Goal: Task Accomplishment & Management: Manage account settings

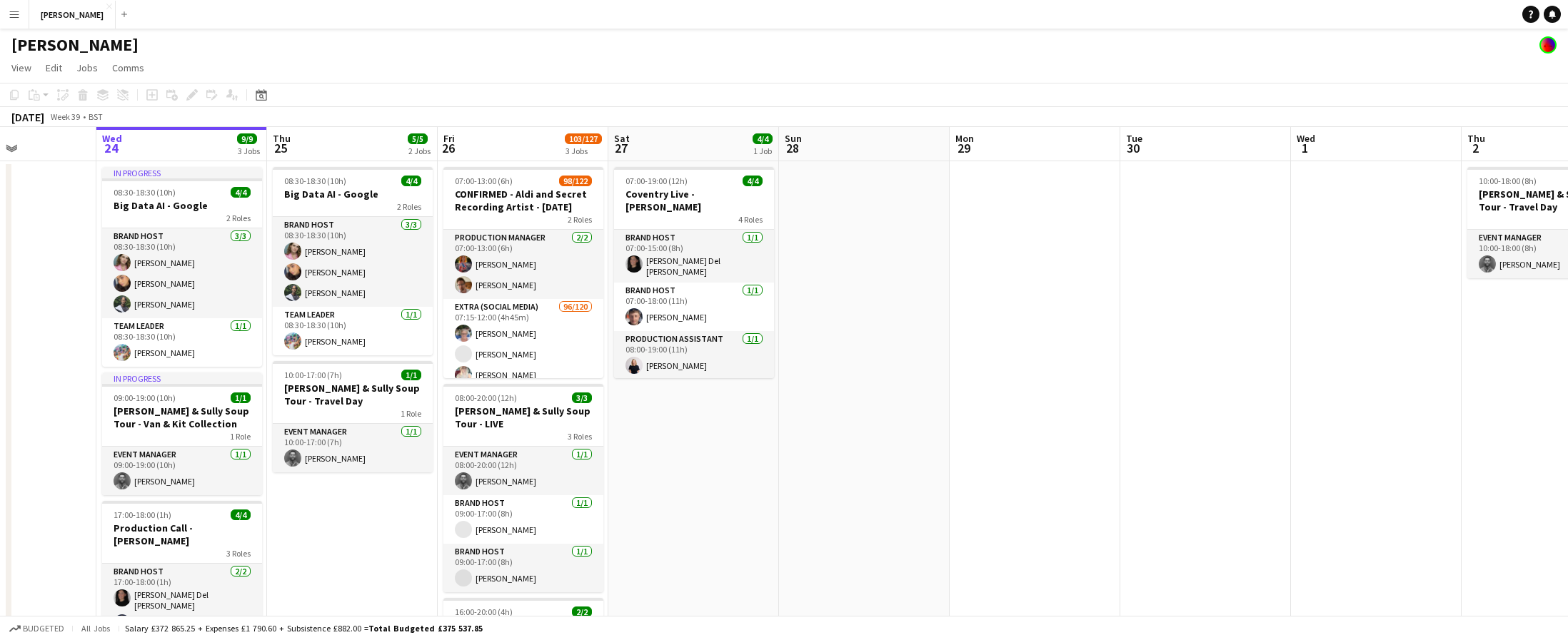
scroll to position [0, 400]
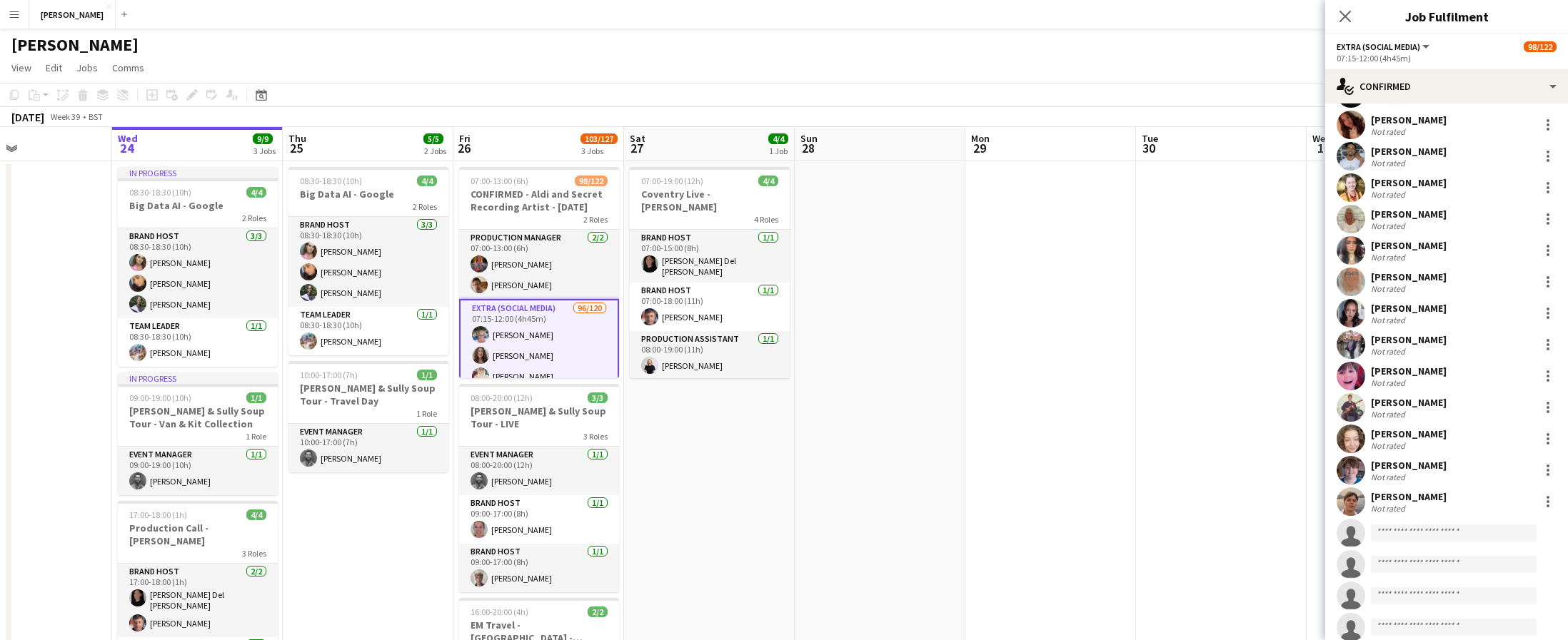
scroll to position [2599, 0]
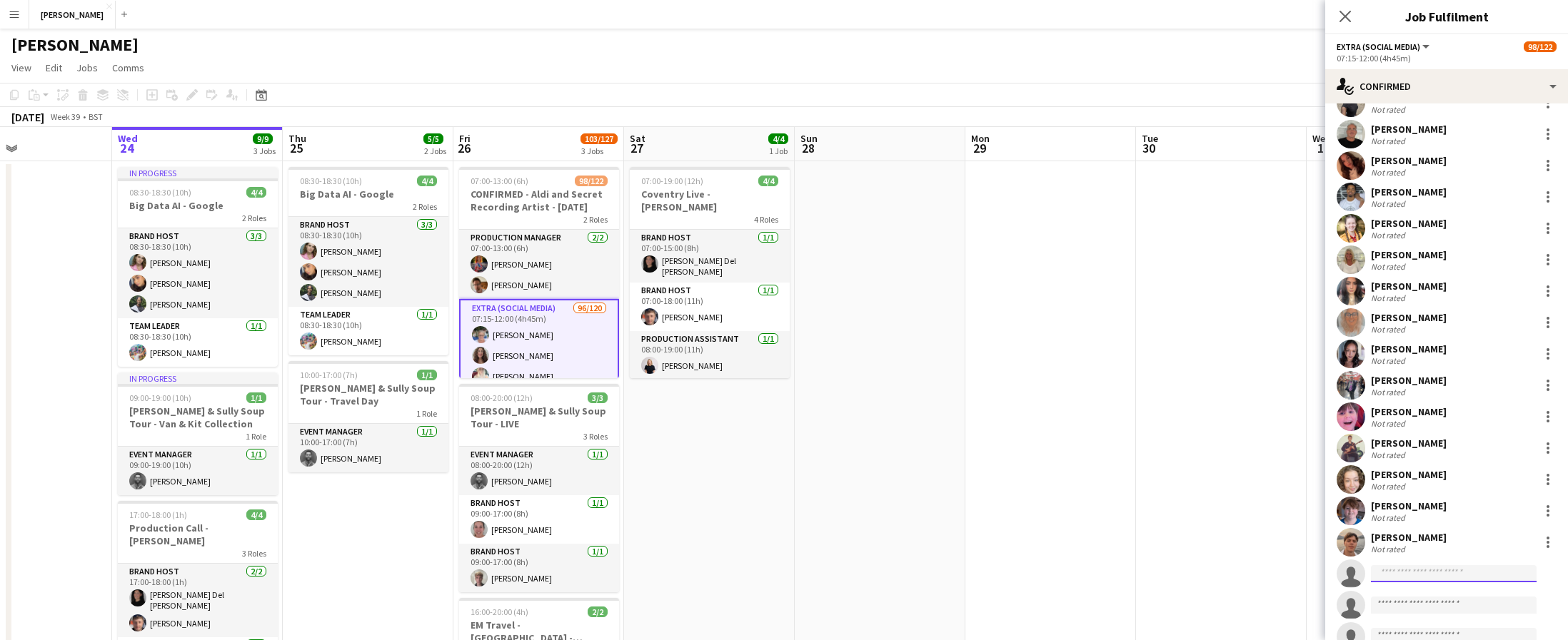
click at [1412, 576] on input at bounding box center [1454, 573] width 166 height 17
type input "****"
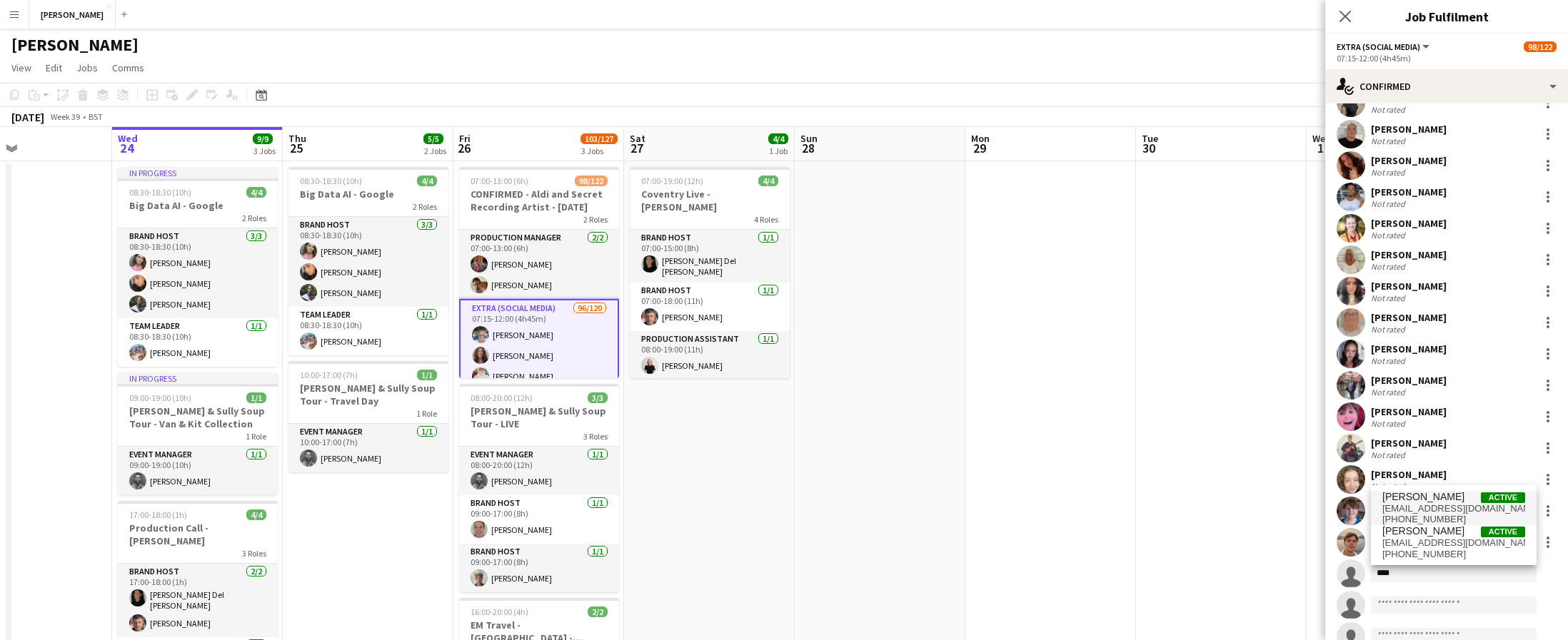
click at [1428, 500] on span "[PERSON_NAME]" at bounding box center [1423, 497] width 82 height 12
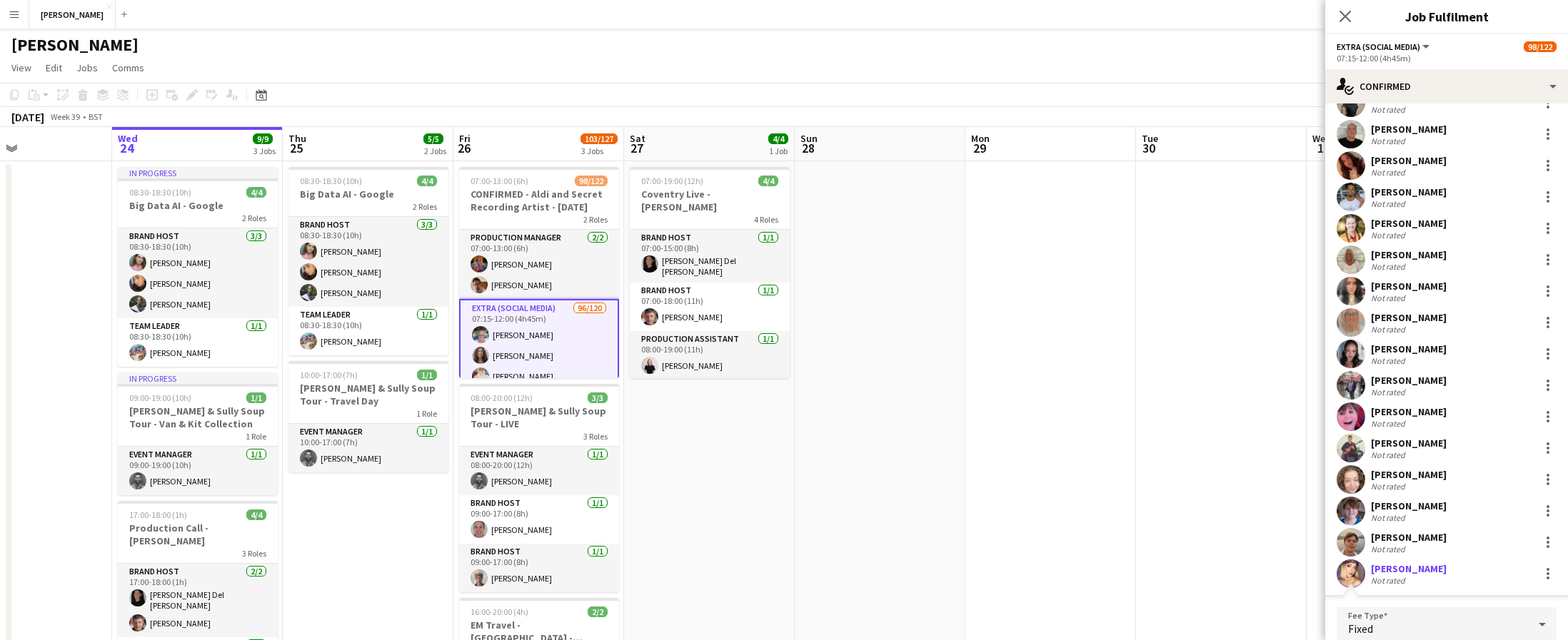
scroll to position [2889, 0]
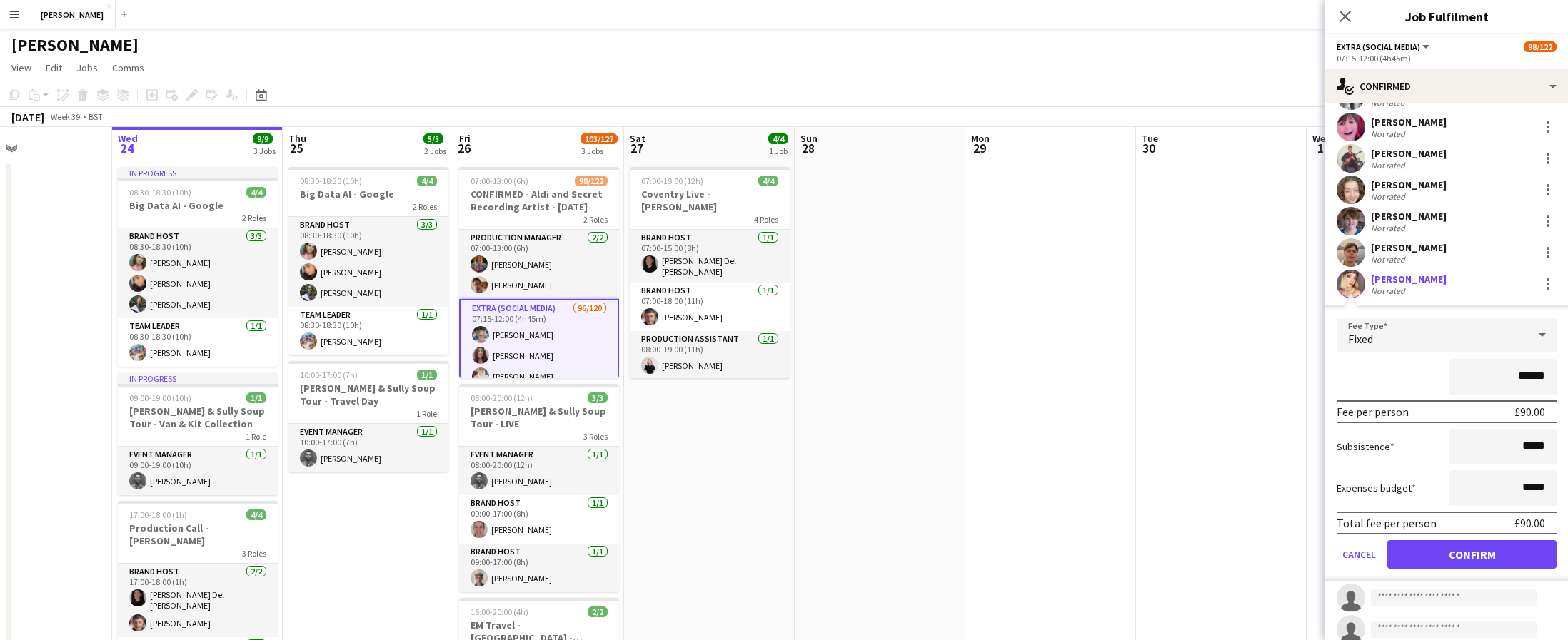
click at [1414, 282] on div "[PERSON_NAME]" at bounding box center [1409, 278] width 76 height 13
click at [1439, 554] on button "Confirm" at bounding box center [1472, 555] width 169 height 28
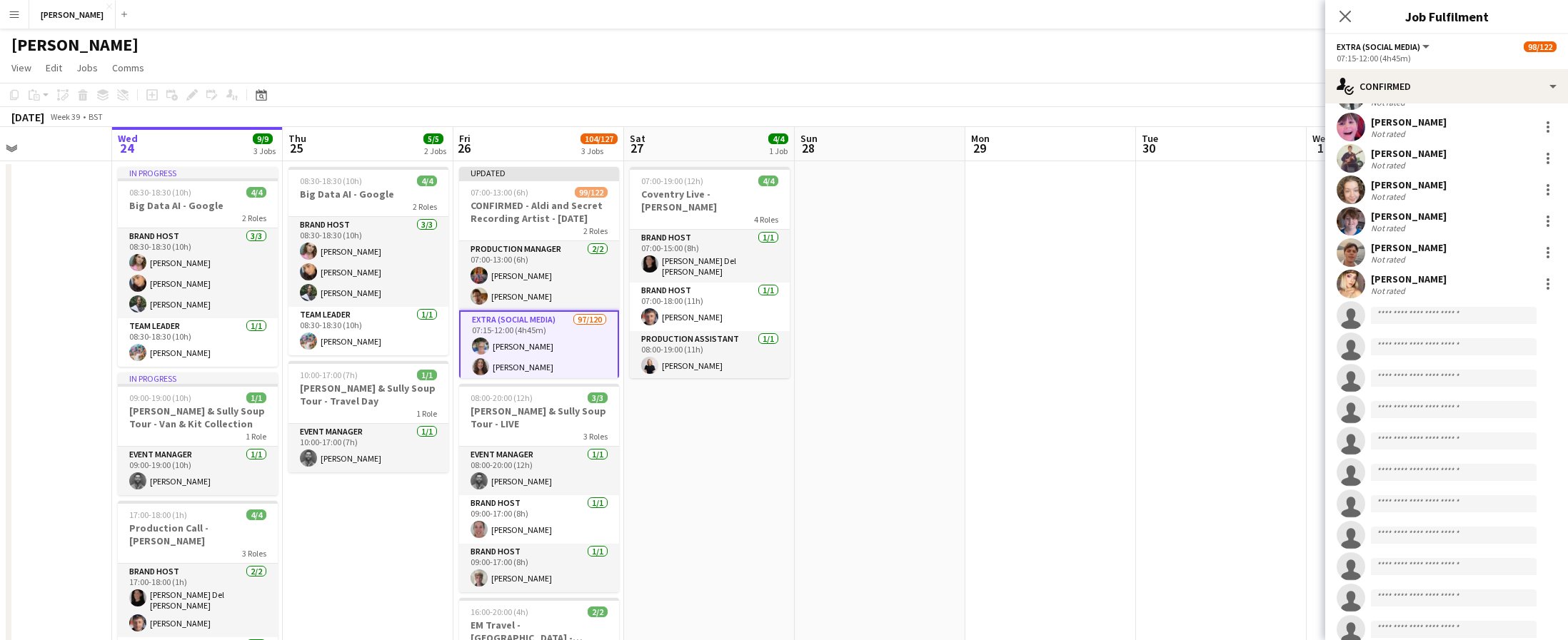
click at [1385, 276] on div "[PERSON_NAME]" at bounding box center [1409, 278] width 76 height 13
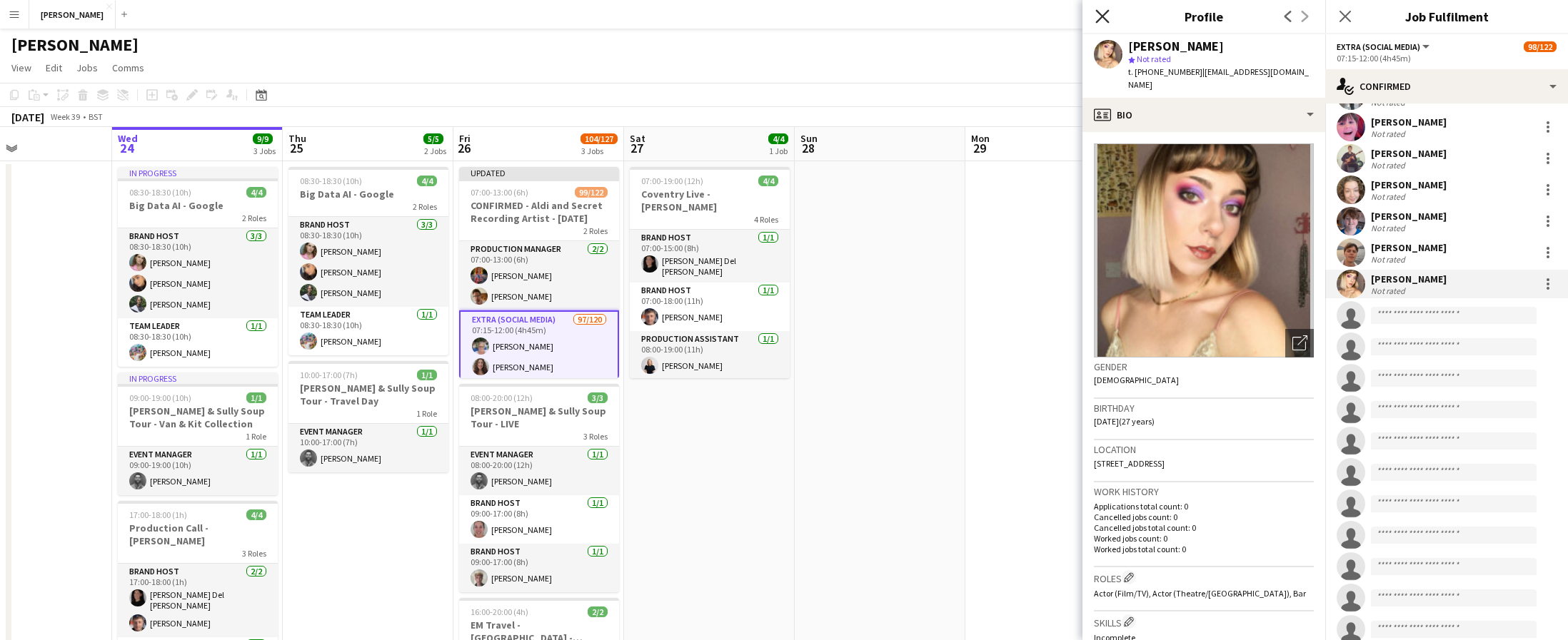
click at [1099, 16] on icon "Close pop-in" at bounding box center [1102, 16] width 13 height 13
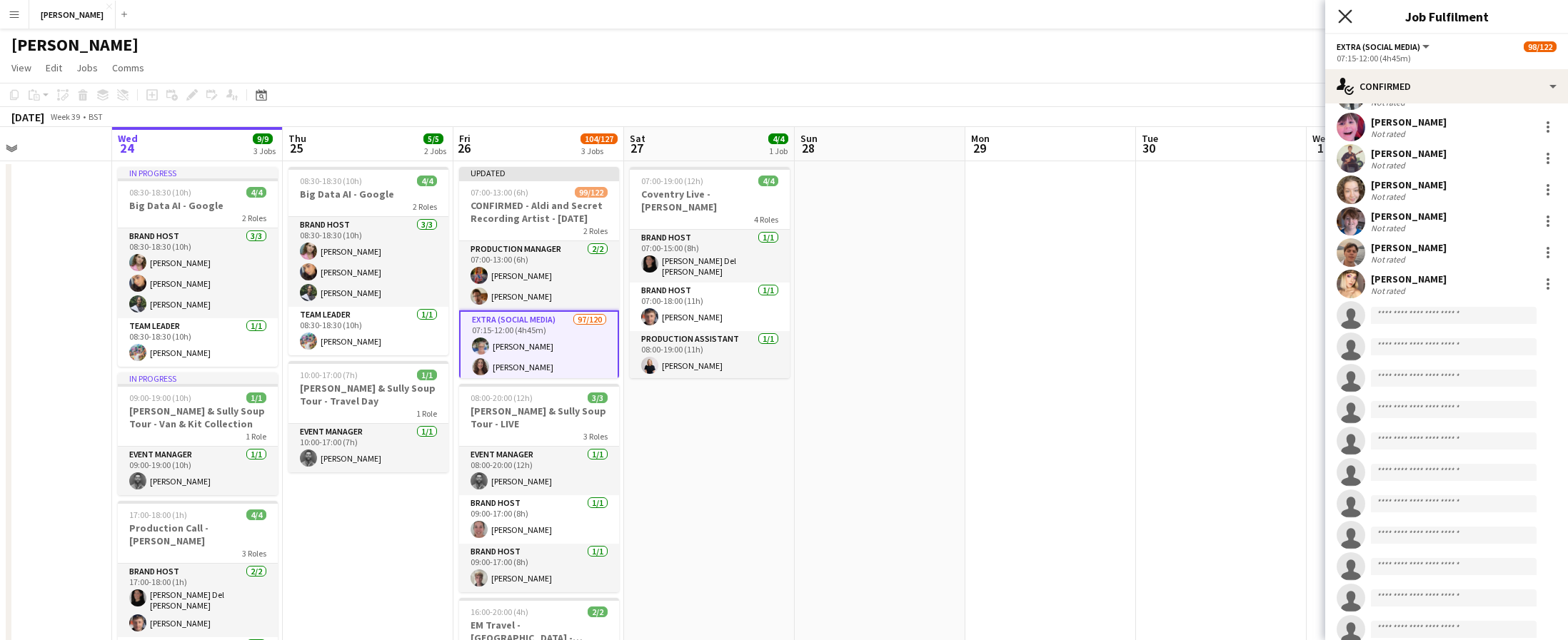
click at [1341, 11] on icon at bounding box center [1345, 16] width 13 height 13
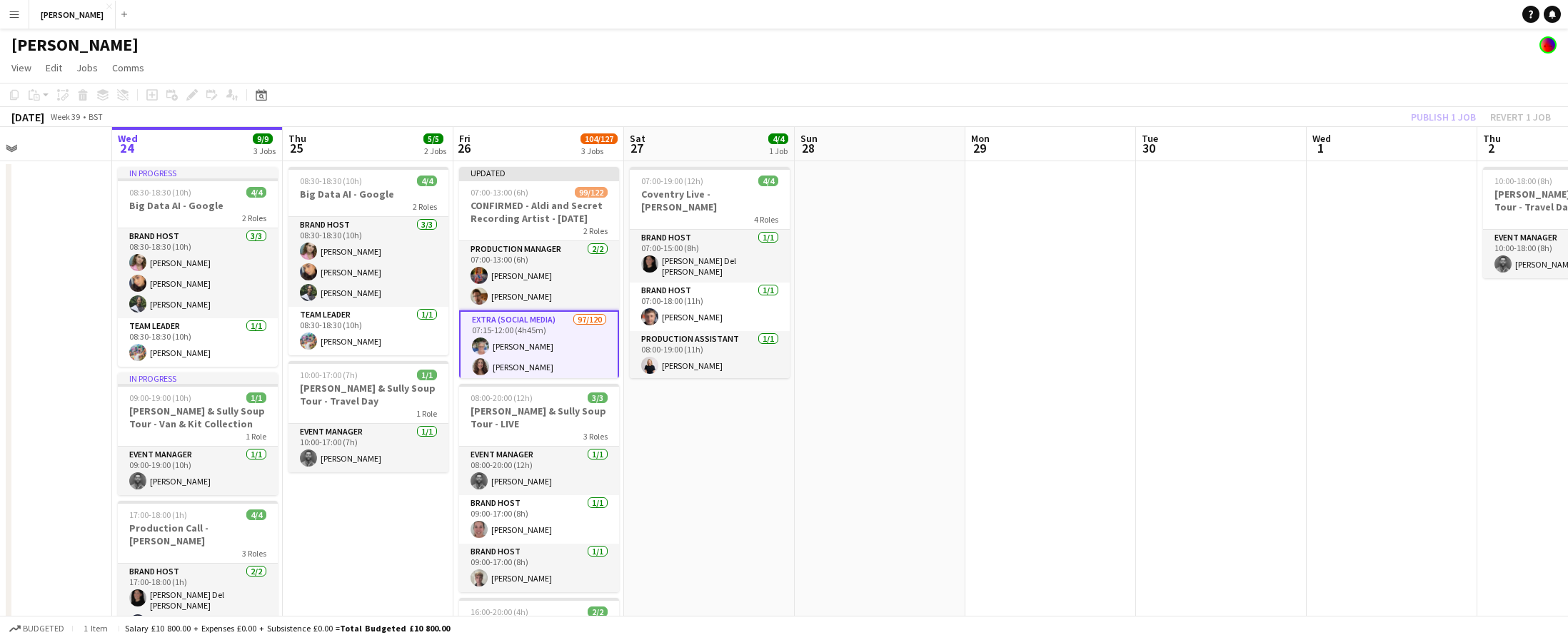
click at [1398, 213] on app-date-cell at bounding box center [1392, 474] width 171 height 627
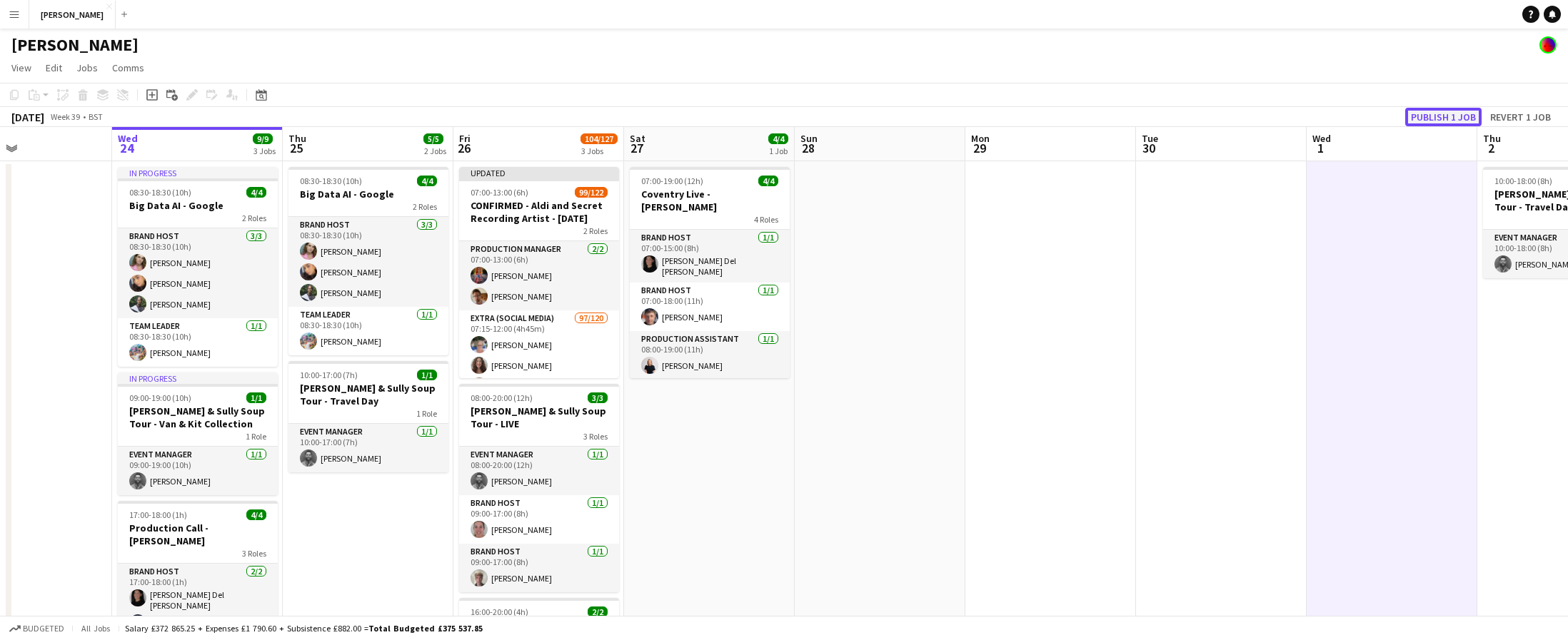
click at [1445, 118] on button "Publish 1 job" at bounding box center [1443, 117] width 77 height 19
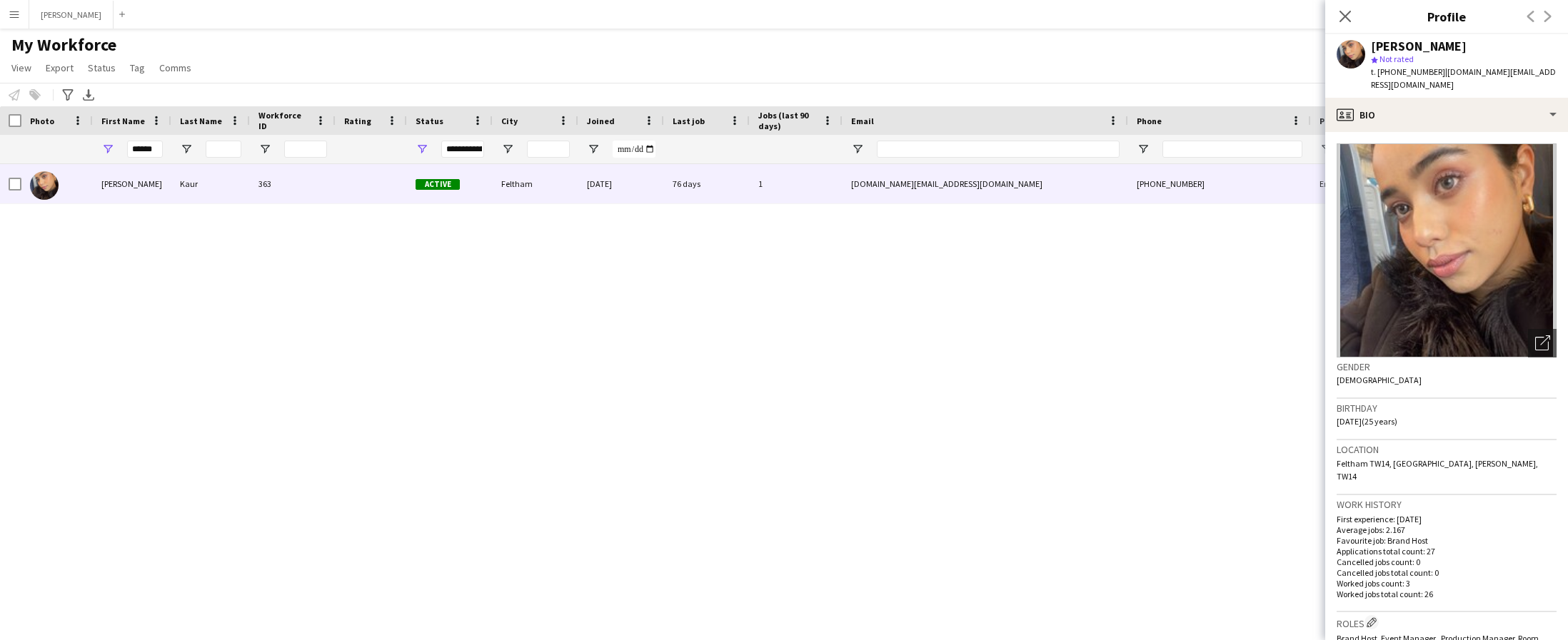
click at [9, 18] on app-icon "Menu" at bounding box center [14, 14] width 11 height 11
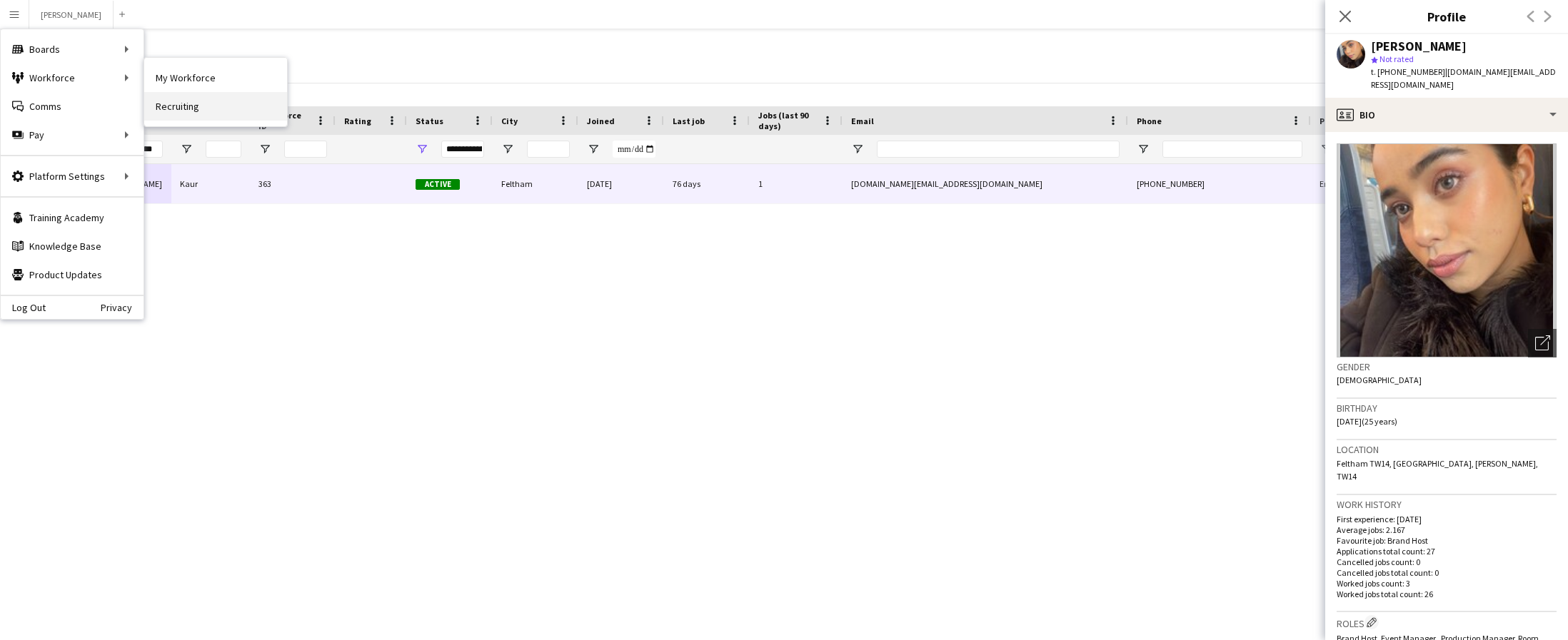
click at [192, 102] on link "Recruiting" at bounding box center [215, 106] width 143 height 28
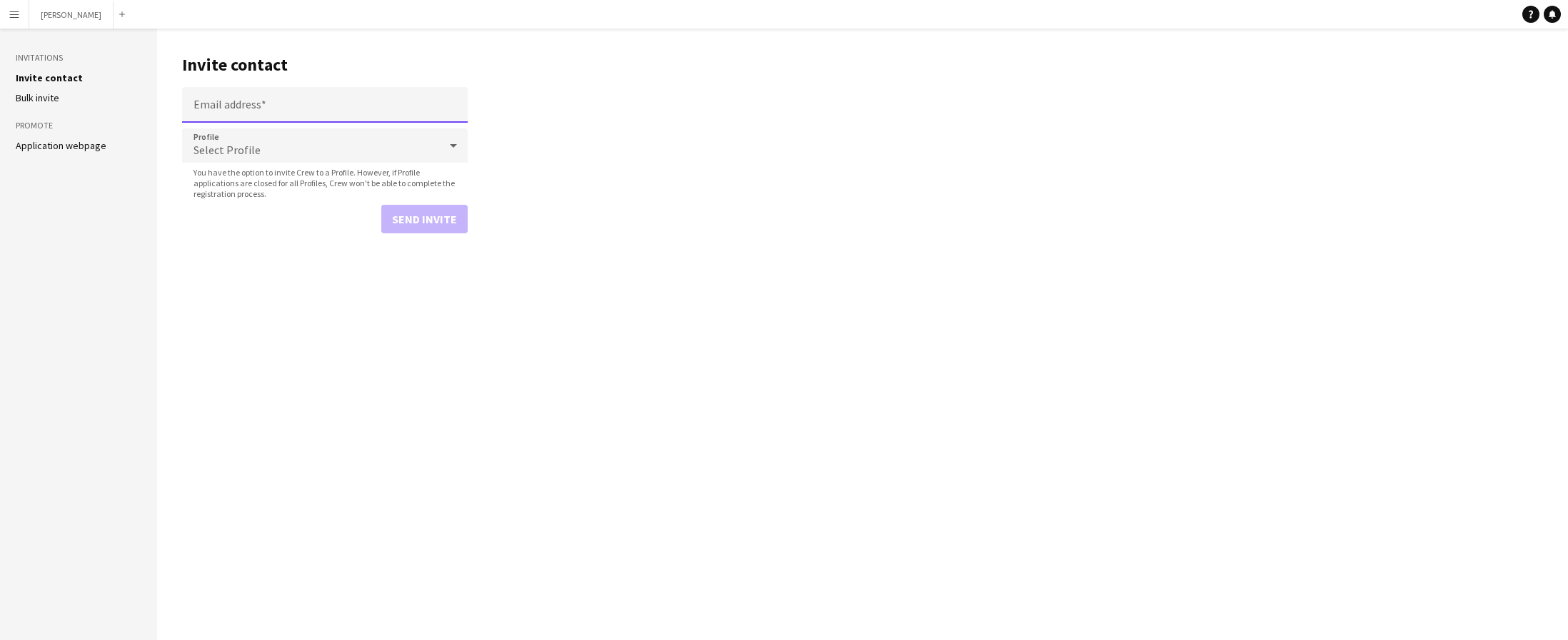
click at [305, 109] on input "Email address" at bounding box center [325, 105] width 286 height 36
paste input "**********"
type input "**********"
click at [451, 140] on icon at bounding box center [453, 146] width 17 height 28
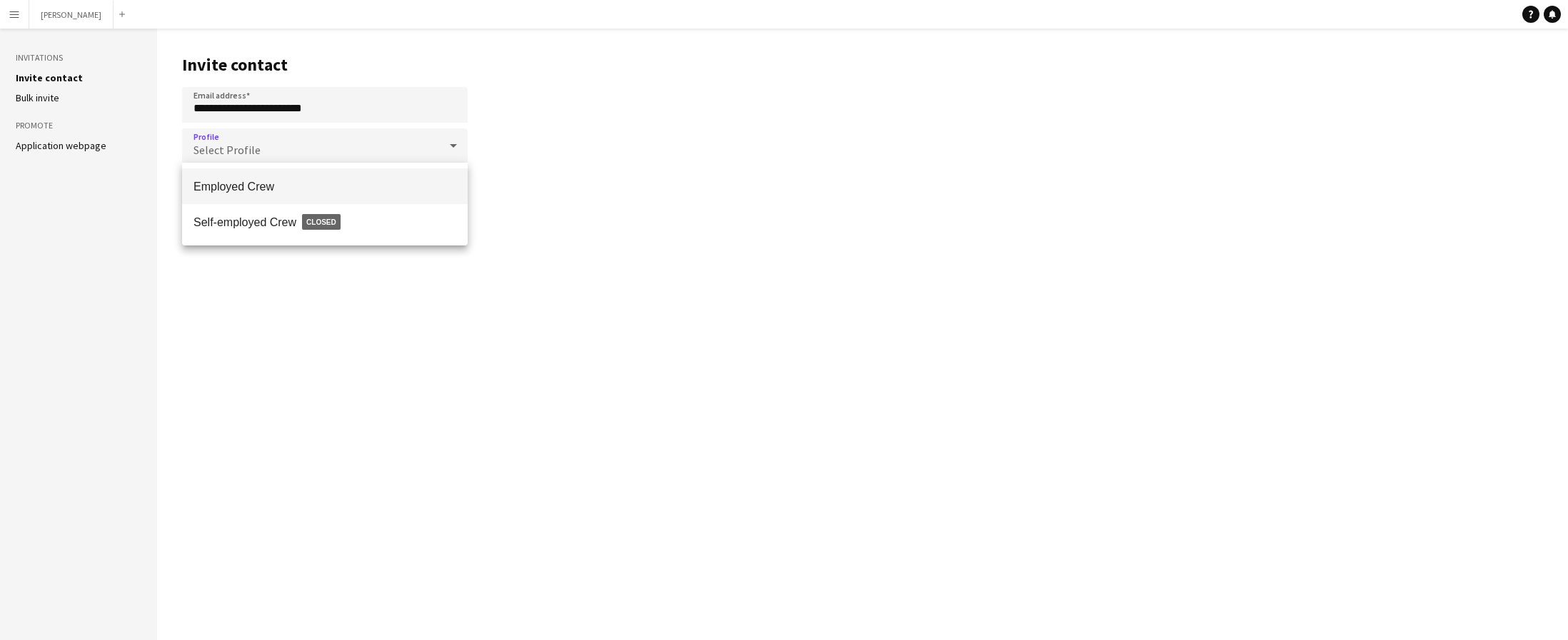
click at [429, 180] on span "Employed Crew" at bounding box center [325, 186] width 263 height 13
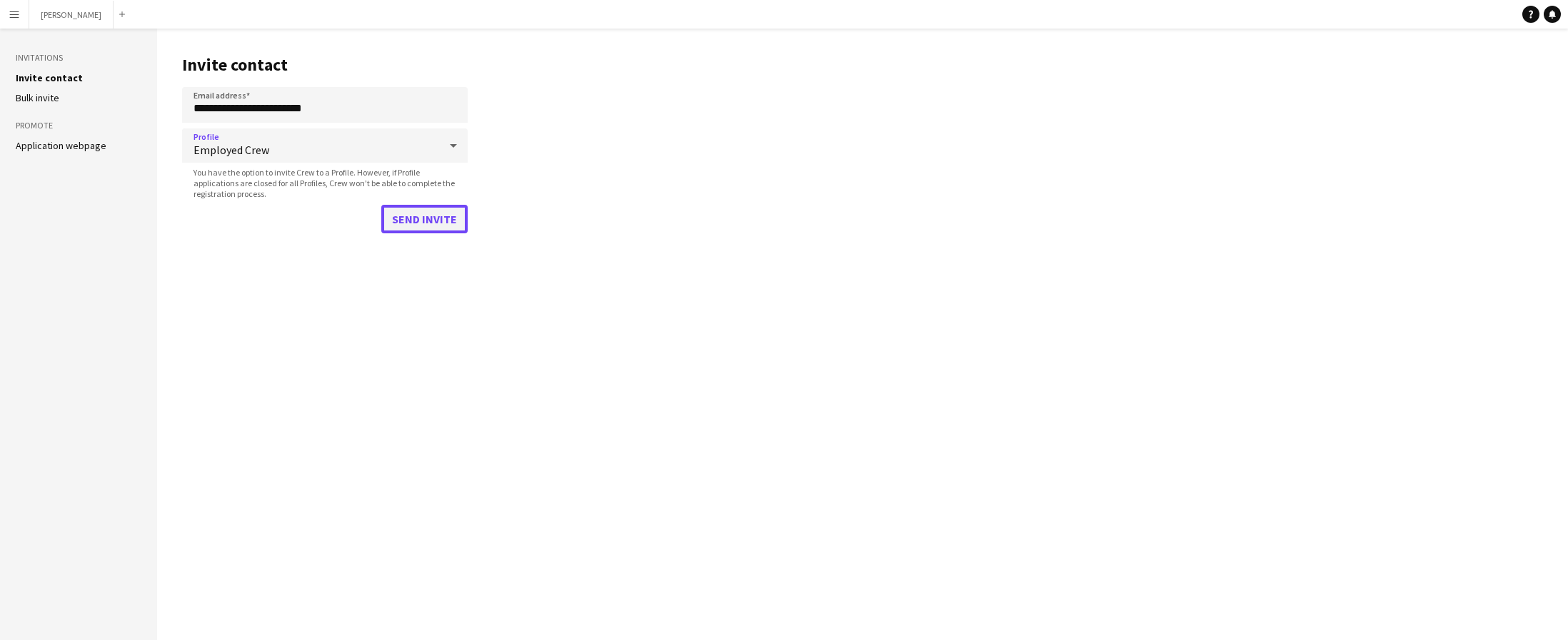
click at [433, 226] on button "Send invite" at bounding box center [424, 219] width 86 height 28
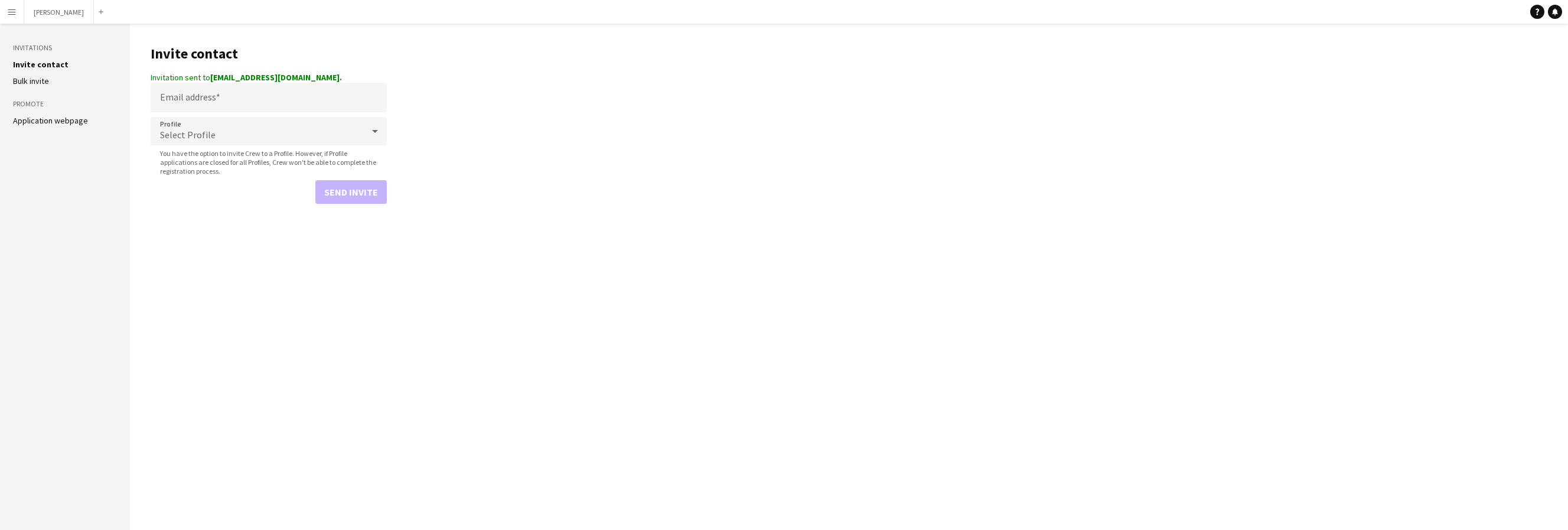
click at [19, 13] on button "Menu" at bounding box center [12, 12] width 23 height 23
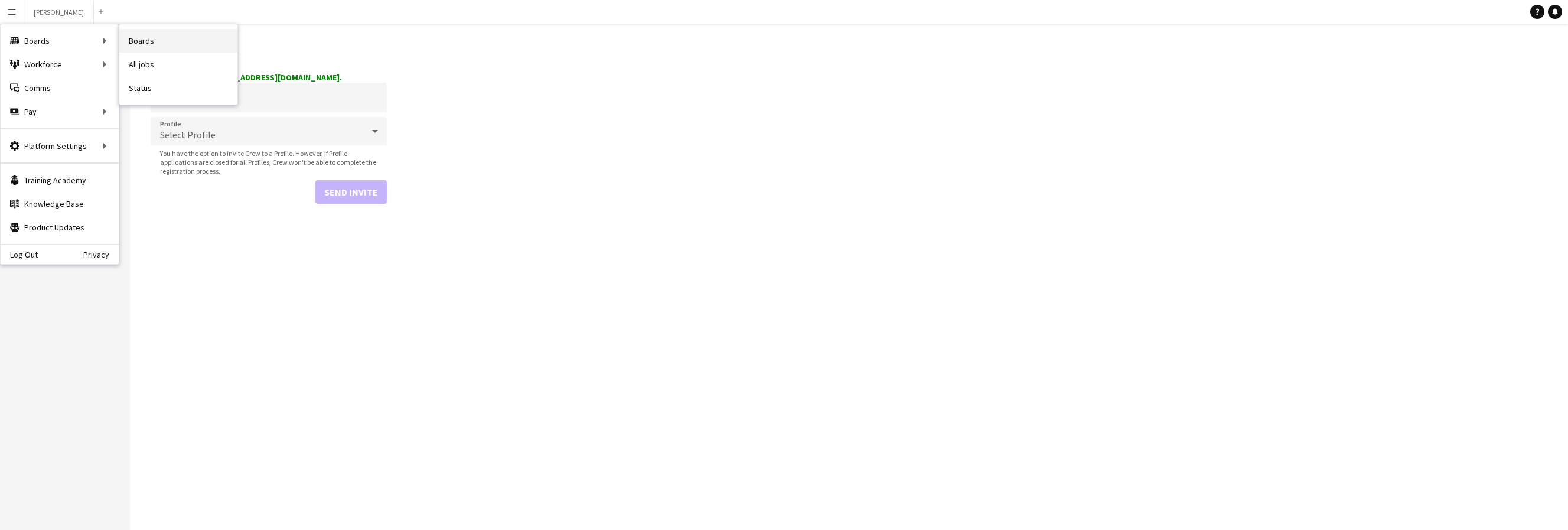
click at [155, 43] on link "Boards" at bounding box center [178, 41] width 118 height 23
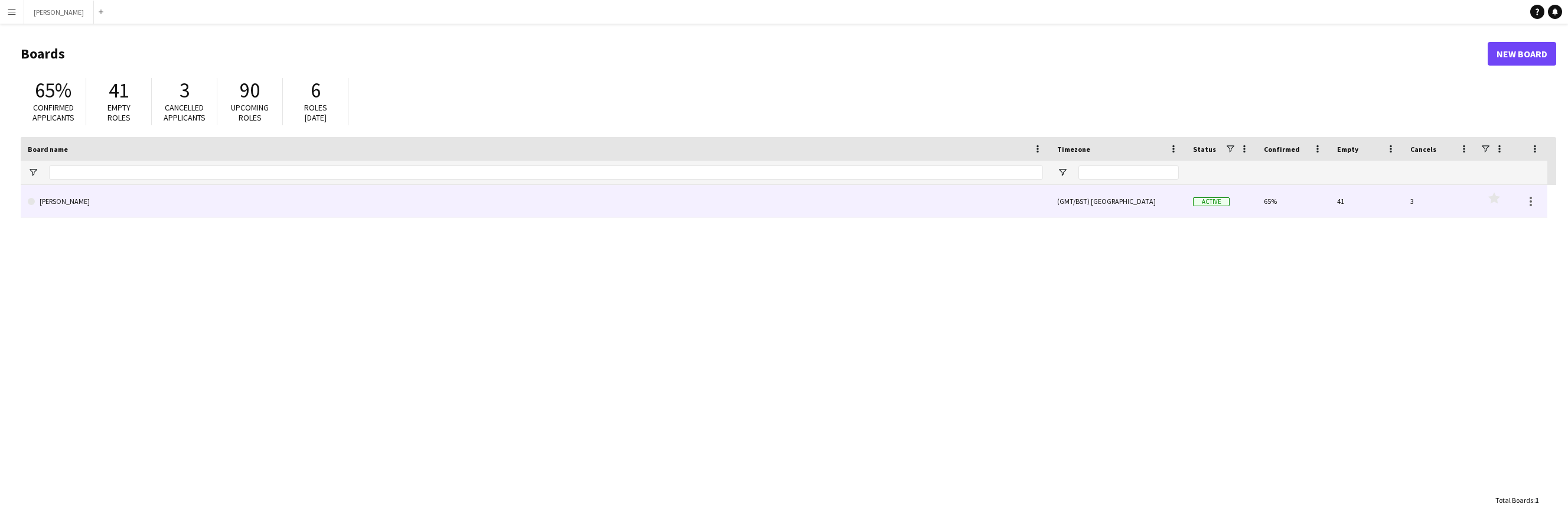
click at [732, 209] on link "[PERSON_NAME]" at bounding box center [535, 202] width 1016 height 33
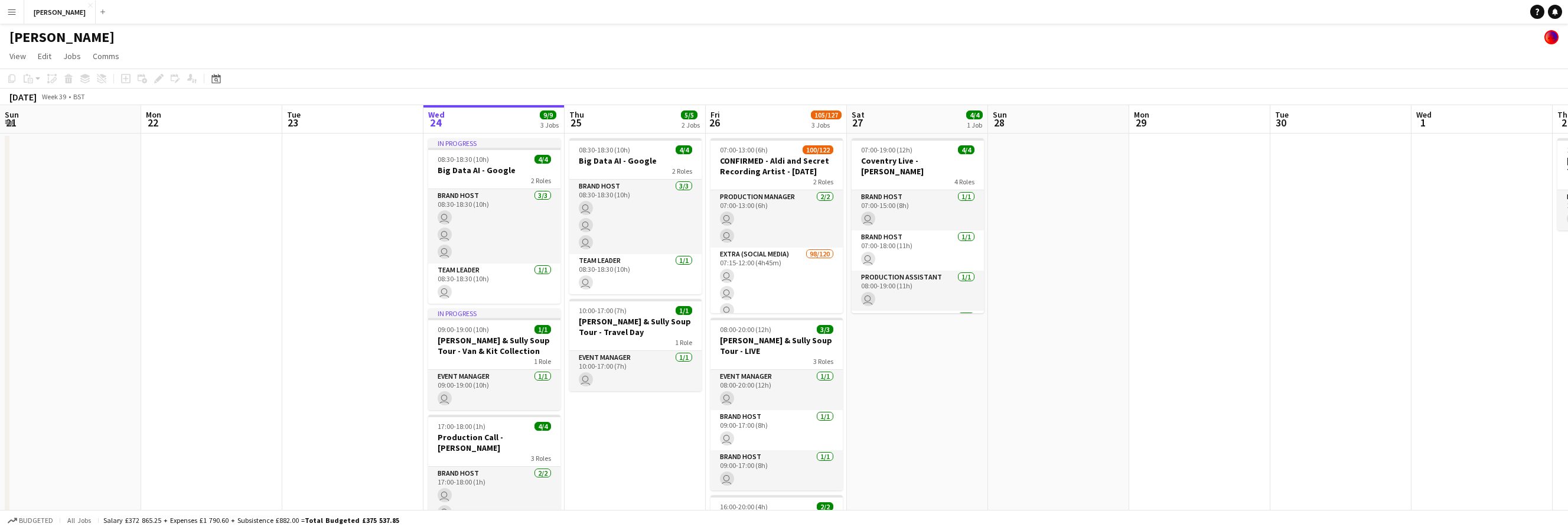
scroll to position [0, 283]
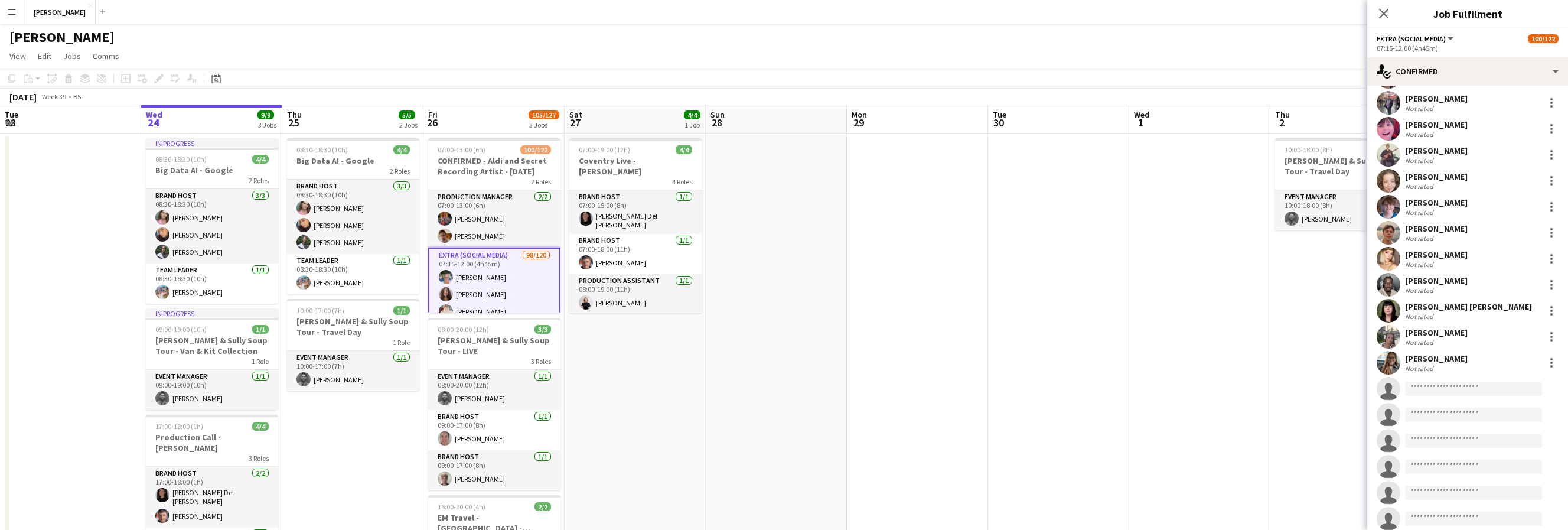
scroll to position [2293, 0]
click at [1296, 279] on div "[PERSON_NAME]" at bounding box center [1437, 278] width 63 height 10
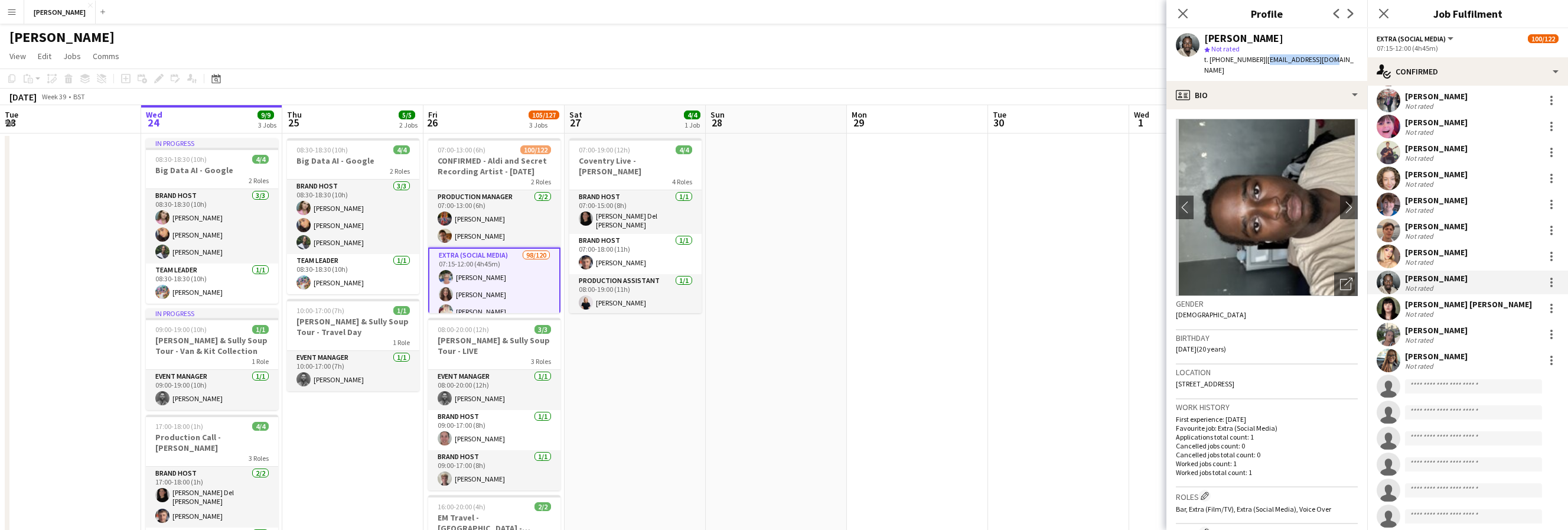
drag, startPoint x: 1328, startPoint y: 59, endPoint x: 1260, endPoint y: 60, distance: 68.0
click at [1260, 60] on div "David Ulori star Not rated t. +447722931661 | tosan739@gmail.com" at bounding box center [1267, 55] width 201 height 53
copy span "tosan739@gmail.com"
click at [1296, 247] on div "Esme beardall Not rated" at bounding box center [1467, 256] width 201 height 23
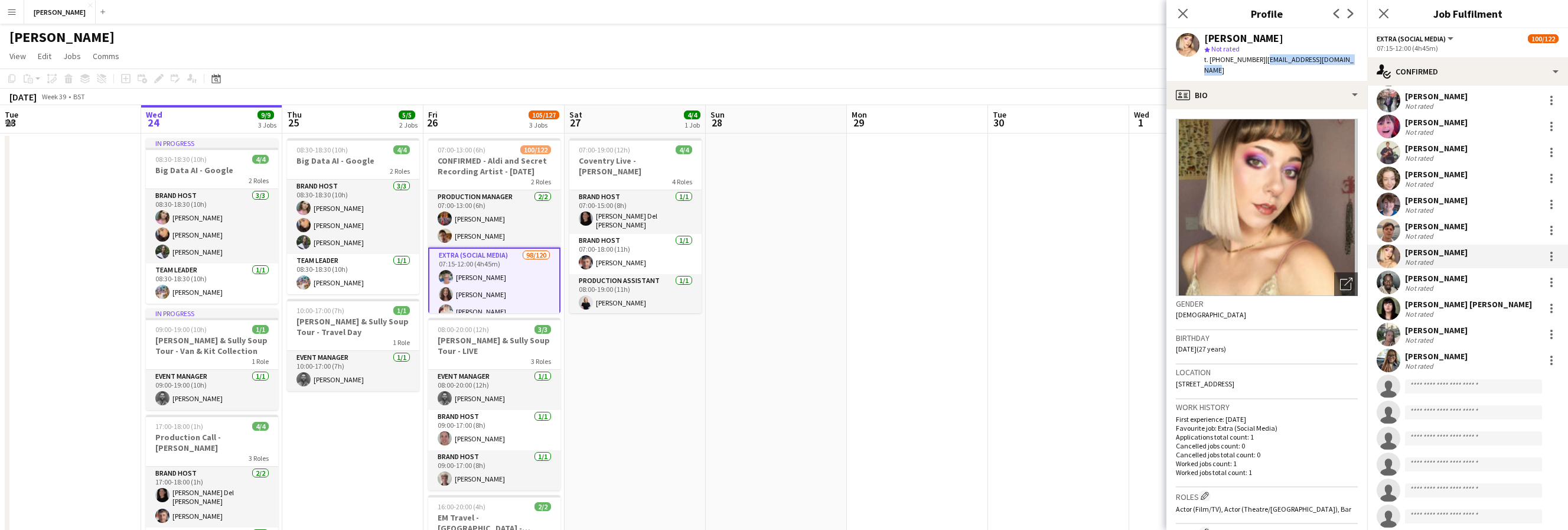
drag, startPoint x: 1357, startPoint y: 56, endPoint x: 1262, endPoint y: 59, distance: 95.0
click at [1262, 59] on div "Esme beardall star Not rated t. +447723395976 | madebyezziebeanz@gmail.com" at bounding box center [1267, 55] width 201 height 53
copy span "madebyezziebeanz@gmail.com"
click at [1296, 307] on div at bounding box center [1551, 308] width 14 height 14
click at [1296, 299] on div at bounding box center [784, 265] width 1568 height 530
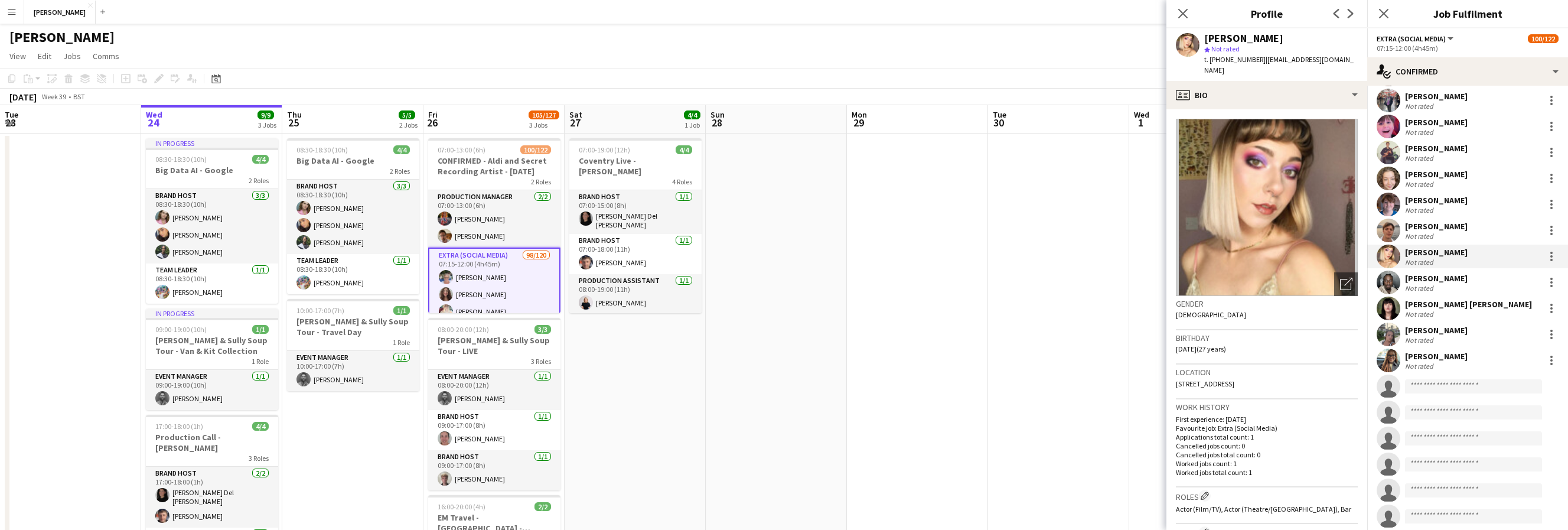
click at [1296, 306] on div "[PERSON_NAME] [PERSON_NAME]" at bounding box center [1468, 304] width 127 height 10
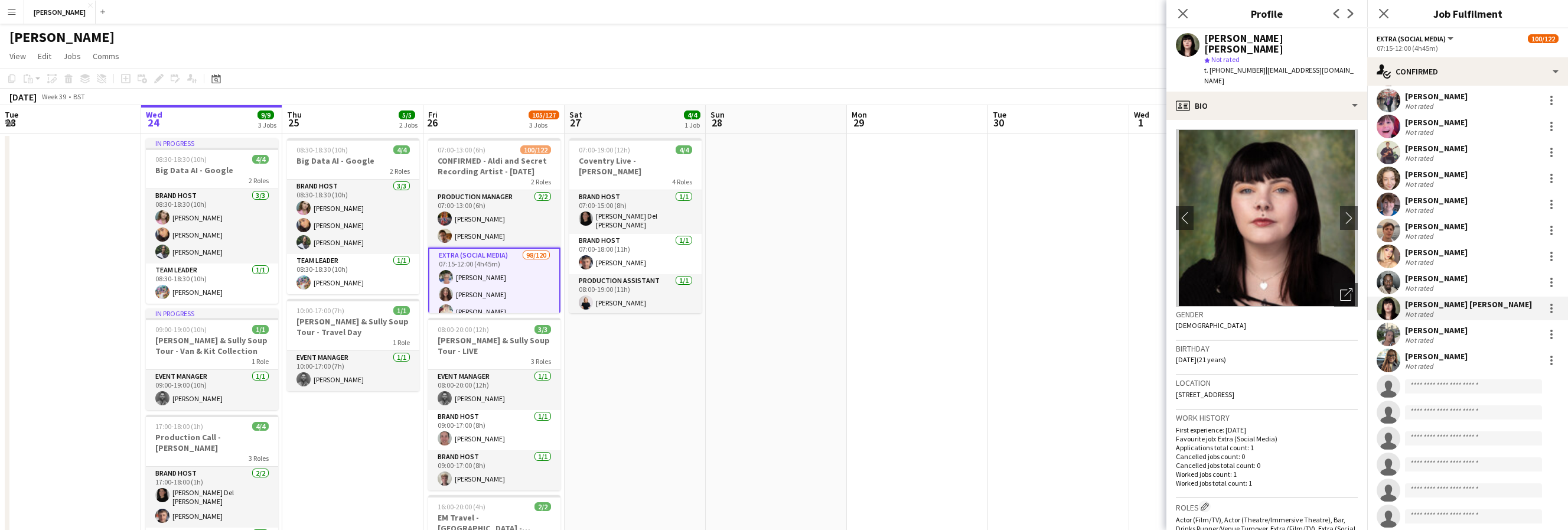
drag, startPoint x: 1215, startPoint y: 69, endPoint x: 1261, endPoint y: 61, distance: 46.7
click at [1261, 65] on div "t. +447731683491 | sophieemoore260104@gmail.com" at bounding box center [1281, 76] width 154 height 22
copy span "[EMAIL_ADDRESS][DOMAIN_NAME]"
click at [1296, 328] on div "[PERSON_NAME]" at bounding box center [1437, 330] width 63 height 10
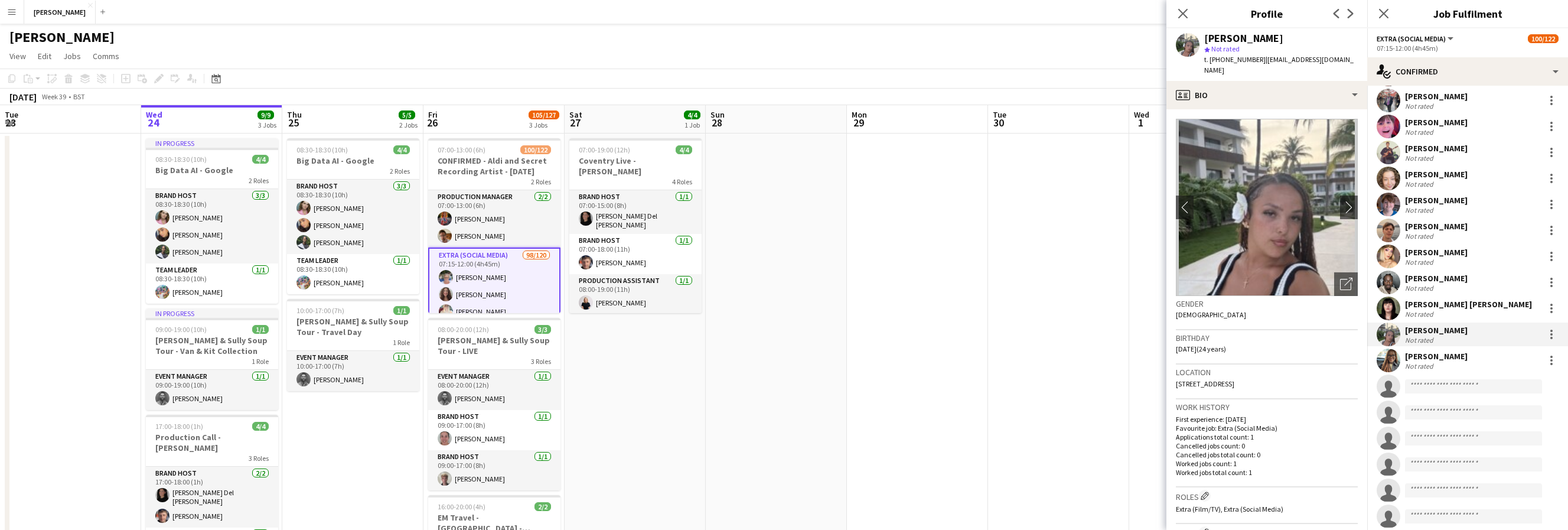
drag, startPoint x: 1355, startPoint y: 59, endPoint x: 1261, endPoint y: 60, distance: 94.0
click at [1261, 60] on div "Danielle Powdrill star Not rated t. +447979030511 | daniellepowdrill18@gmail.com" at bounding box center [1267, 55] width 201 height 53
click at [1274, 81] on div "profile Bio" at bounding box center [1267, 95] width 201 height 28
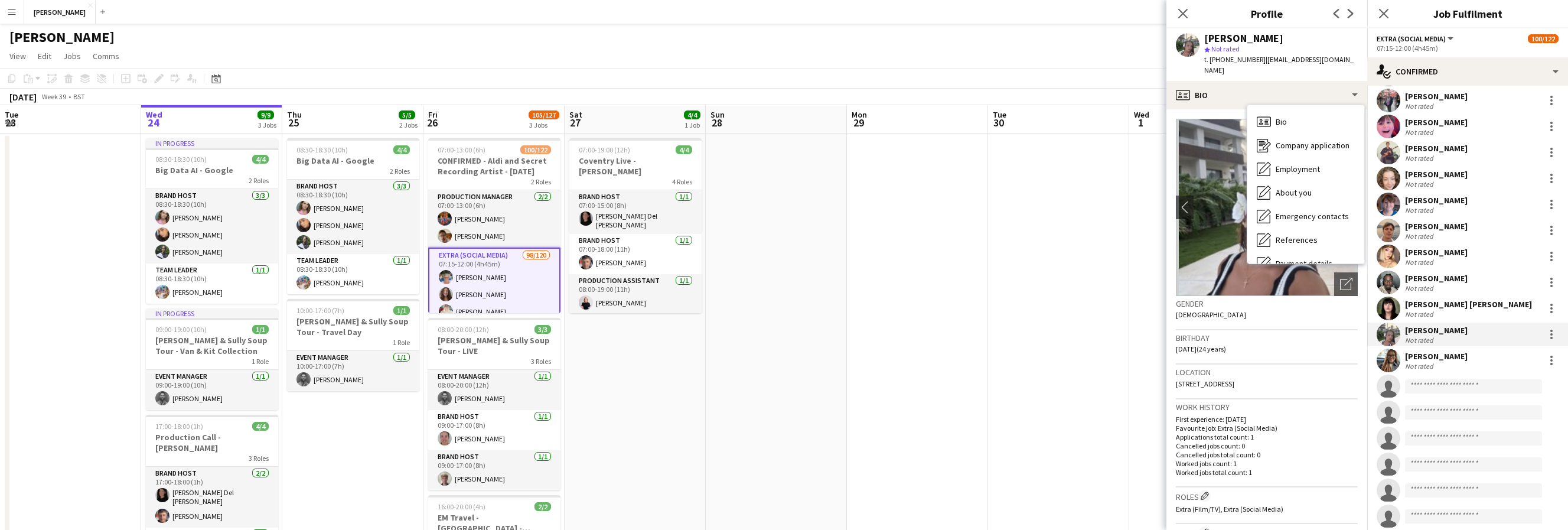
click at [1296, 55] on div "Danielle Powdrill star Not rated t. +447979030511 | daniellepowdrill18@gmail.com" at bounding box center [1267, 55] width 201 height 53
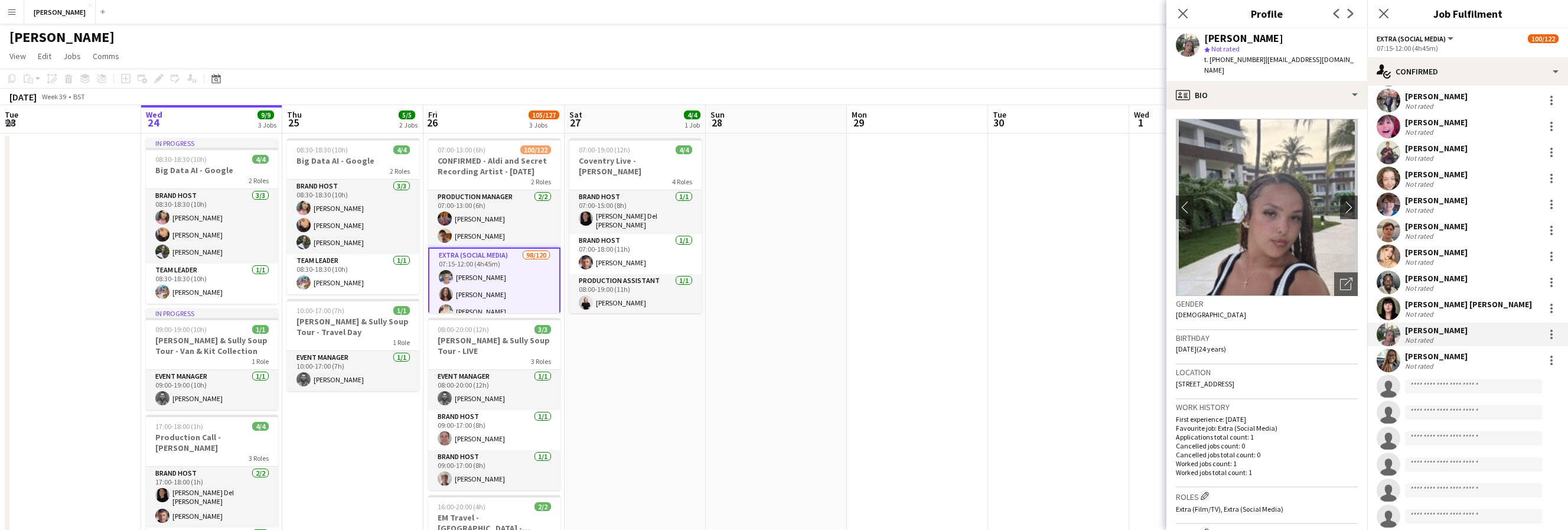
drag, startPoint x: 1354, startPoint y: 58, endPoint x: 1260, endPoint y: 58, distance: 94.0
click at [1260, 58] on div "Danielle Powdrill star Not rated t. +447979030511 | daniellepowdrill18@gmail.com" at bounding box center [1267, 55] width 201 height 53
copy span "[EMAIL_ADDRESS][DOMAIN_NAME]"
click at [1296, 360] on div "[PERSON_NAME]" at bounding box center [1437, 356] width 63 height 10
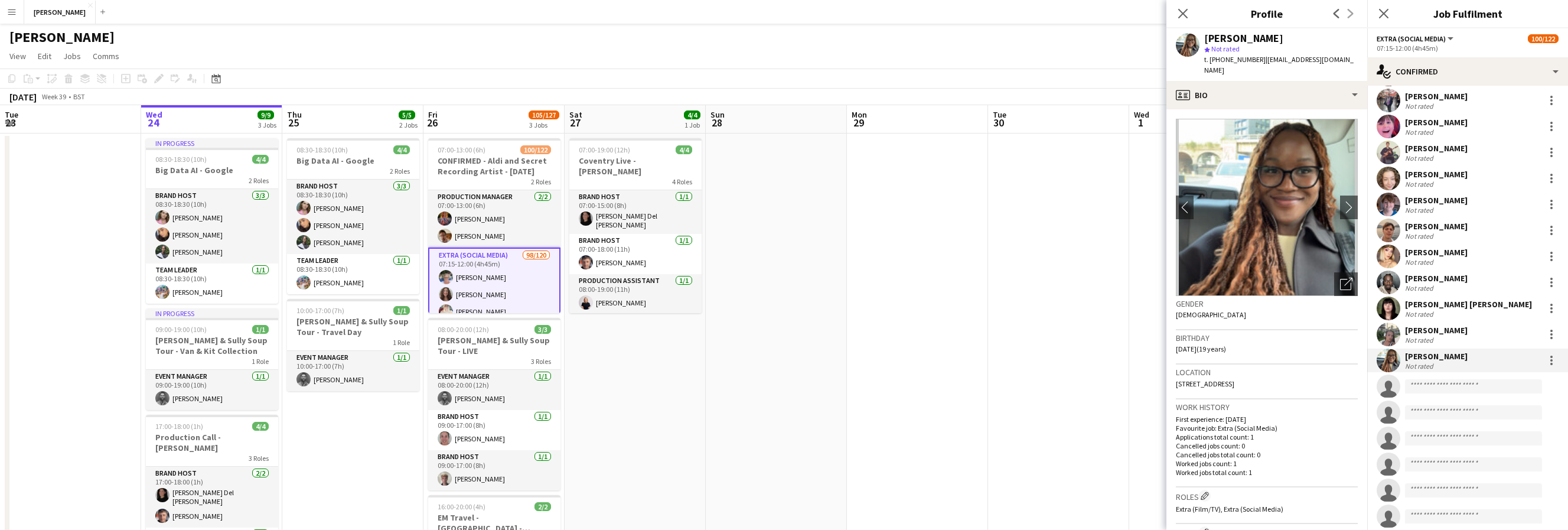
drag, startPoint x: 1349, startPoint y: 57, endPoint x: 1260, endPoint y: 62, distance: 89.1
click at [1260, 62] on div "Colette Enakpoya star Not rated t. +447413049799 | coletteenakpoya@gmail.com" at bounding box center [1267, 55] width 201 height 53
copy span "[EMAIL_ADDRESS][DOMAIN_NAME]"
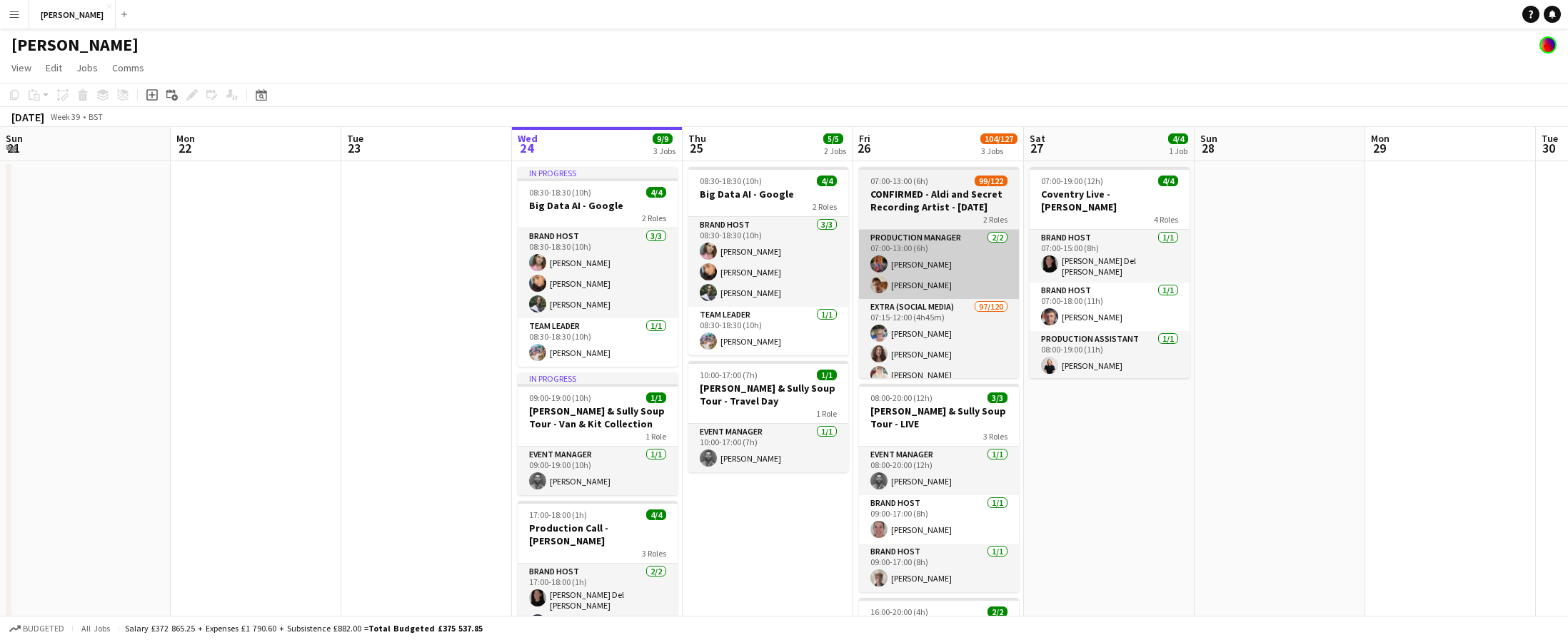
scroll to position [0, 400]
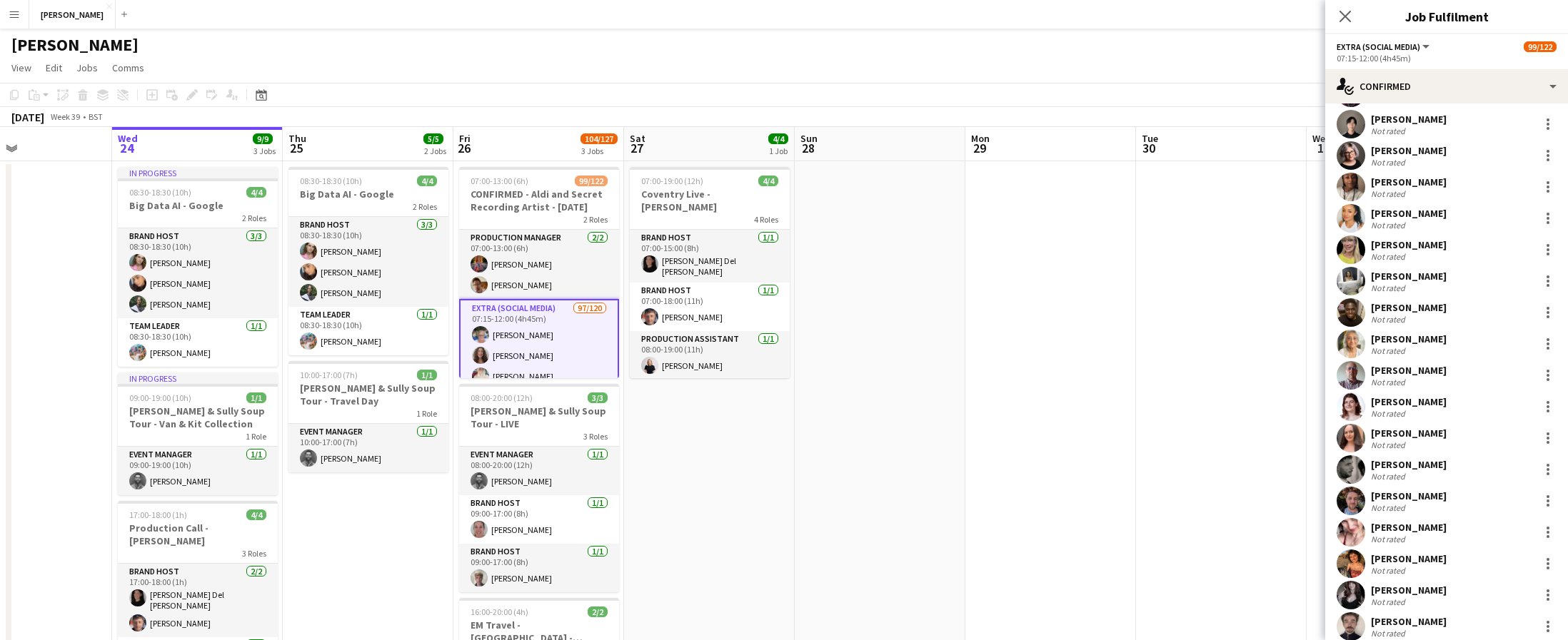
scroll to position [1503, 0]
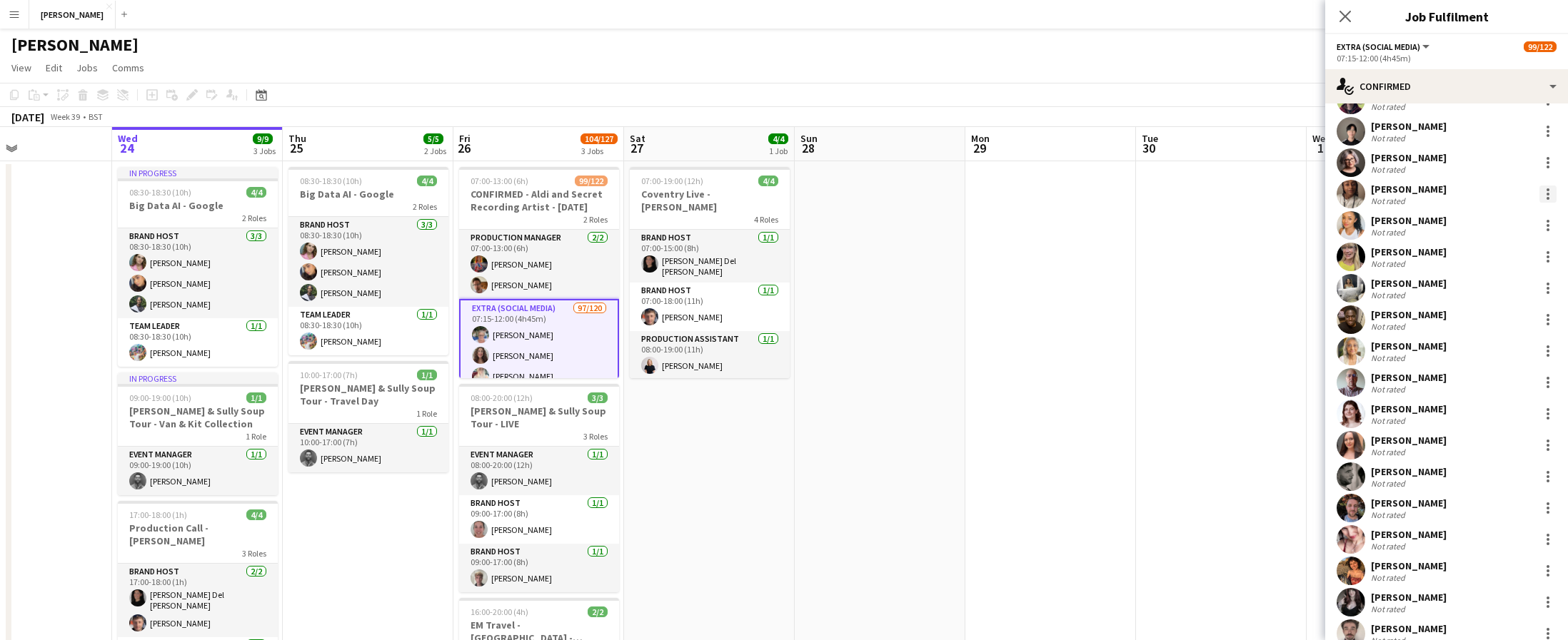
click at [1546, 196] on div at bounding box center [1548, 194] width 17 height 17
click at [1487, 354] on span "Remove" at bounding box center [1478, 357] width 43 height 12
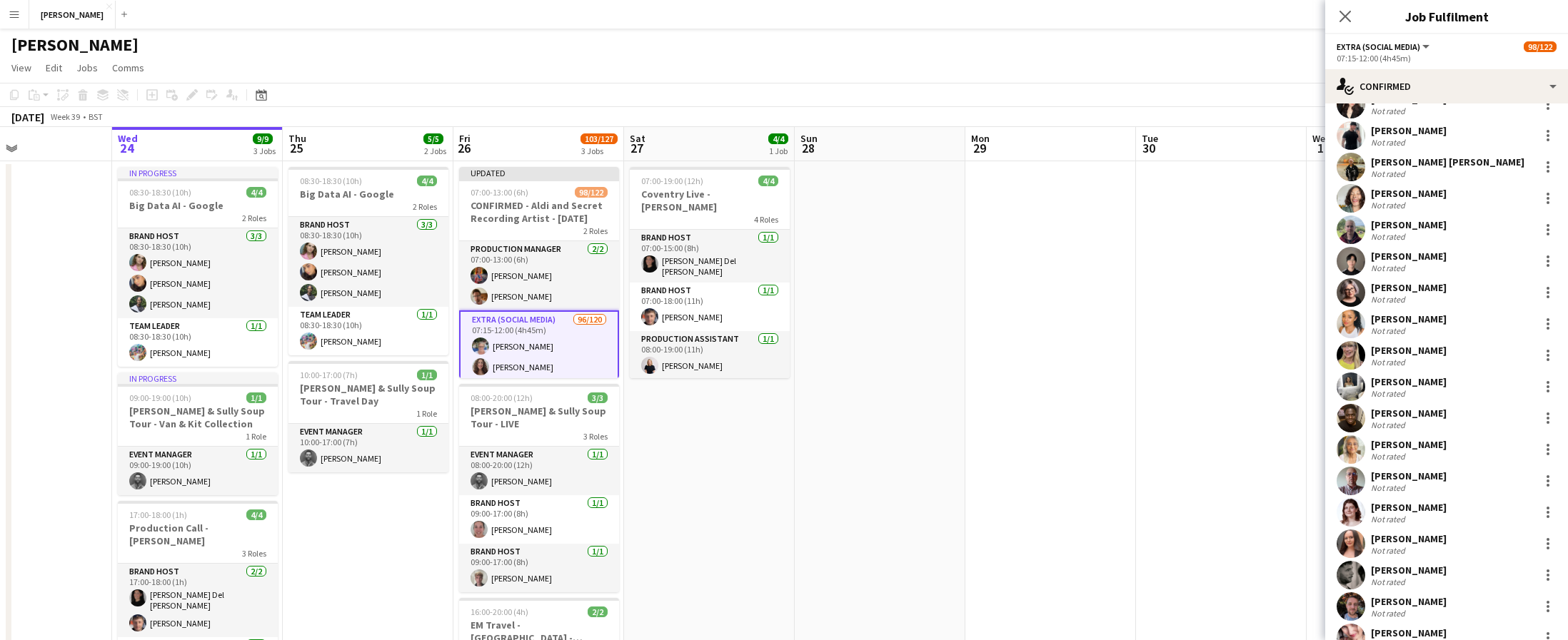
scroll to position [1372, 0]
click at [1548, 167] on div at bounding box center [1548, 169] width 3 height 3
click at [1496, 325] on span "Remove" at bounding box center [1478, 331] width 43 height 12
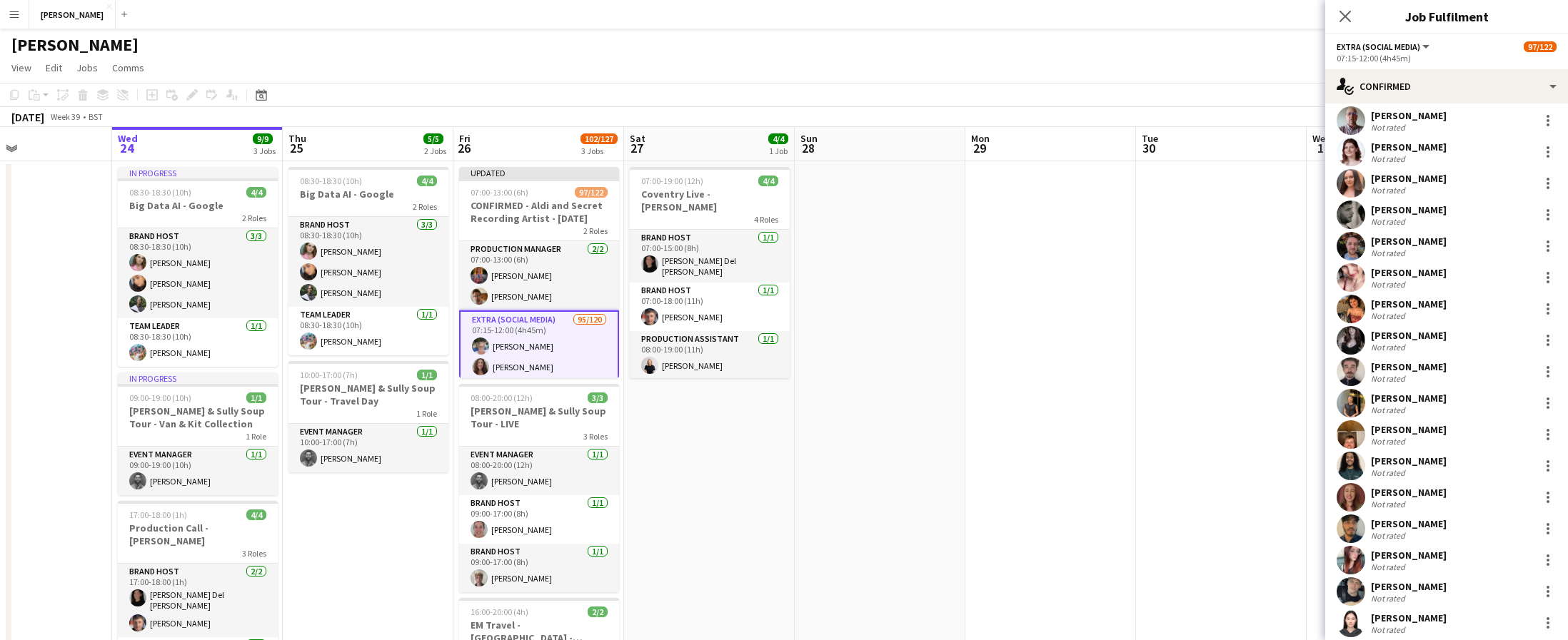
scroll to position [1700, 0]
click at [1552, 184] on div at bounding box center [1548, 185] width 17 height 17
click at [1489, 342] on span "Remove" at bounding box center [1478, 348] width 43 height 12
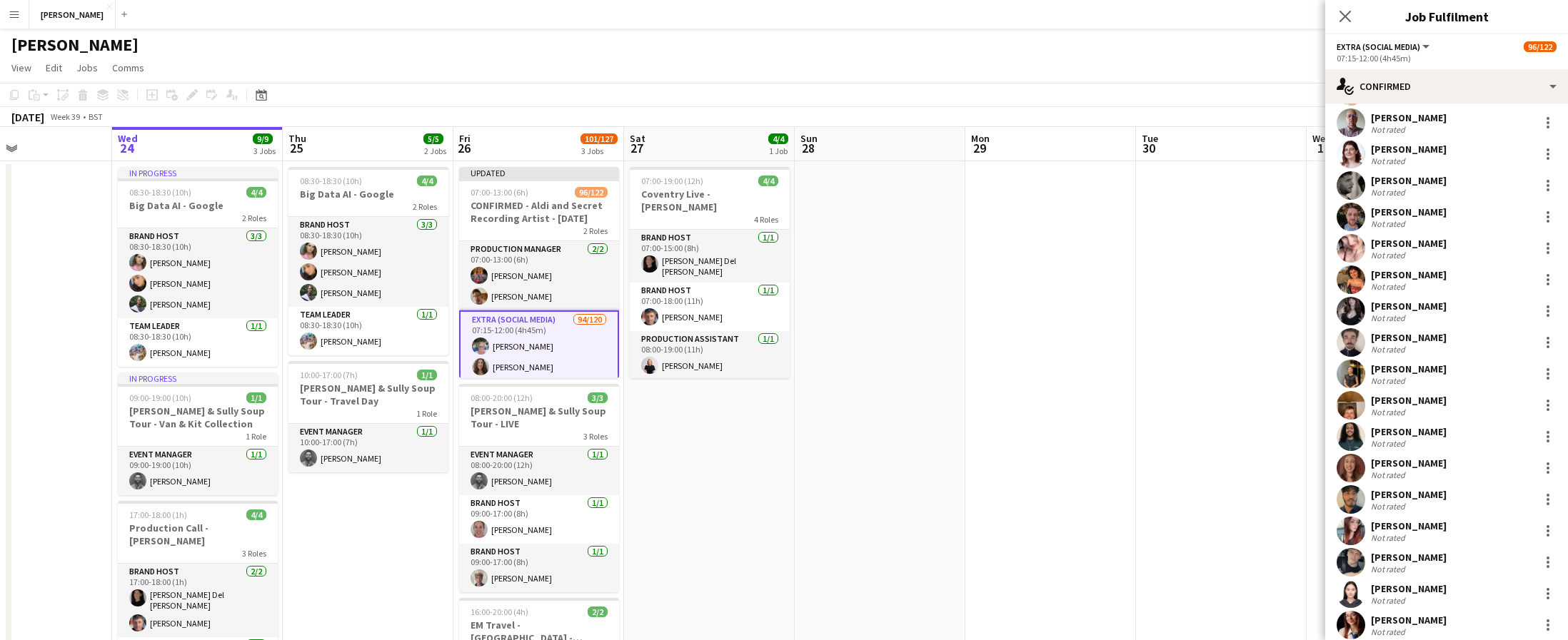
click at [1225, 212] on app-date-cell at bounding box center [1221, 474] width 171 height 627
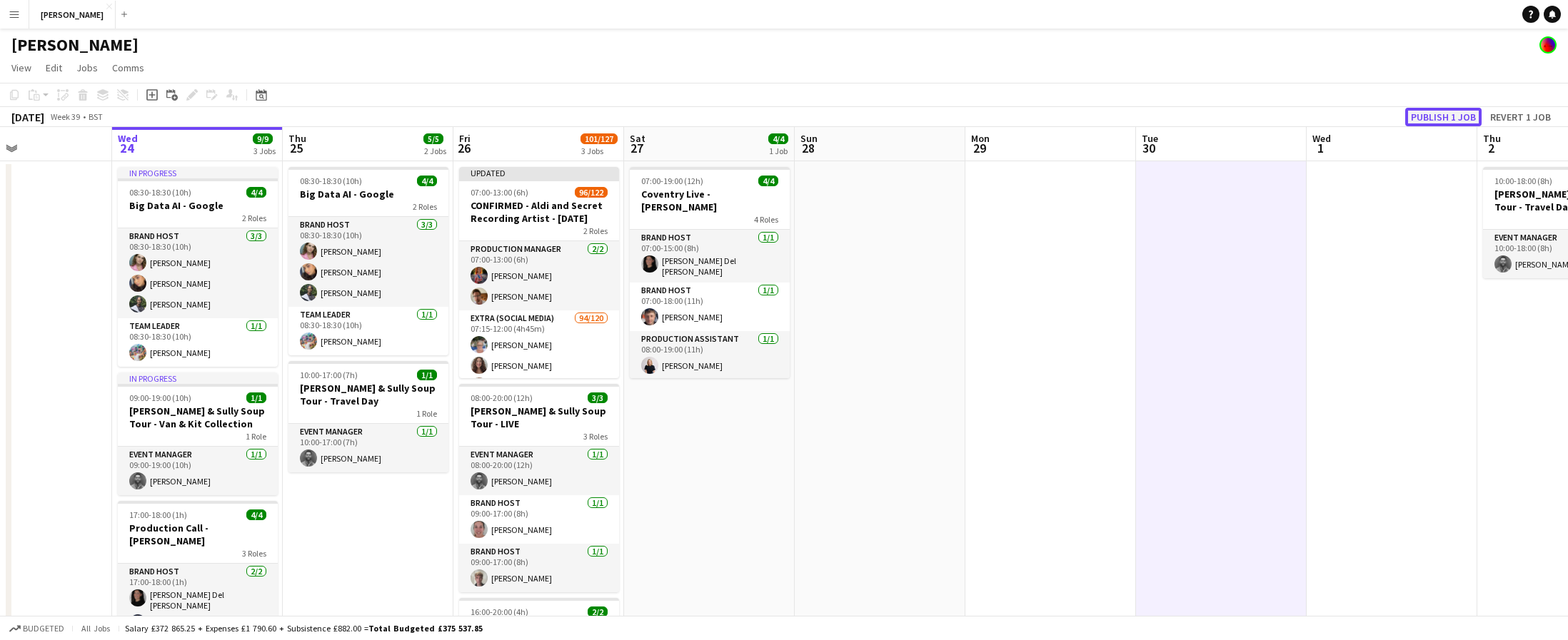
click at [1439, 118] on button "Publish 1 job" at bounding box center [1443, 117] width 77 height 19
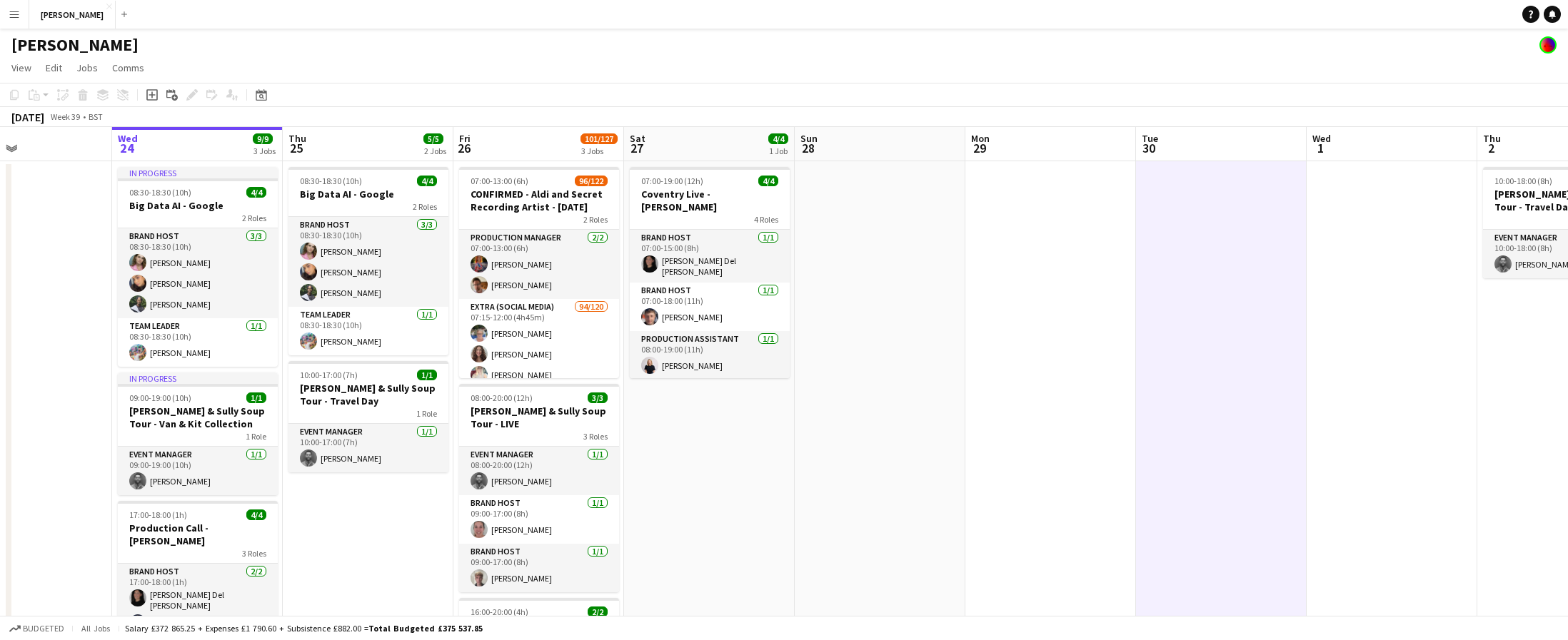
click at [19, 17] on app-icon "Menu" at bounding box center [14, 14] width 11 height 11
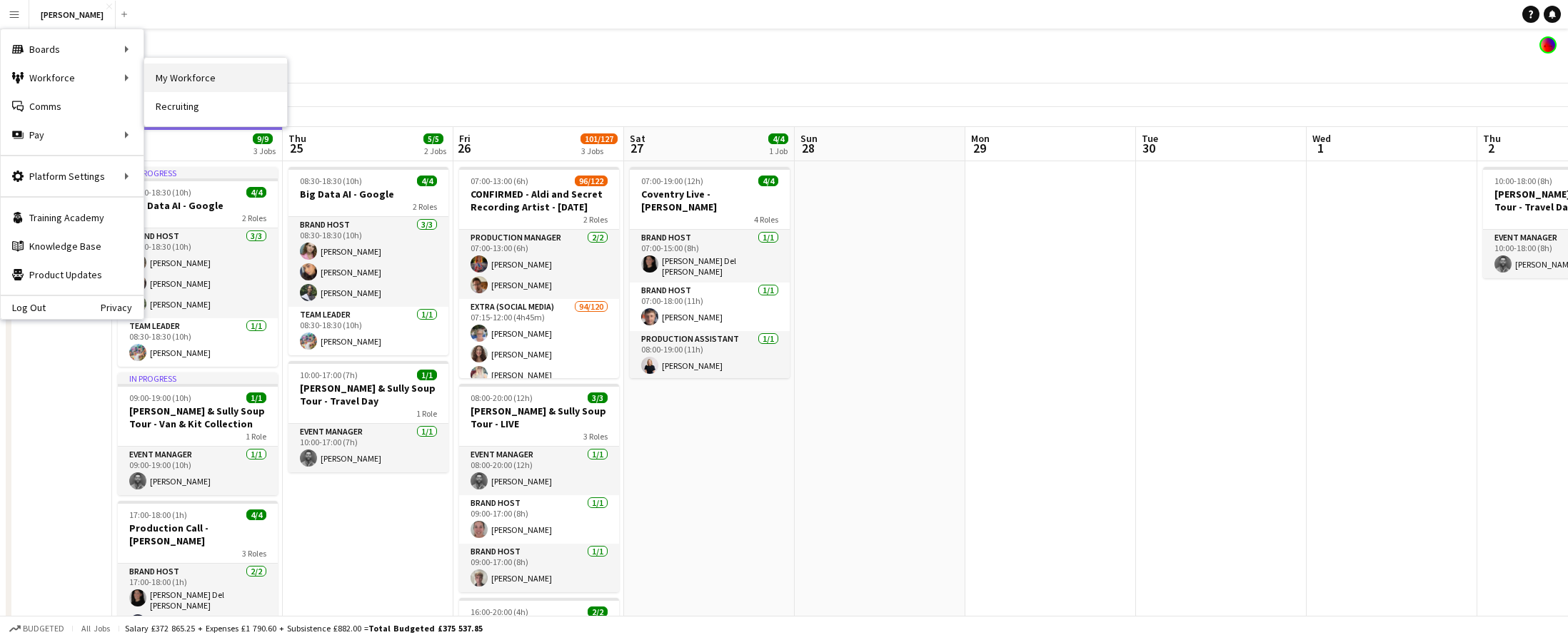
click at [208, 75] on link "My Workforce" at bounding box center [215, 78] width 143 height 28
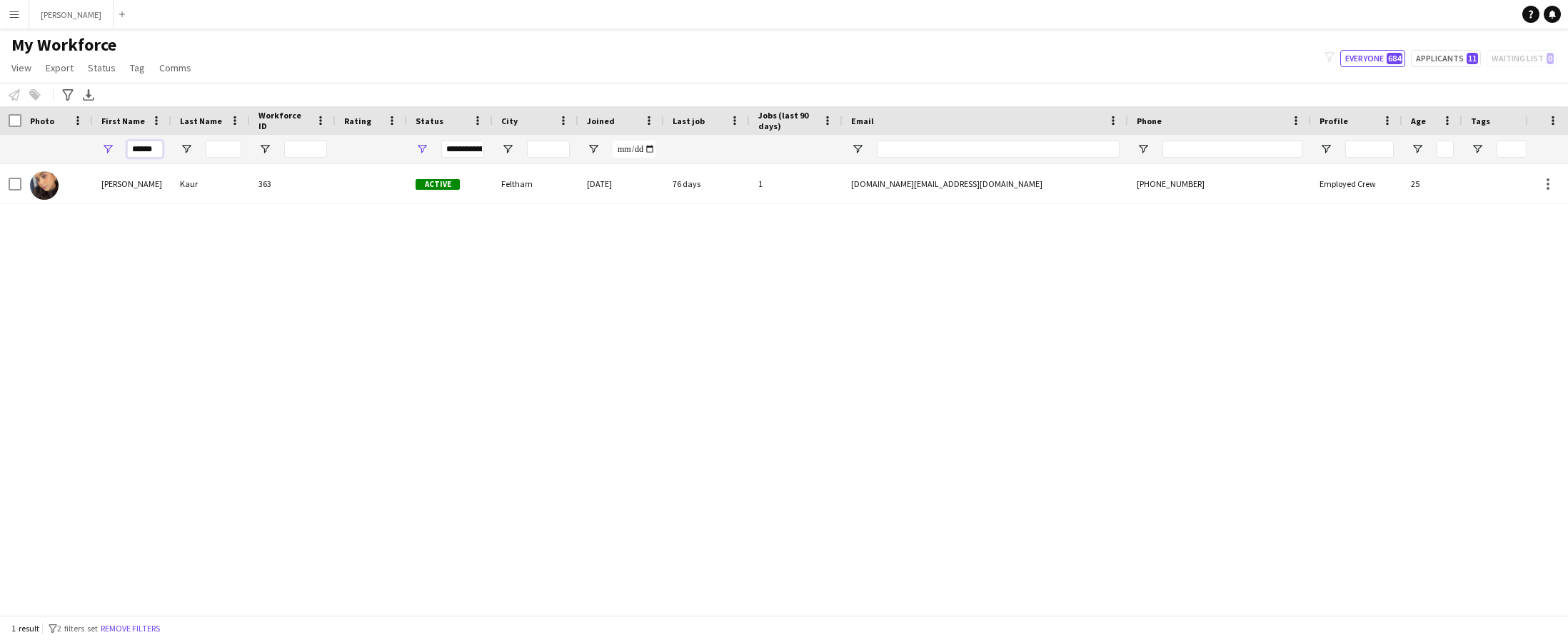
drag, startPoint x: 158, startPoint y: 147, endPoint x: 111, endPoint y: 145, distance: 47.0
click at [111, 145] on div "******" at bounding box center [132, 149] width 79 height 28
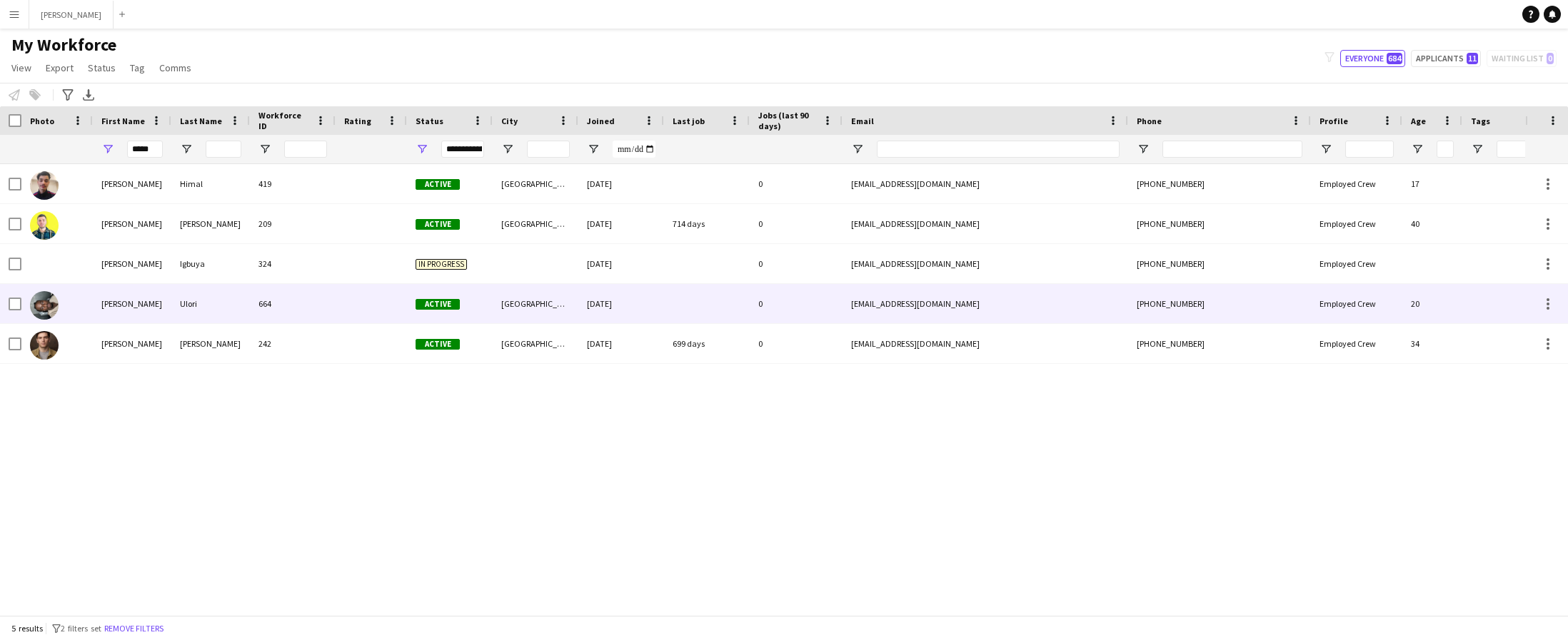
click at [103, 310] on div "[PERSON_NAME]" at bounding box center [132, 304] width 79 height 39
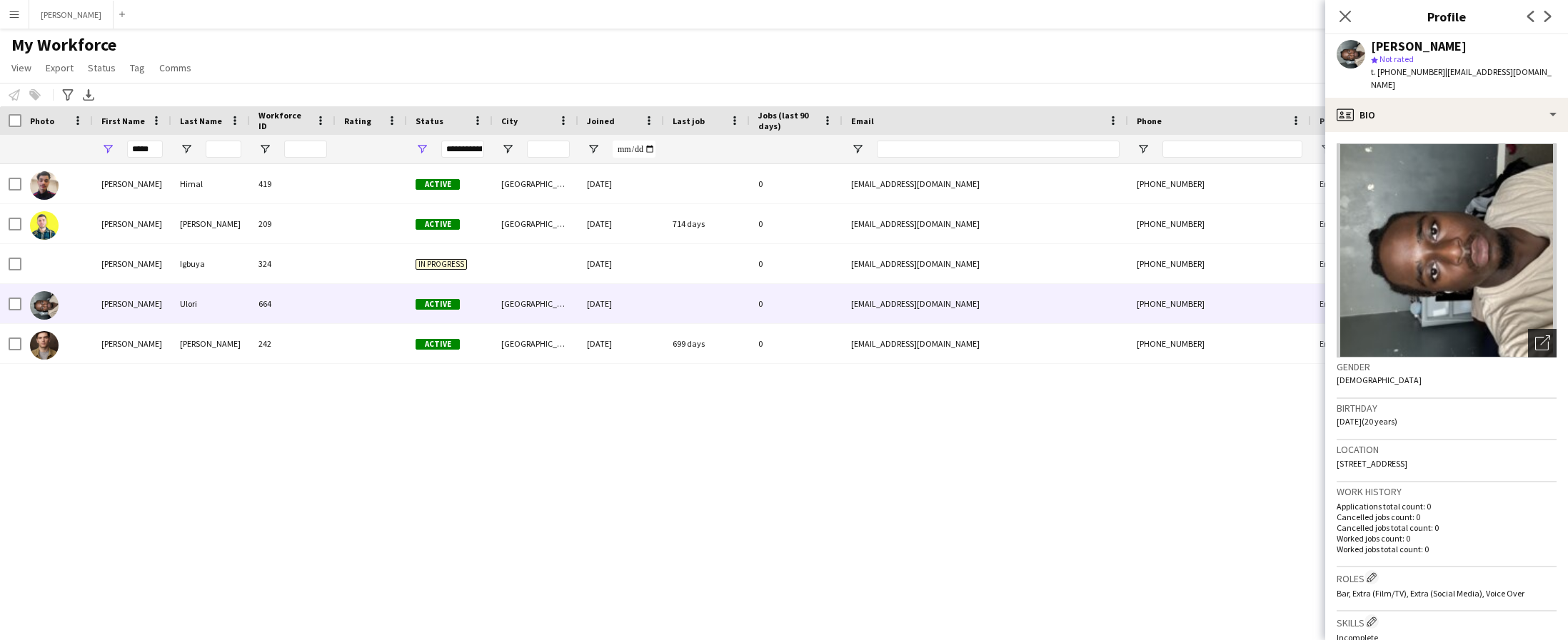
click at [1538, 336] on icon "Open photos pop-in" at bounding box center [1543, 343] width 15 height 15
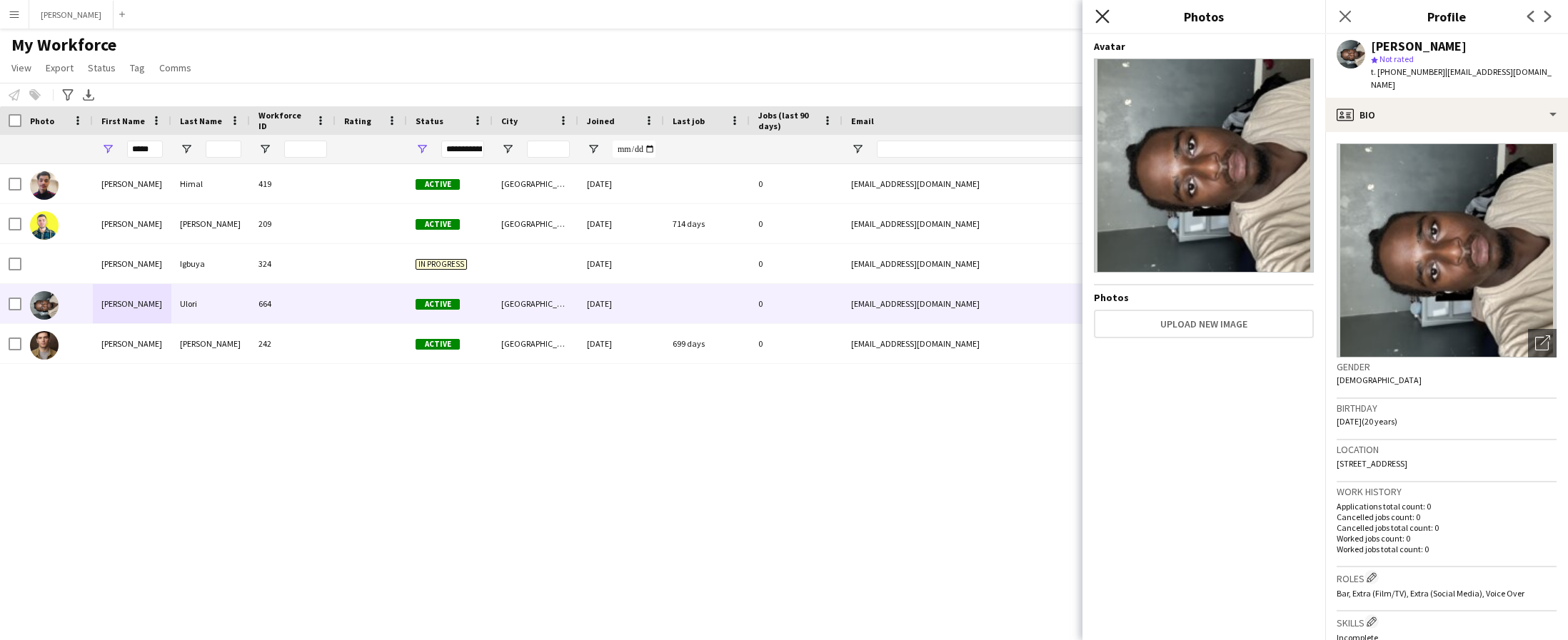
click at [1099, 15] on icon at bounding box center [1102, 16] width 13 height 13
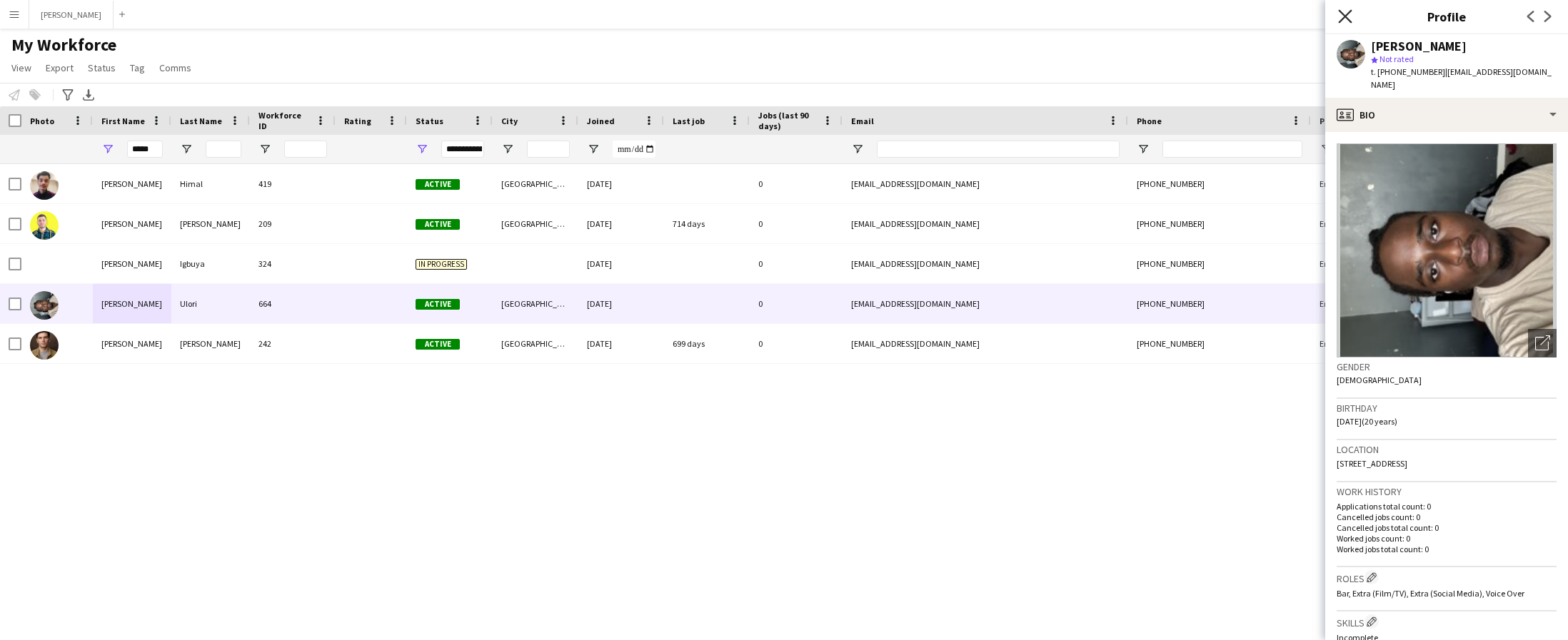
click at [1341, 14] on icon "Close pop-in" at bounding box center [1345, 16] width 13 height 13
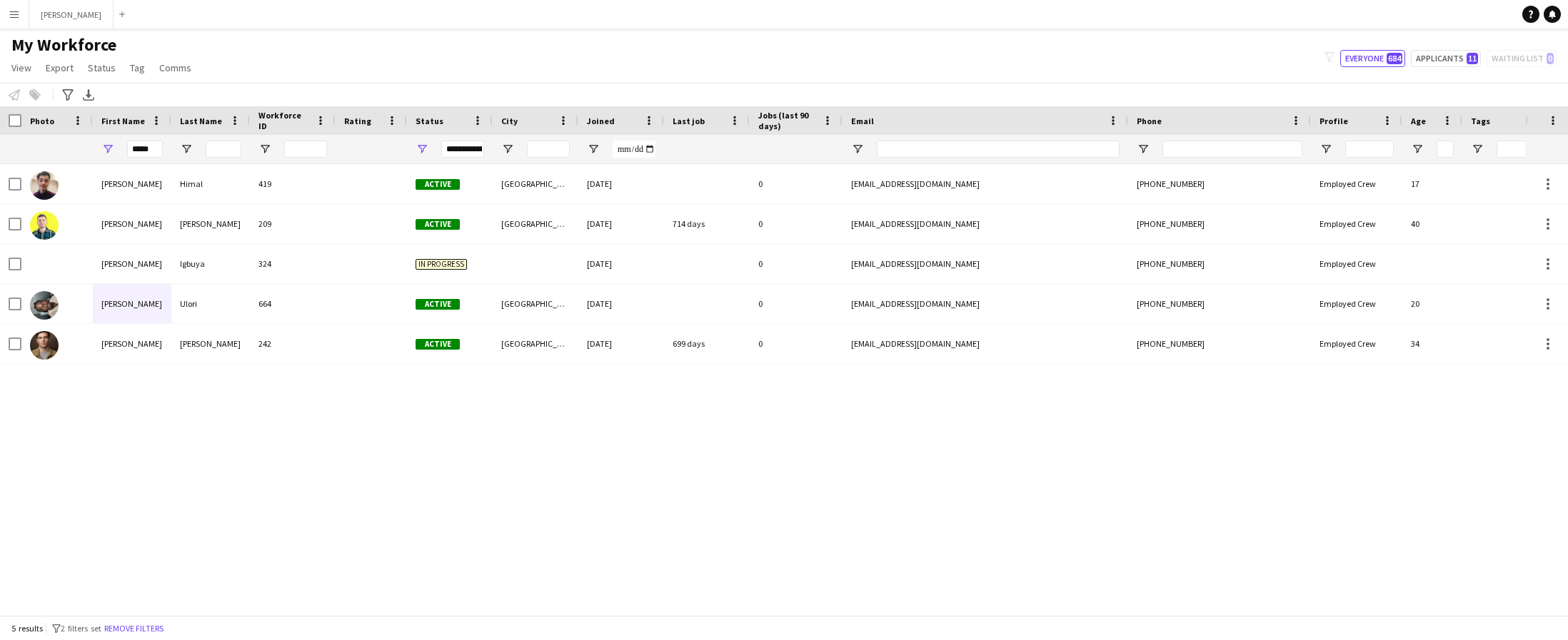
click at [118, 306] on div "[PERSON_NAME]" at bounding box center [132, 304] width 79 height 39
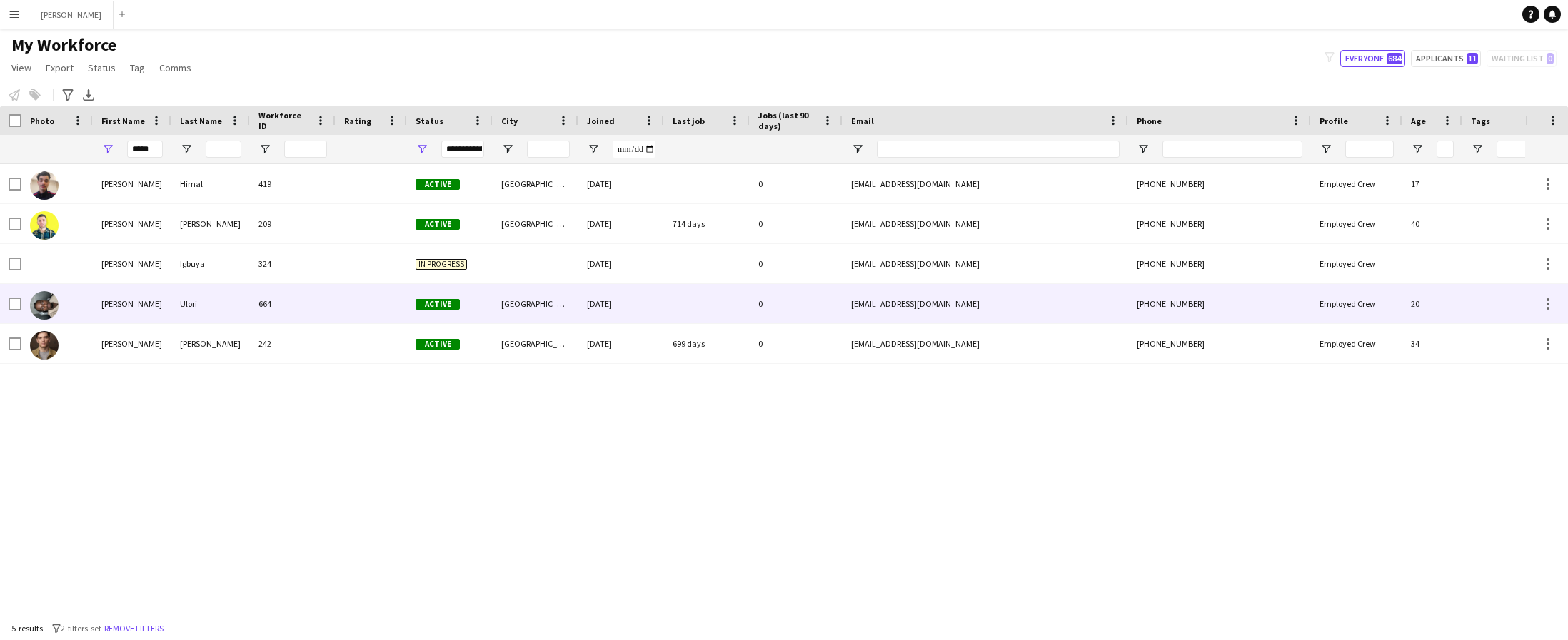
click at [123, 304] on div "[PERSON_NAME]" at bounding box center [132, 304] width 79 height 39
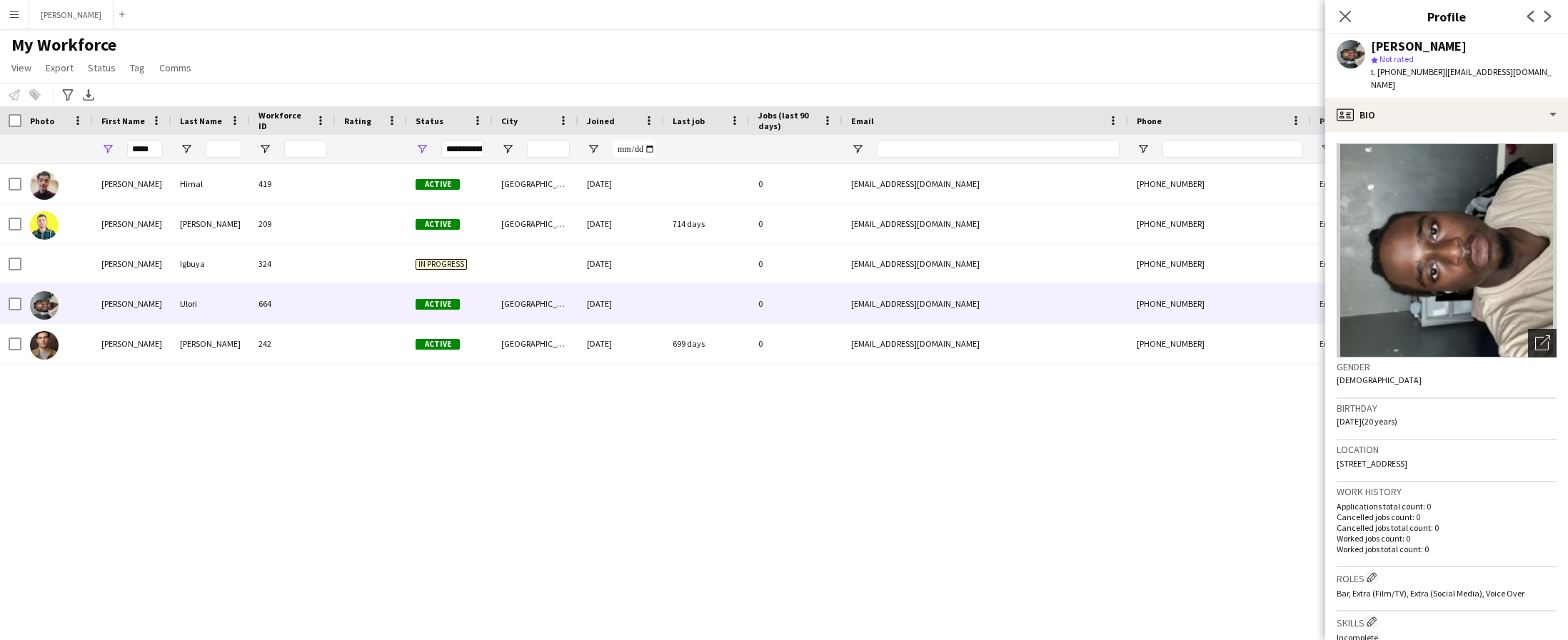
click at [1535, 336] on icon "Open photos pop-in" at bounding box center [1543, 343] width 15 height 15
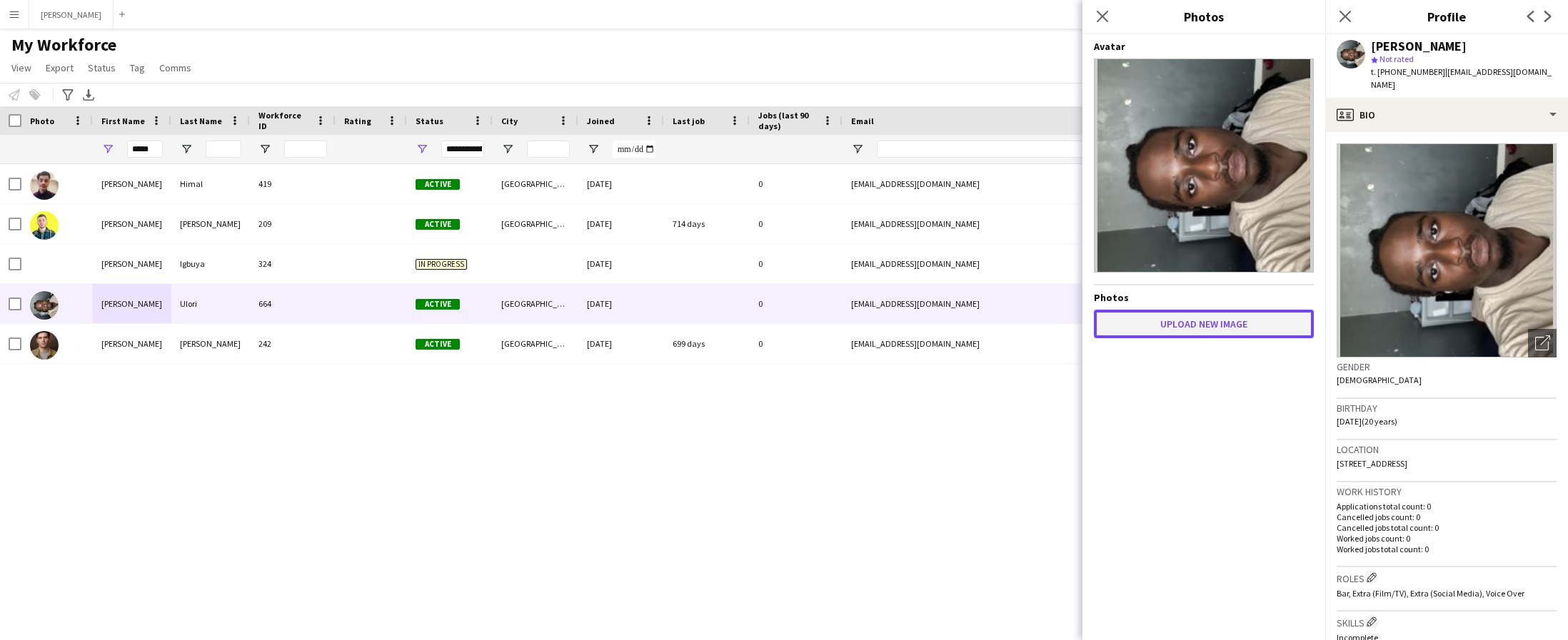
click at [1243, 328] on button "Upload new image" at bounding box center [1204, 324] width 220 height 28
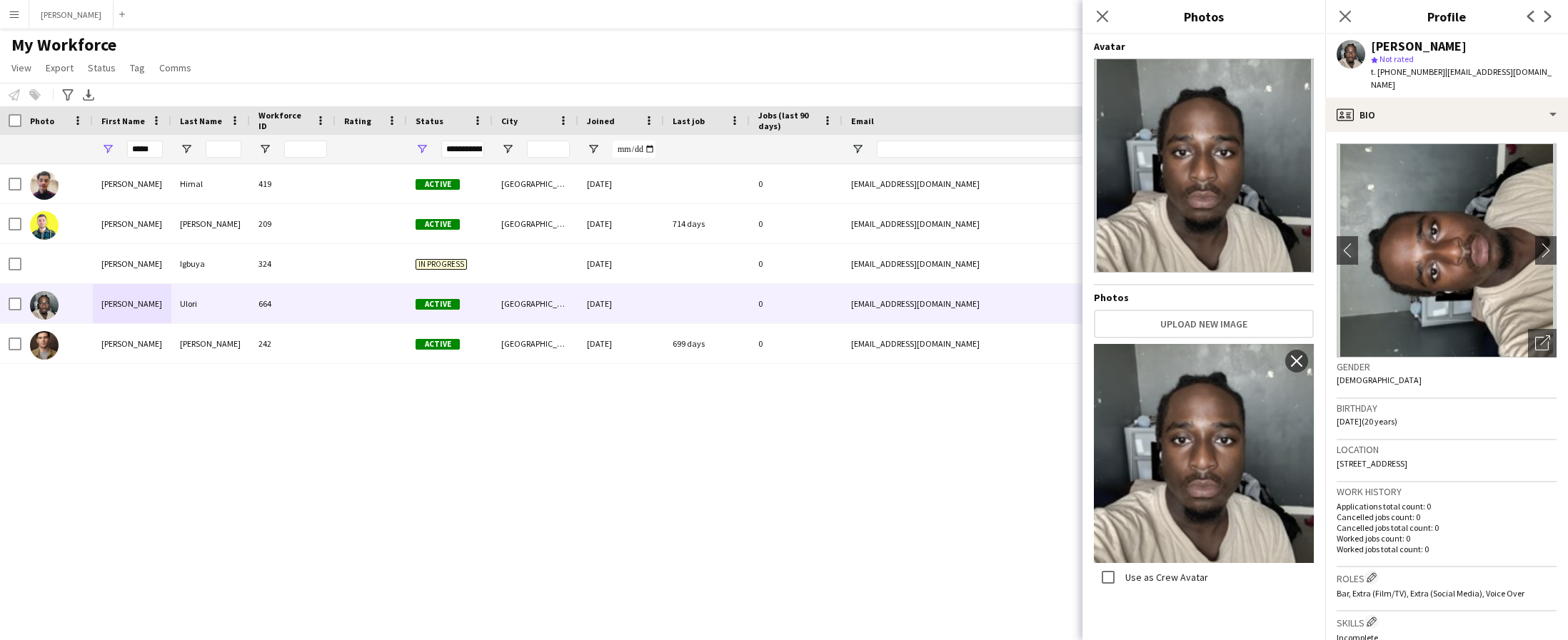
click at [1009, 499] on div "David Himal 419 Active London 06-12-2024 0 davidhimal13@gmail.com +440773352232…" at bounding box center [762, 390] width 1525 height 451
click at [1347, 12] on icon "Close pop-in" at bounding box center [1345, 16] width 13 height 13
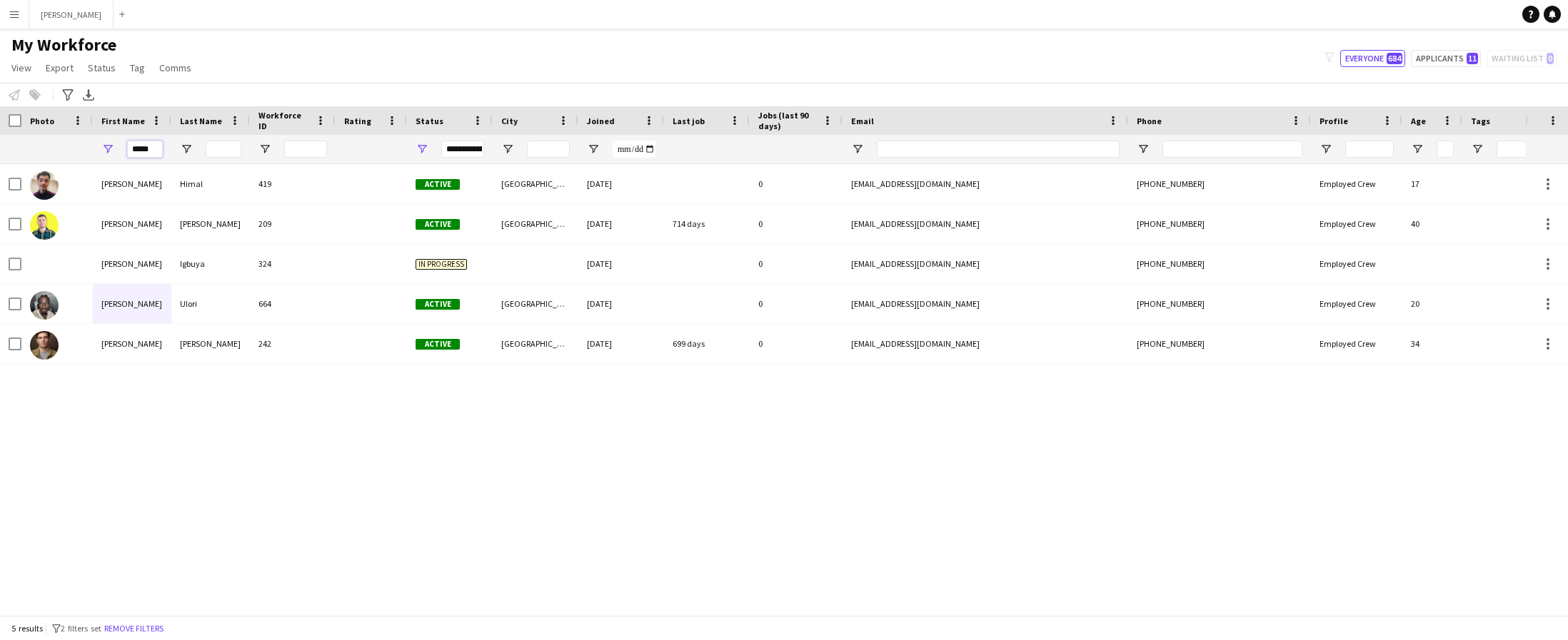
drag, startPoint x: 157, startPoint y: 148, endPoint x: 115, endPoint y: 148, distance: 42.0
click at [115, 148] on div "*****" at bounding box center [132, 149] width 79 height 28
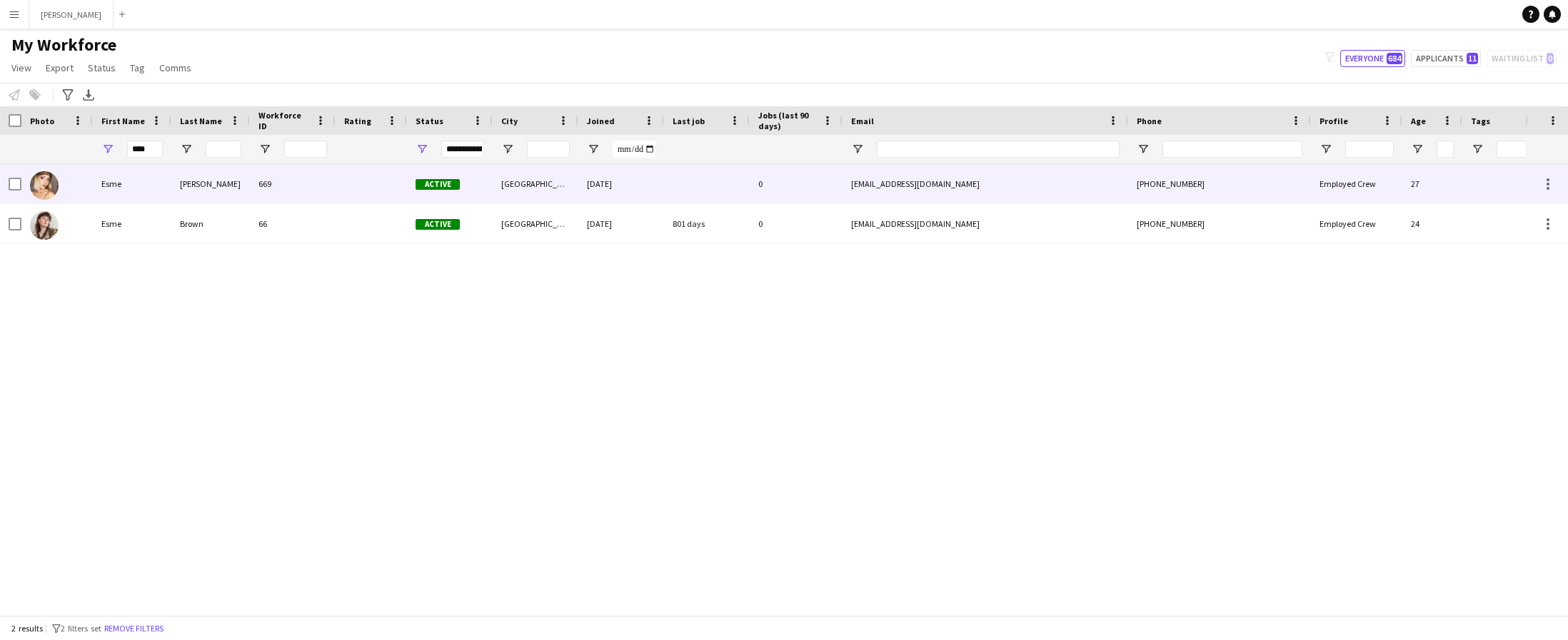
click at [129, 194] on div "Esme" at bounding box center [132, 183] width 79 height 39
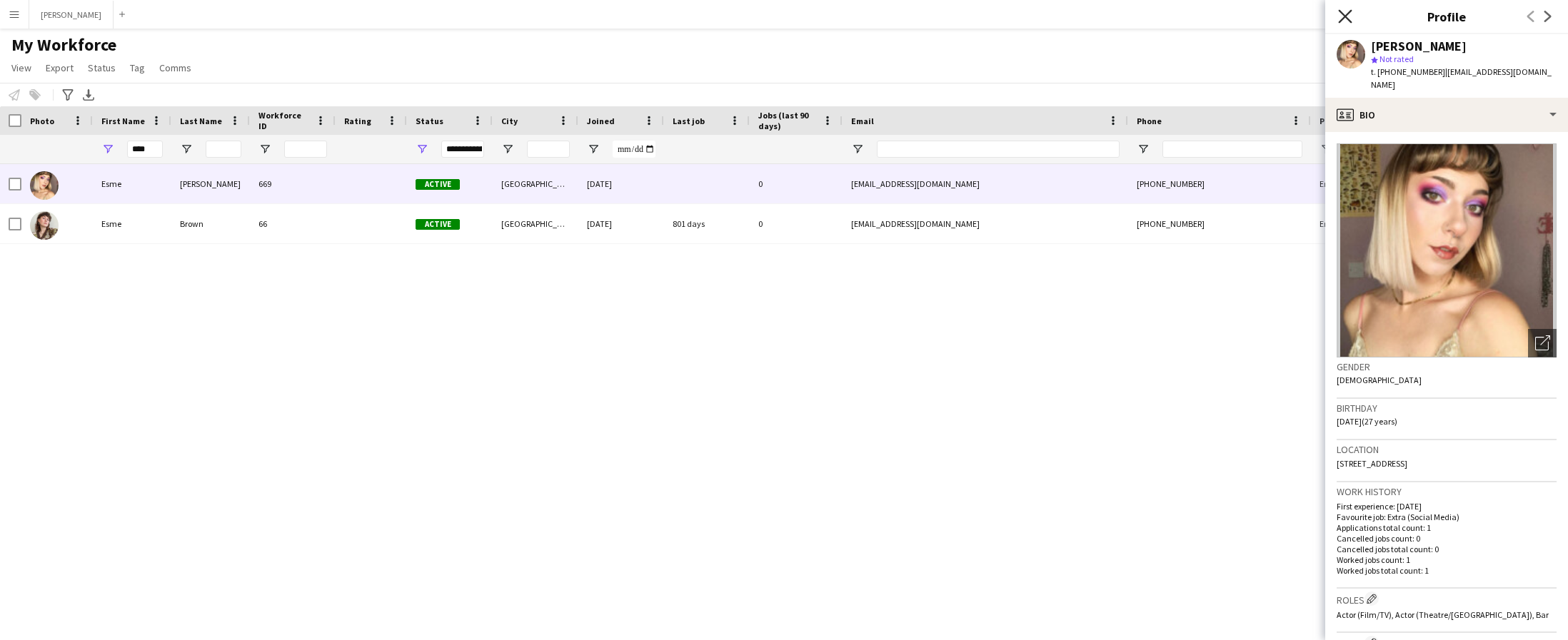
click at [1342, 16] on icon "Close pop-in" at bounding box center [1345, 16] width 13 height 13
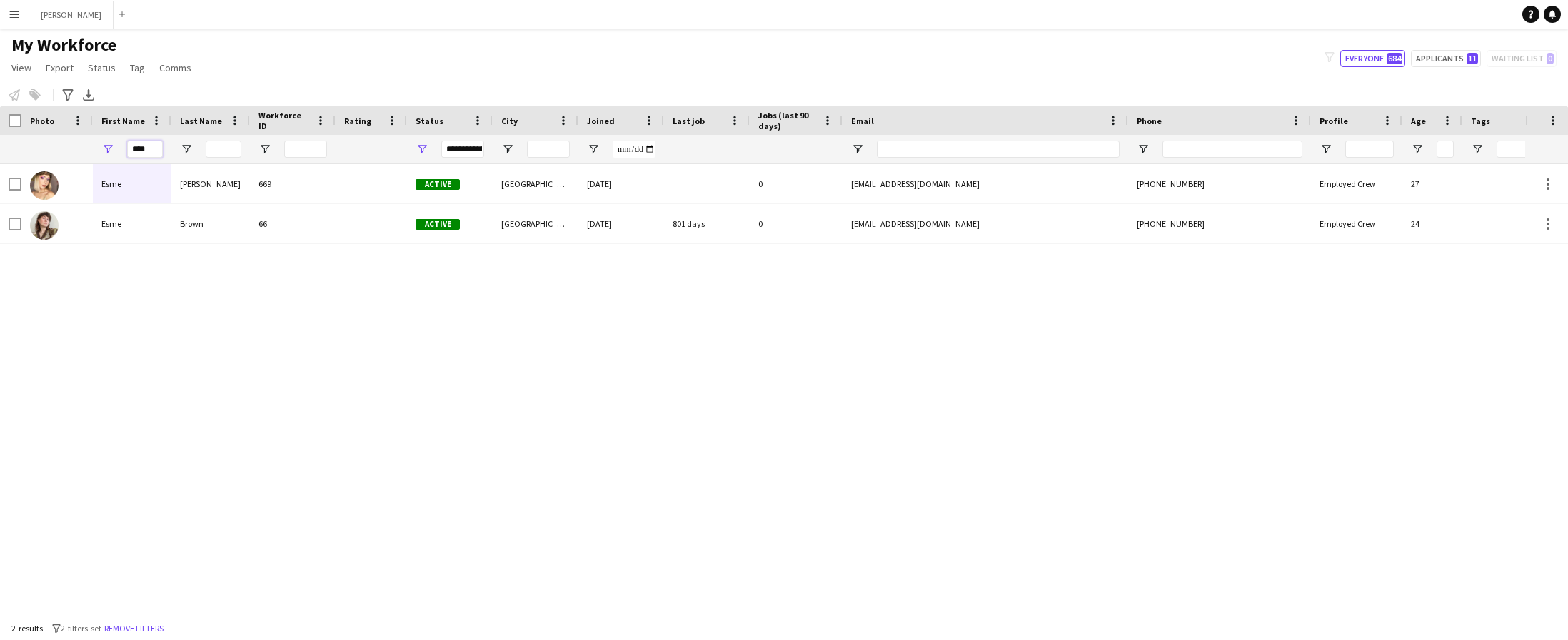
drag, startPoint x: 157, startPoint y: 146, endPoint x: 119, endPoint y: 150, distance: 38.2
click at [119, 150] on div "****" at bounding box center [132, 149] width 79 height 28
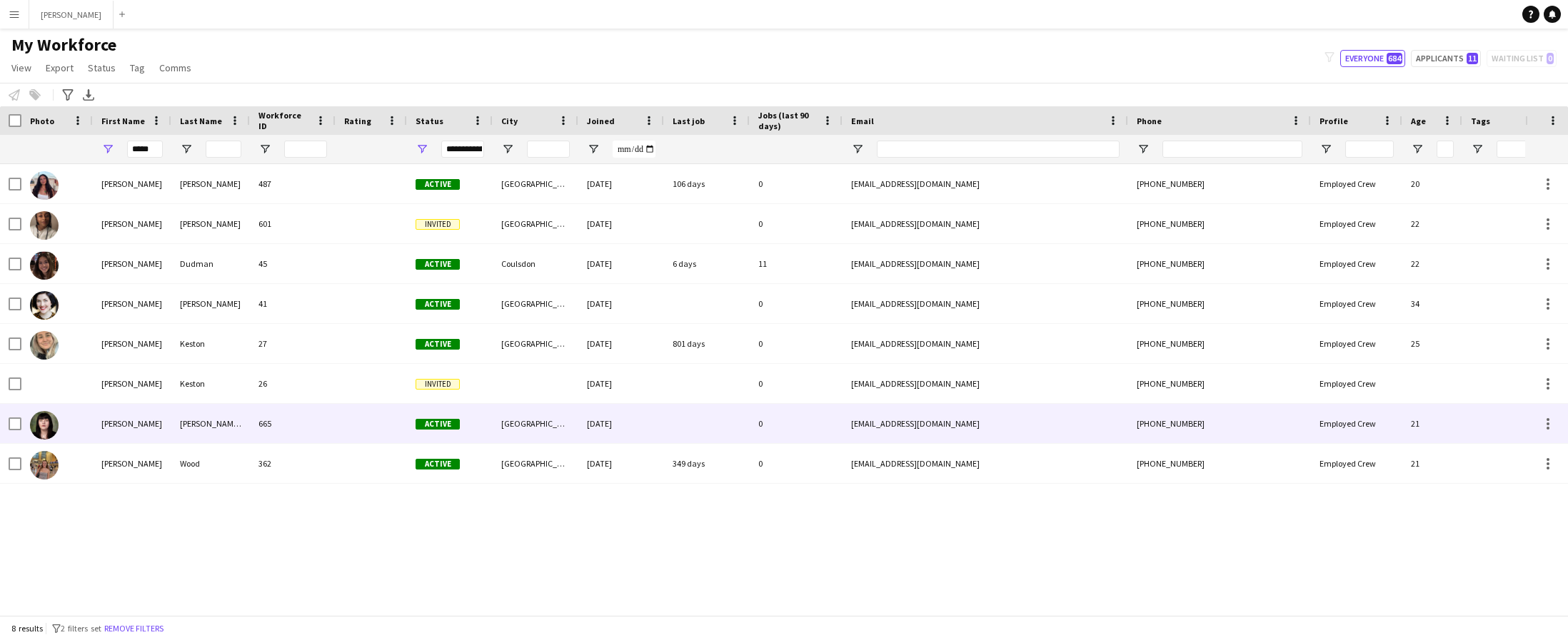
click at [140, 418] on div "[PERSON_NAME]" at bounding box center [132, 423] width 79 height 39
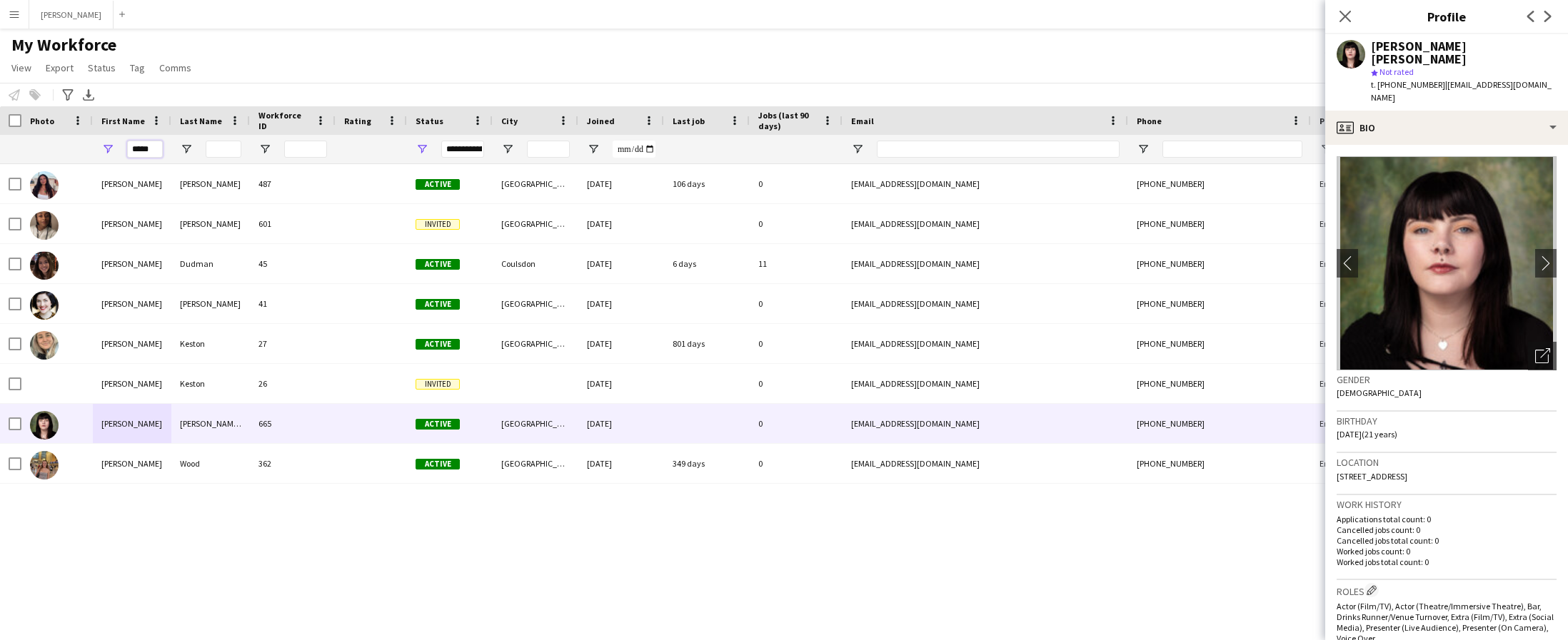
drag, startPoint x: 157, startPoint y: 148, endPoint x: 126, endPoint y: 143, distance: 31.4
click at [126, 143] on div "*****" at bounding box center [132, 149] width 79 height 28
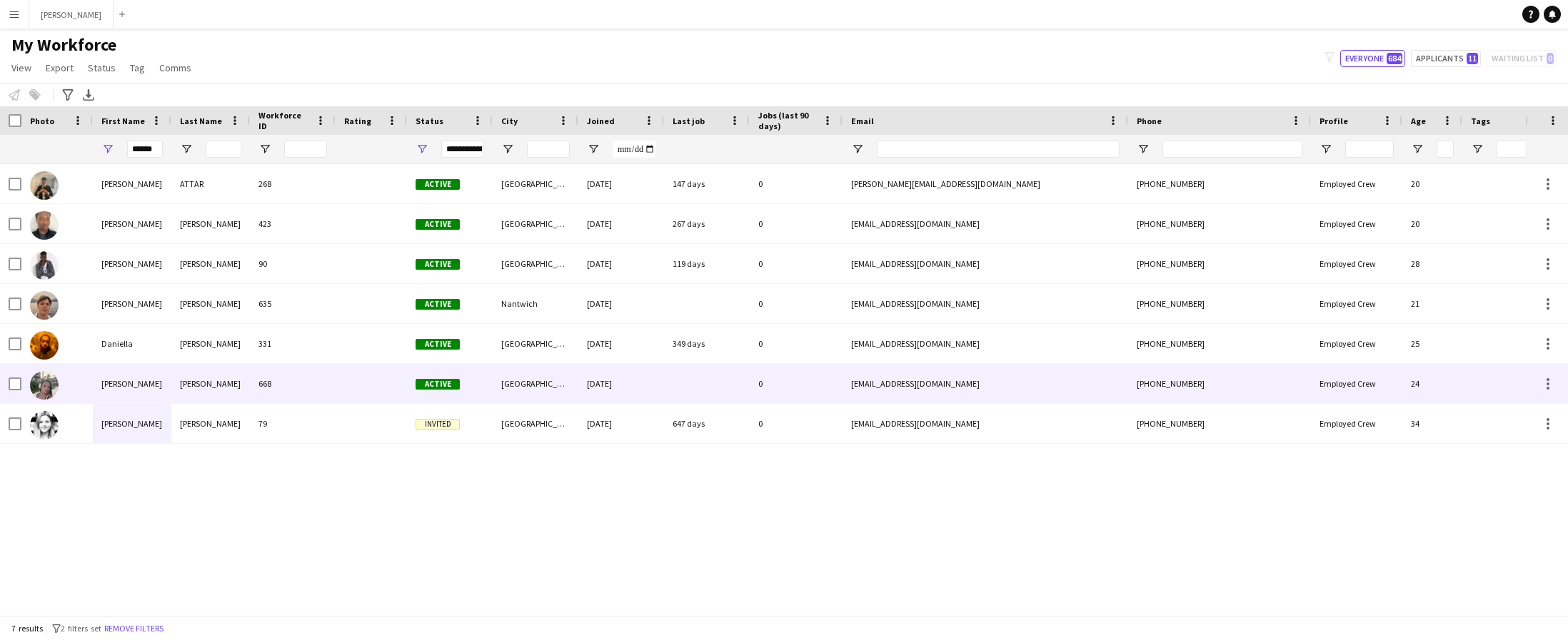
click at [120, 379] on div "[PERSON_NAME]" at bounding box center [132, 383] width 79 height 39
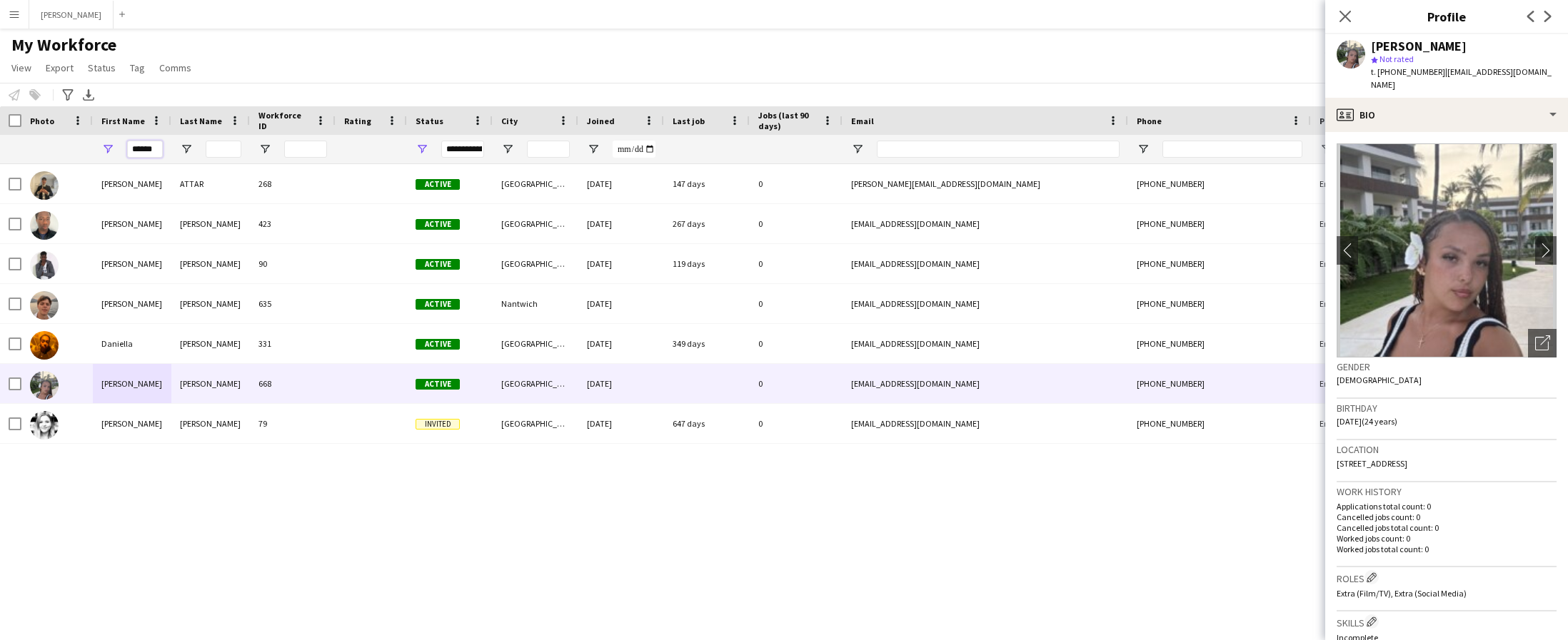
drag, startPoint x: 157, startPoint y: 147, endPoint x: 112, endPoint y: 155, distance: 45.7
click at [112, 155] on div "******" at bounding box center [132, 149] width 79 height 28
click at [157, 148] on input "******" at bounding box center [145, 148] width 36 height 17
drag, startPoint x: 157, startPoint y: 148, endPoint x: 130, endPoint y: 147, distance: 27.0
click at [130, 147] on input "******" at bounding box center [145, 148] width 36 height 17
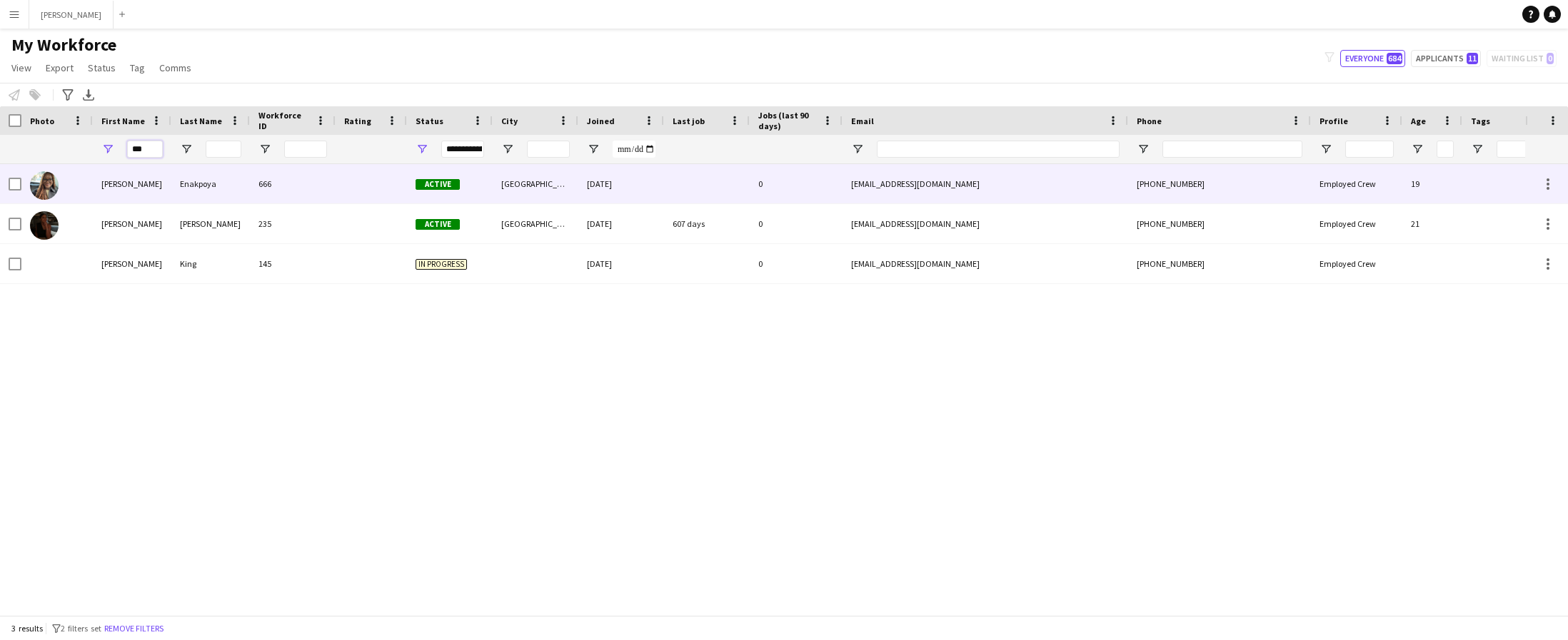
type input "***"
click at [123, 196] on div "[PERSON_NAME]" at bounding box center [132, 183] width 79 height 39
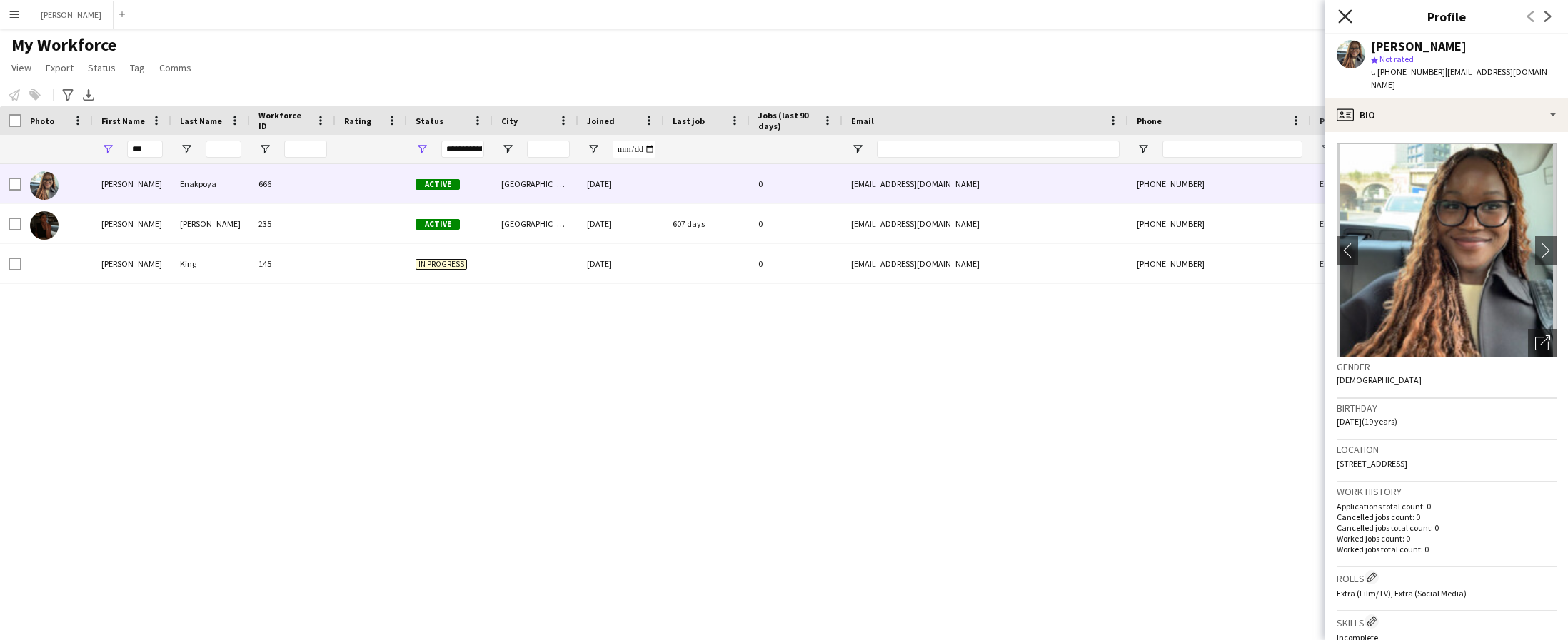
click at [1344, 13] on icon "Close pop-in" at bounding box center [1345, 16] width 13 height 13
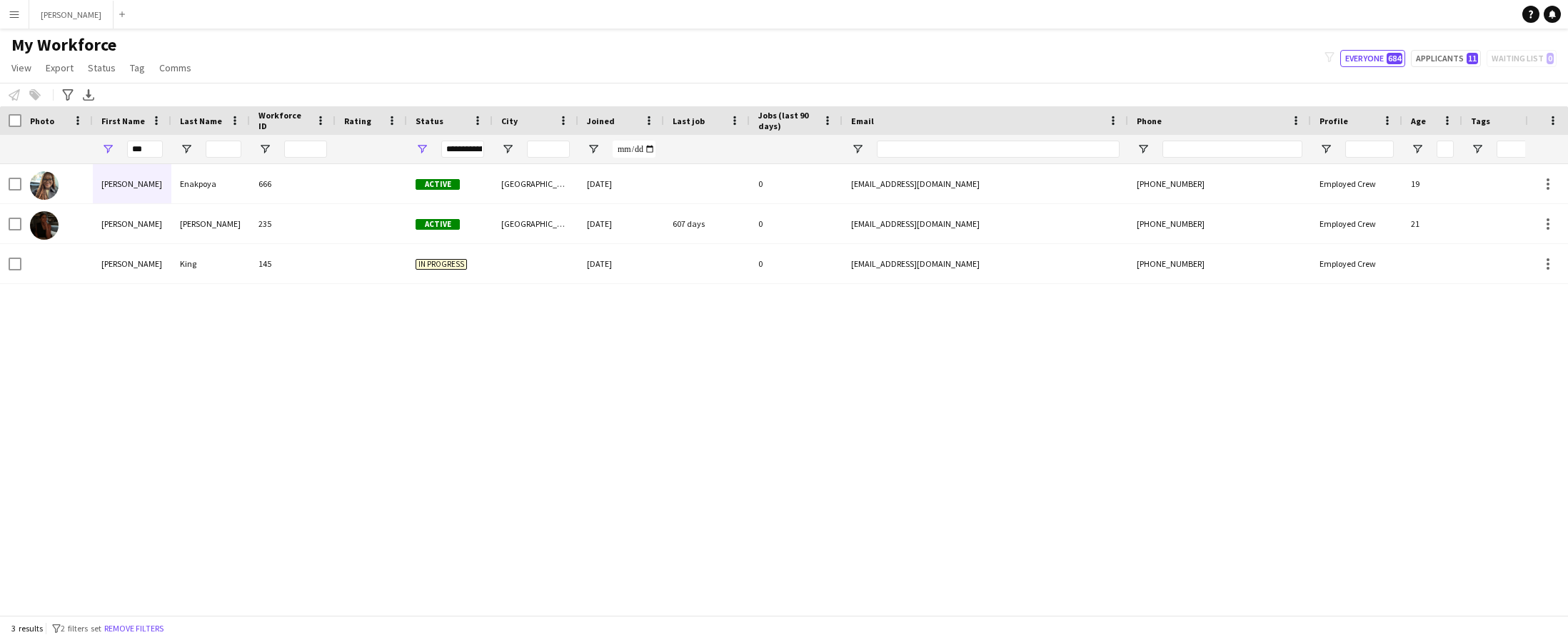
click at [10, 16] on app-icon "Menu" at bounding box center [14, 14] width 11 height 11
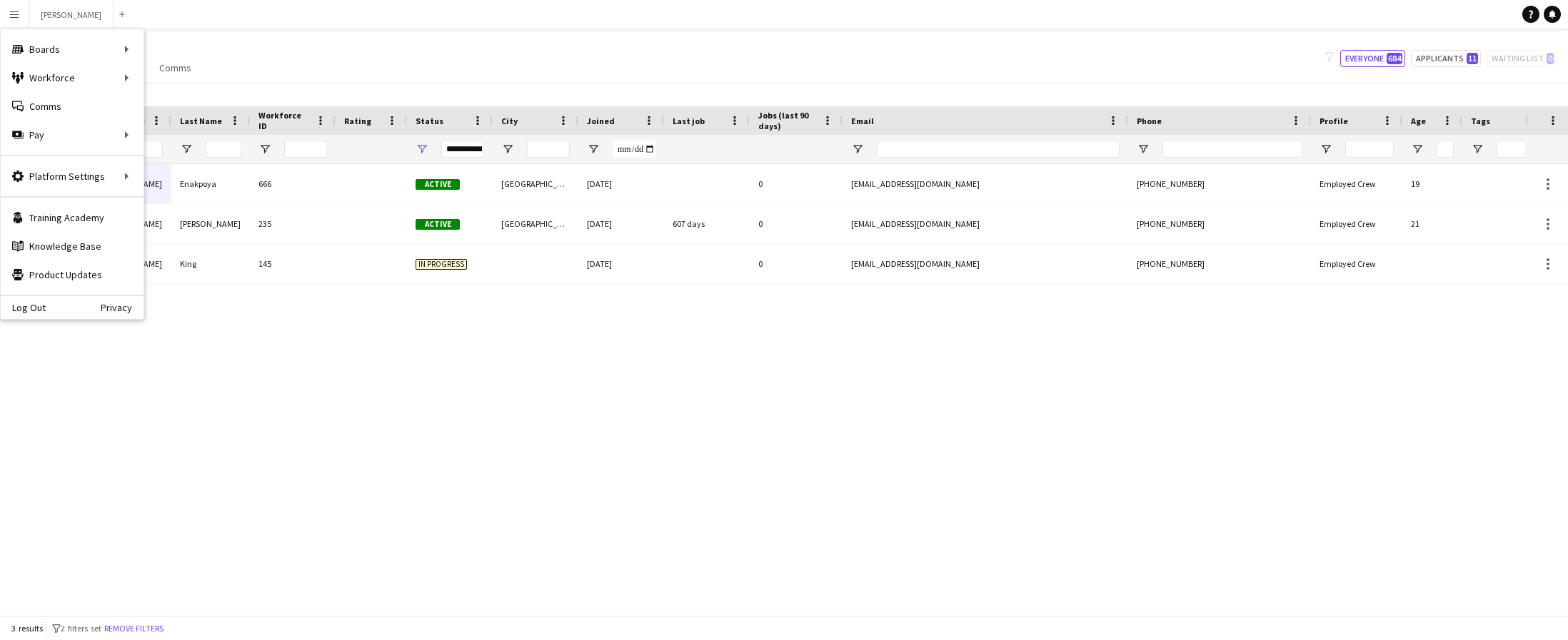
click at [258, 41] on div "My Workforce View Views Default view New view Update view Delete view Edit name…" at bounding box center [784, 58] width 1568 height 48
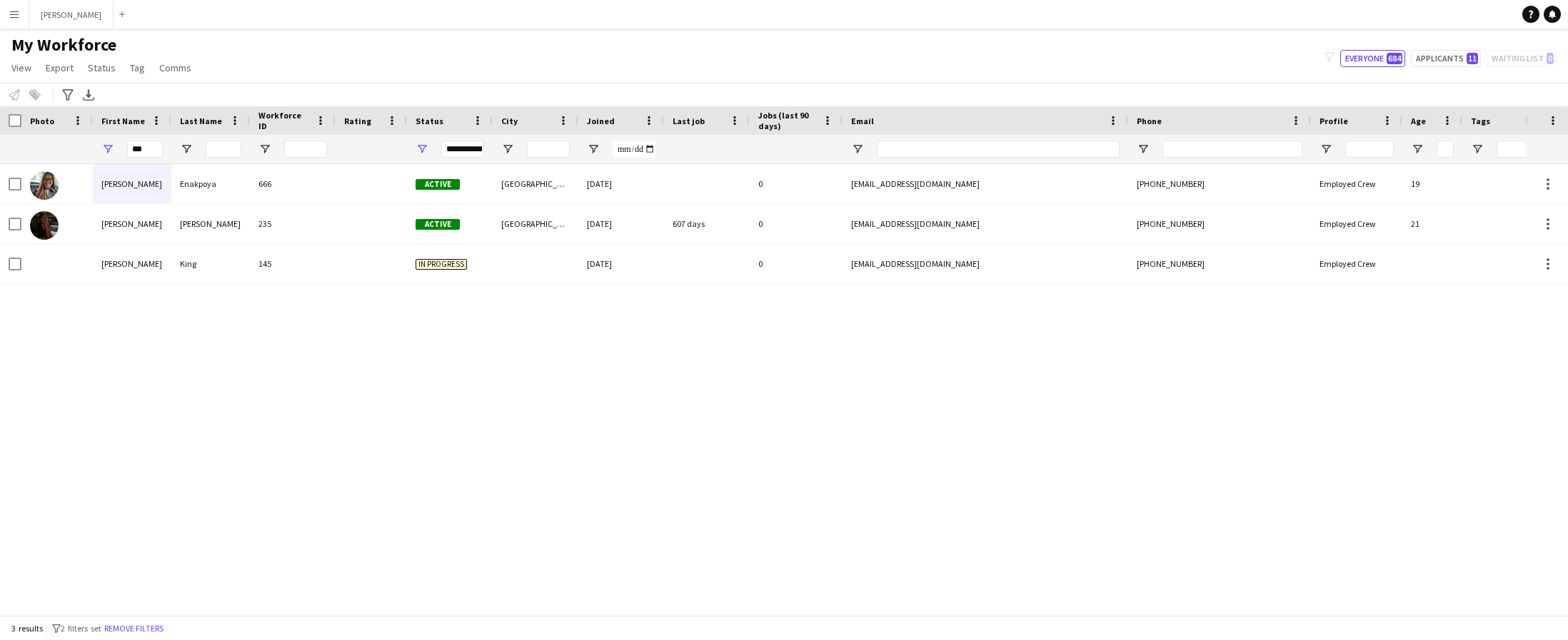
click at [17, 12] on app-icon "Menu" at bounding box center [14, 14] width 11 height 11
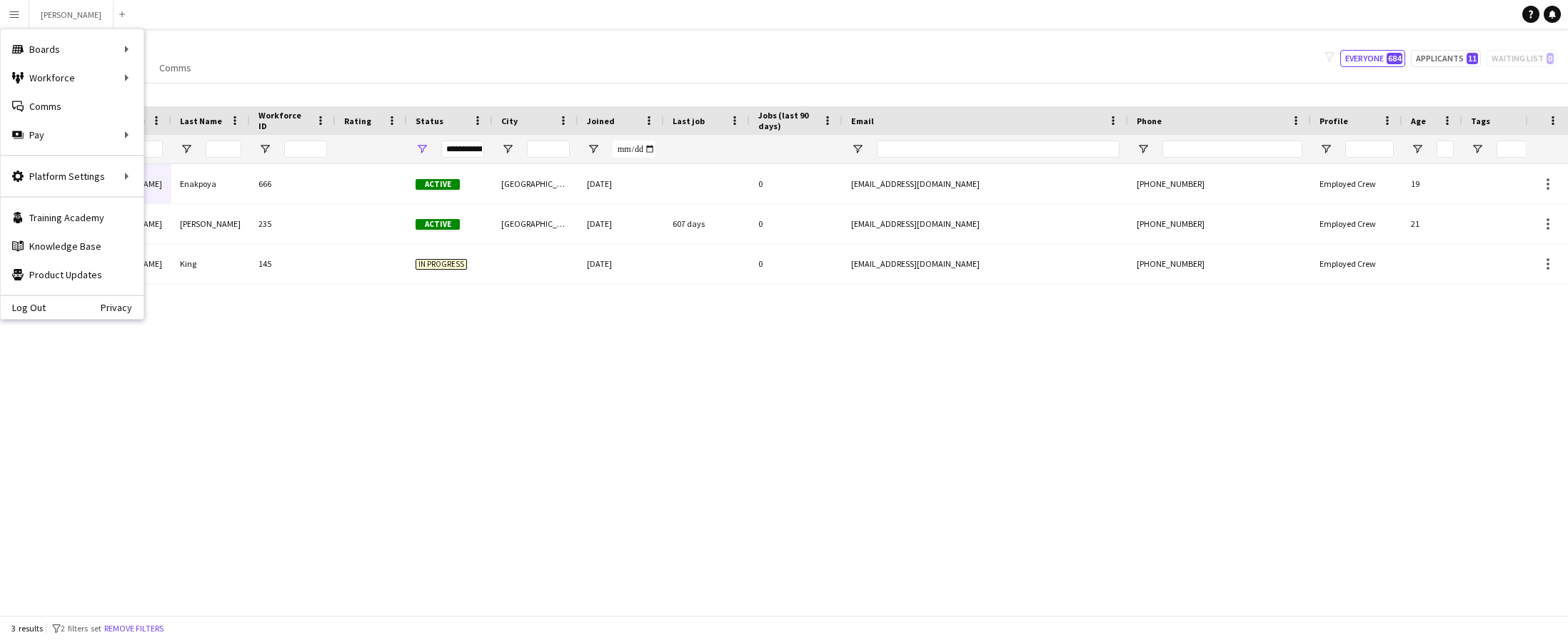
click at [348, 409] on div "Colette Enakpoya 666 Active Nottingham 23-09-2025 0 coletteenakpoya@gmail.com +…" at bounding box center [762, 390] width 1525 height 451
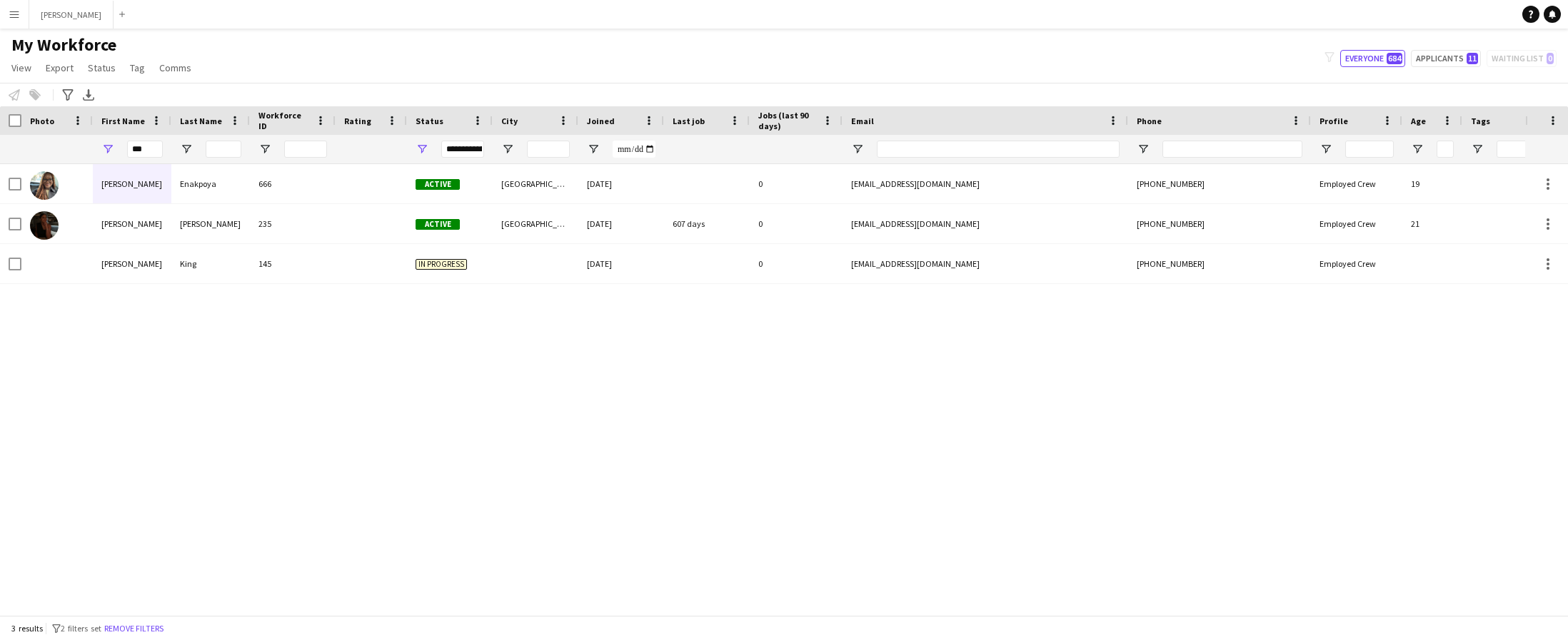
click at [11, 20] on button "Menu" at bounding box center [14, 14] width 28 height 28
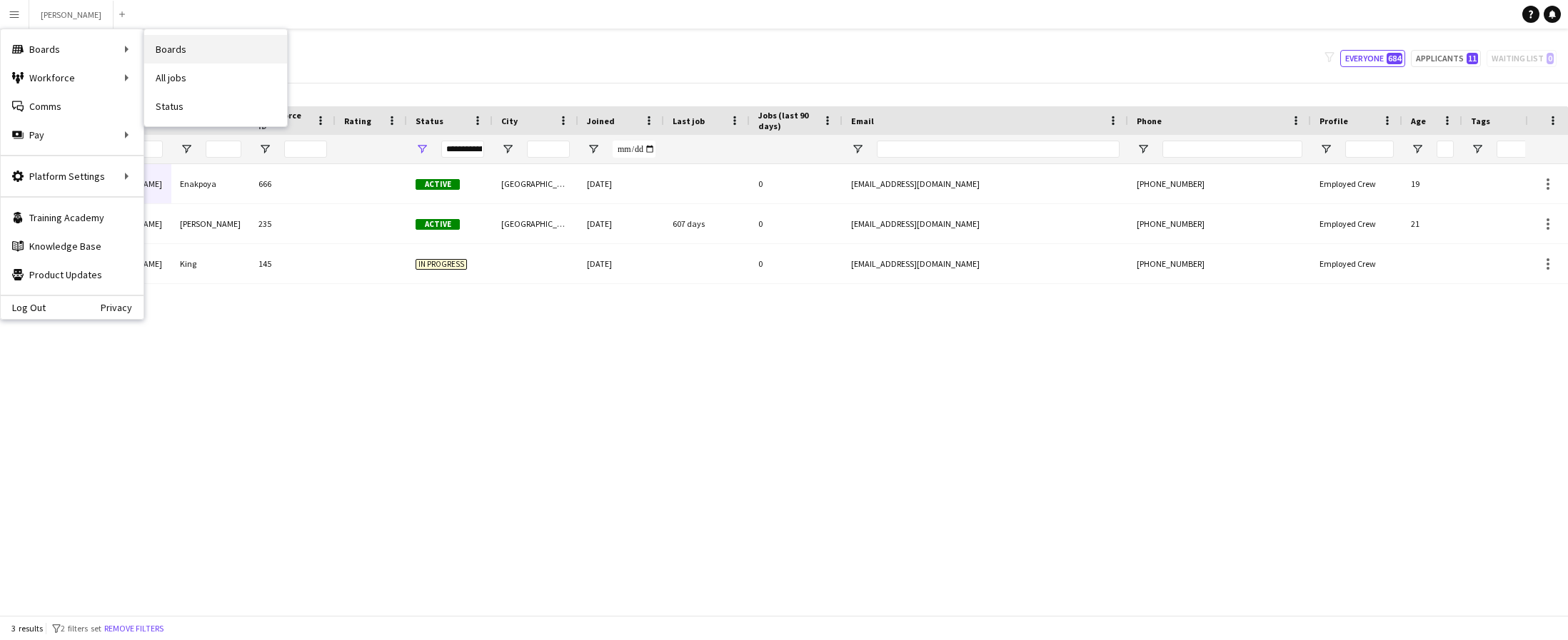
click at [180, 50] on link "Boards" at bounding box center [215, 49] width 143 height 28
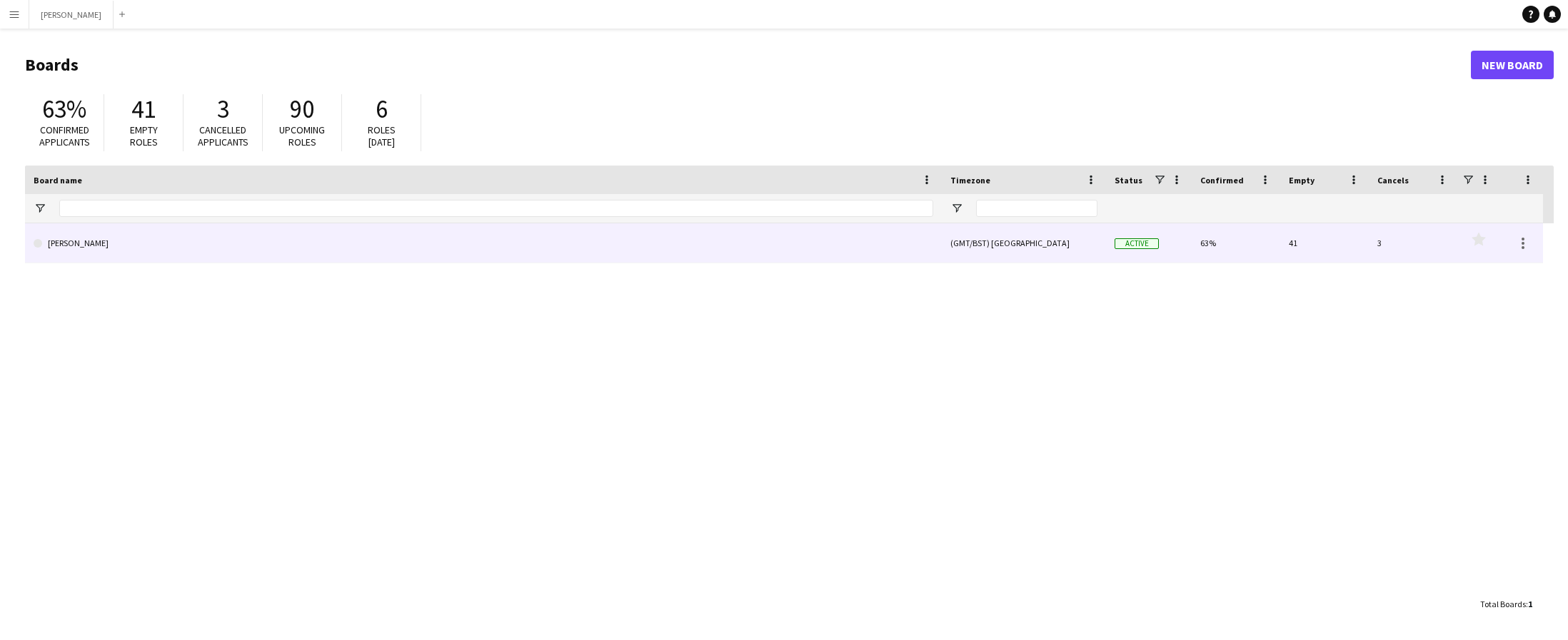
click at [452, 244] on link "[PERSON_NAME]" at bounding box center [483, 244] width 900 height 40
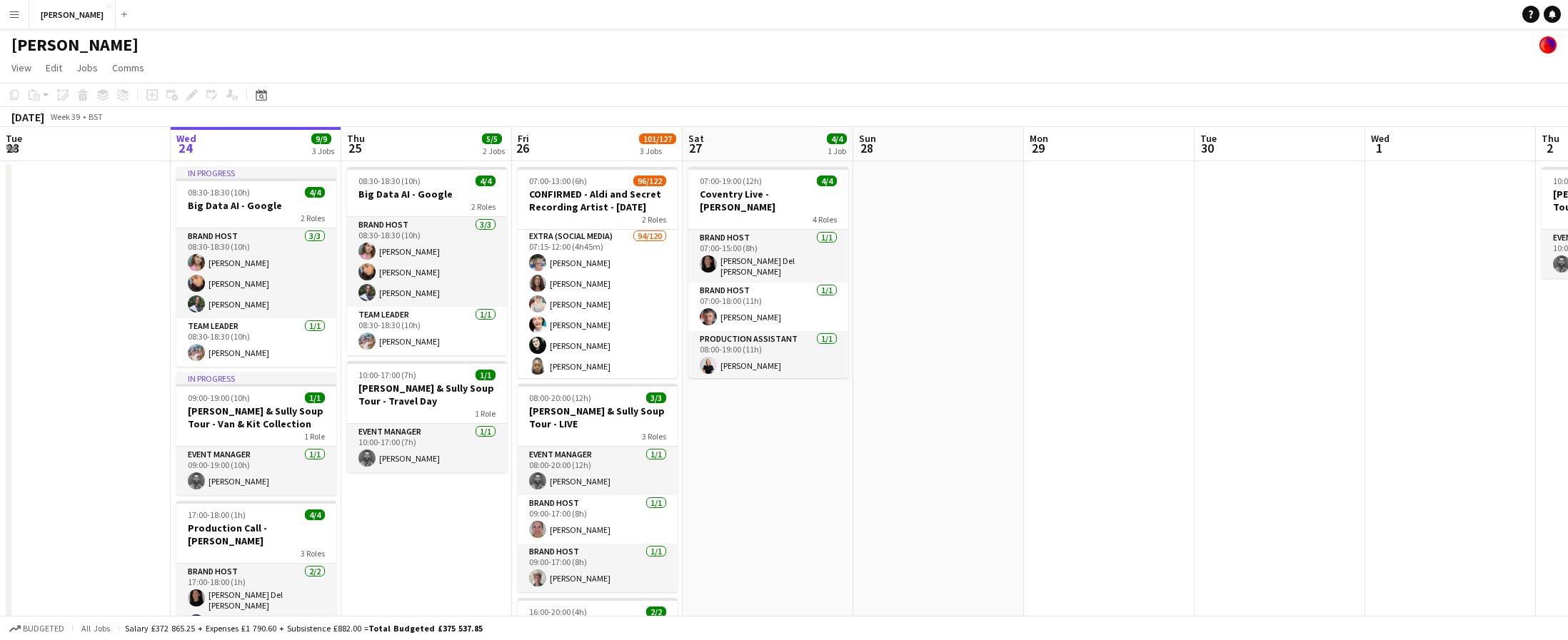
scroll to position [91, 0]
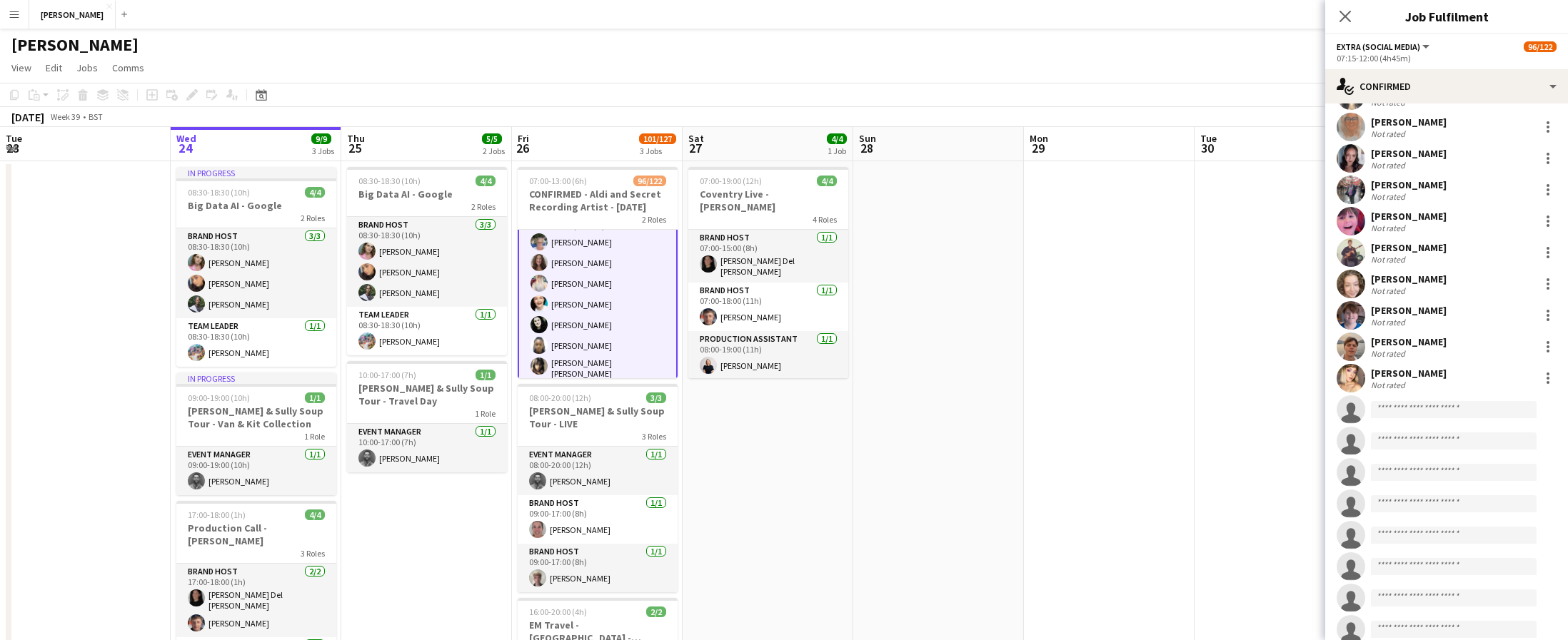
scroll to position [2908, 0]
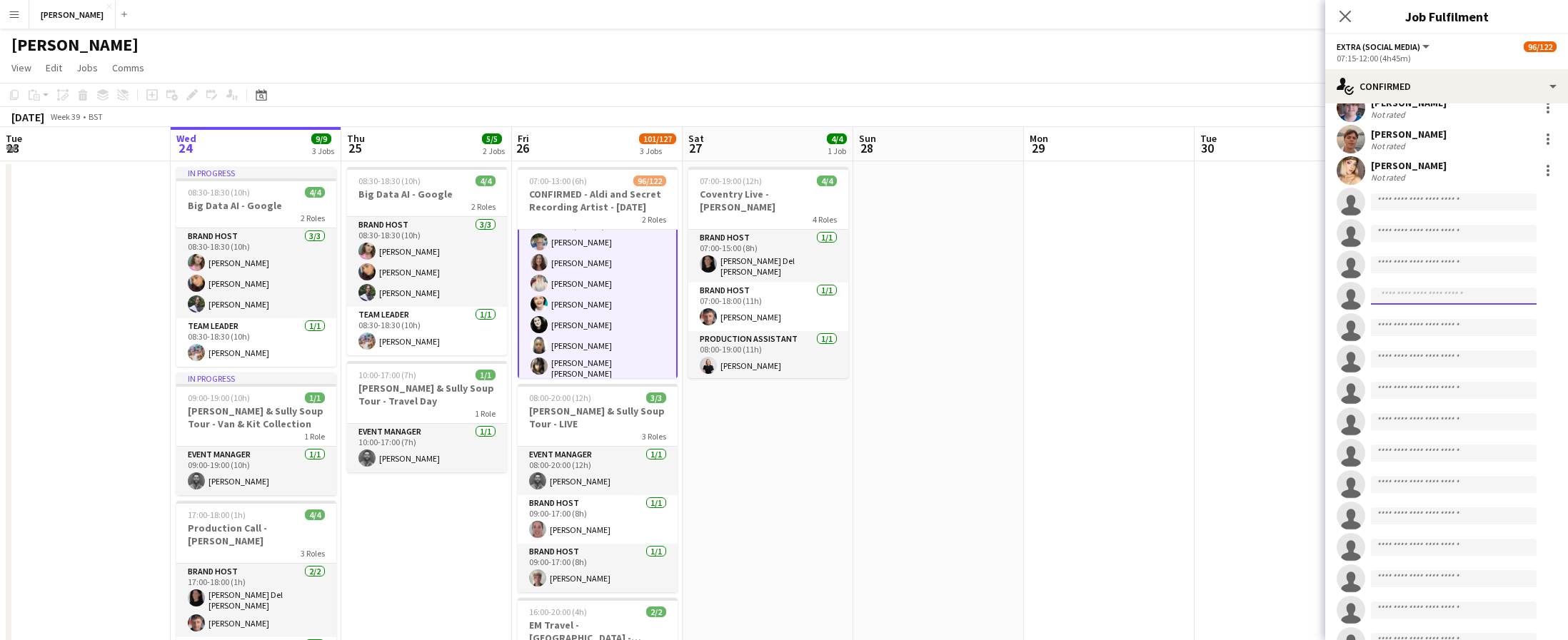
click at [1449, 301] on input at bounding box center [1454, 295] width 166 height 17
click at [1425, 206] on input at bounding box center [1454, 202] width 166 height 17
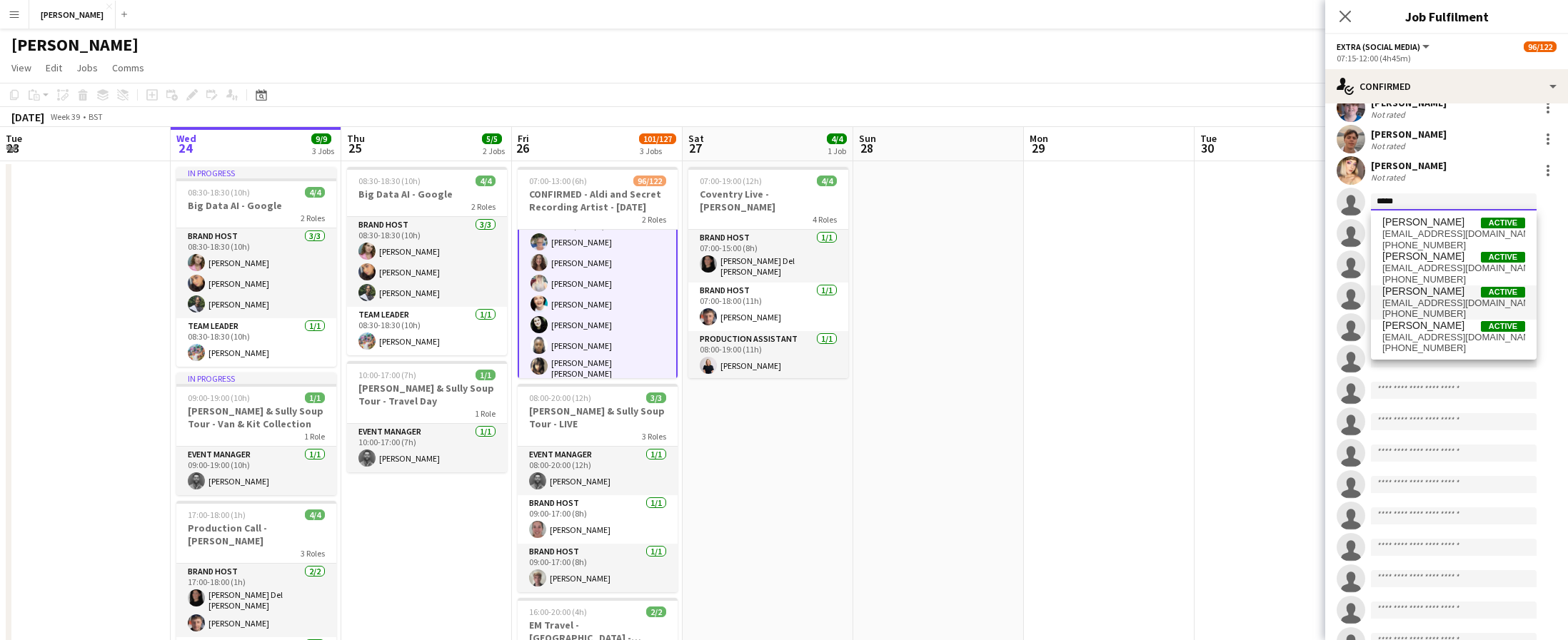
type input "*****"
click at [1442, 291] on span "David Ulori Active" at bounding box center [1454, 292] width 143 height 12
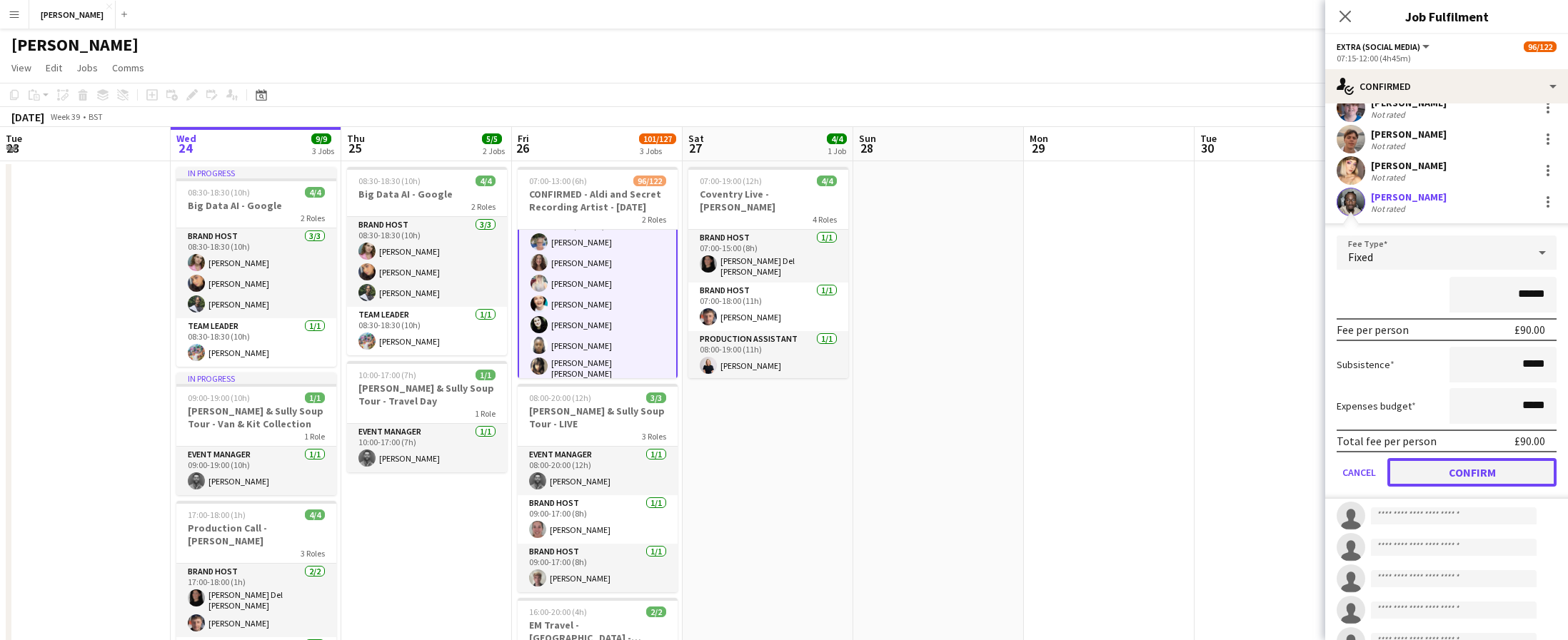
click at [1481, 464] on button "Confirm" at bounding box center [1472, 472] width 169 height 28
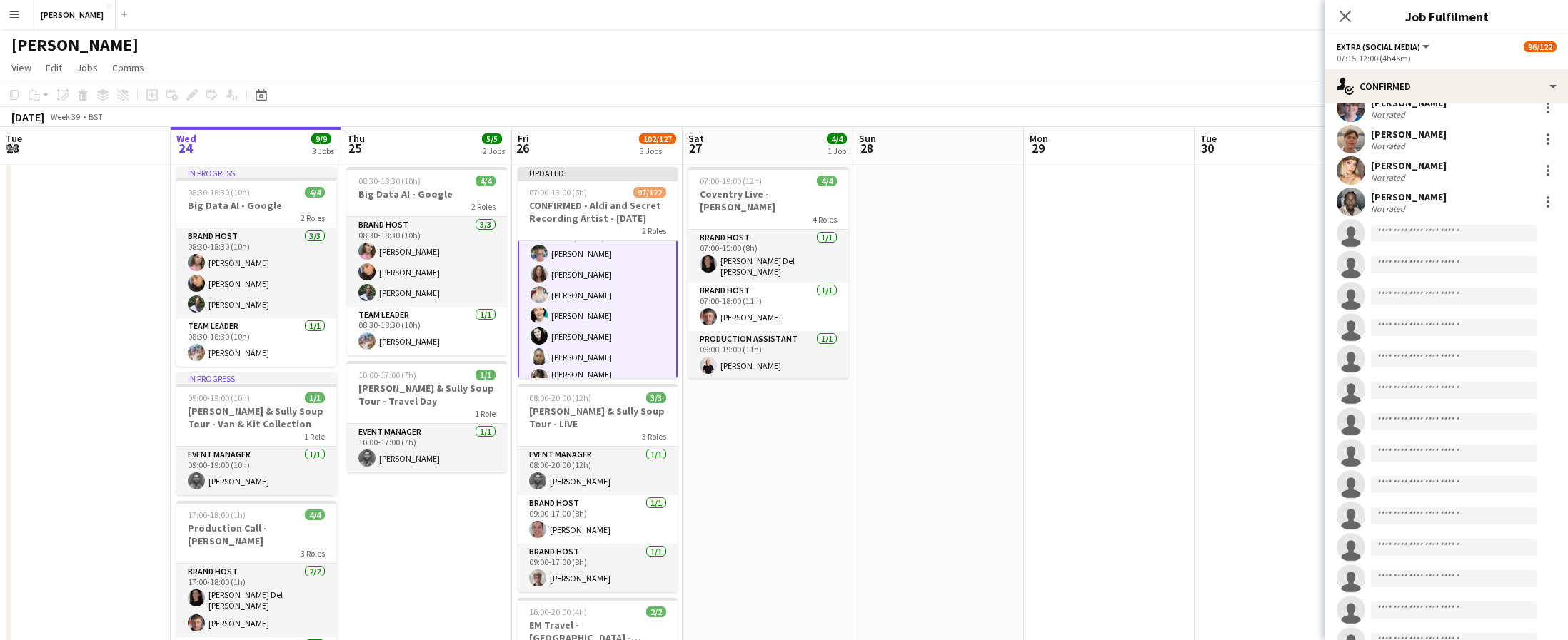
click at [1286, 359] on app-date-cell at bounding box center [1280, 474] width 171 height 627
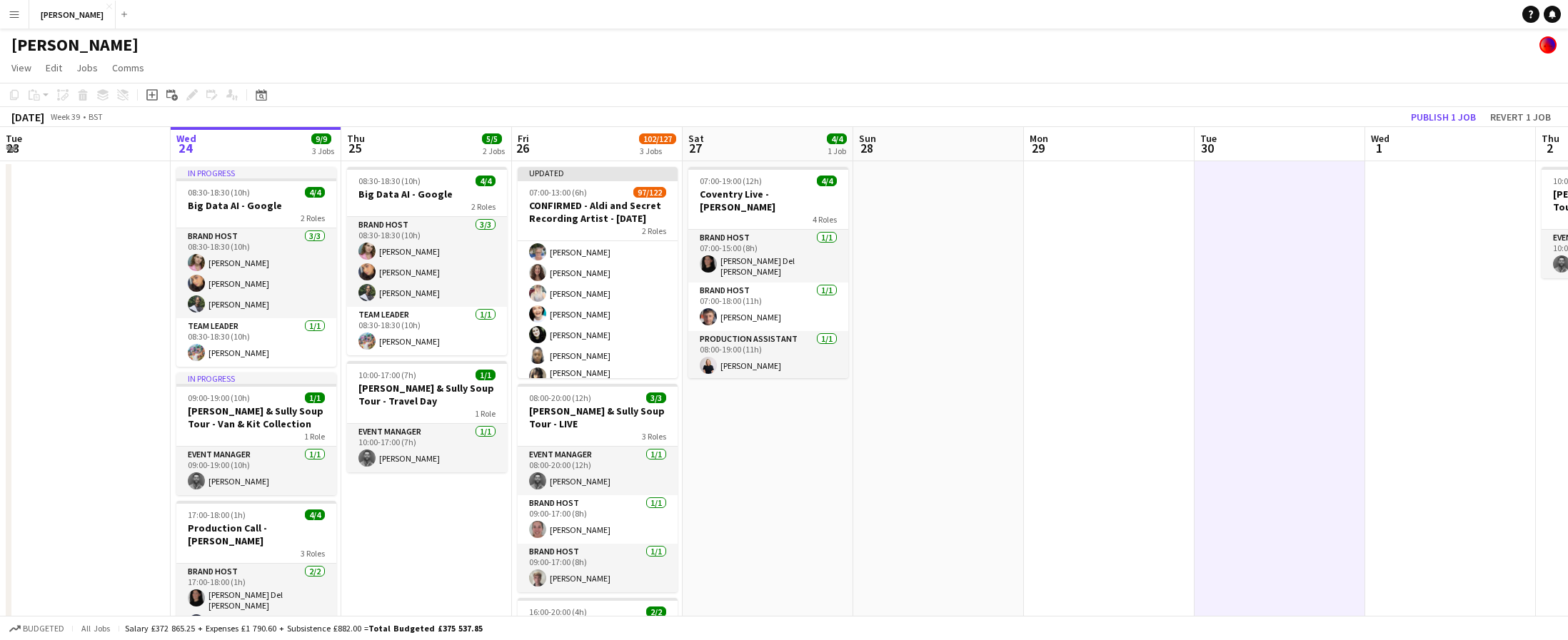
scroll to position [91, 0]
click at [1467, 116] on button "Publish 1 job" at bounding box center [1443, 117] width 77 height 19
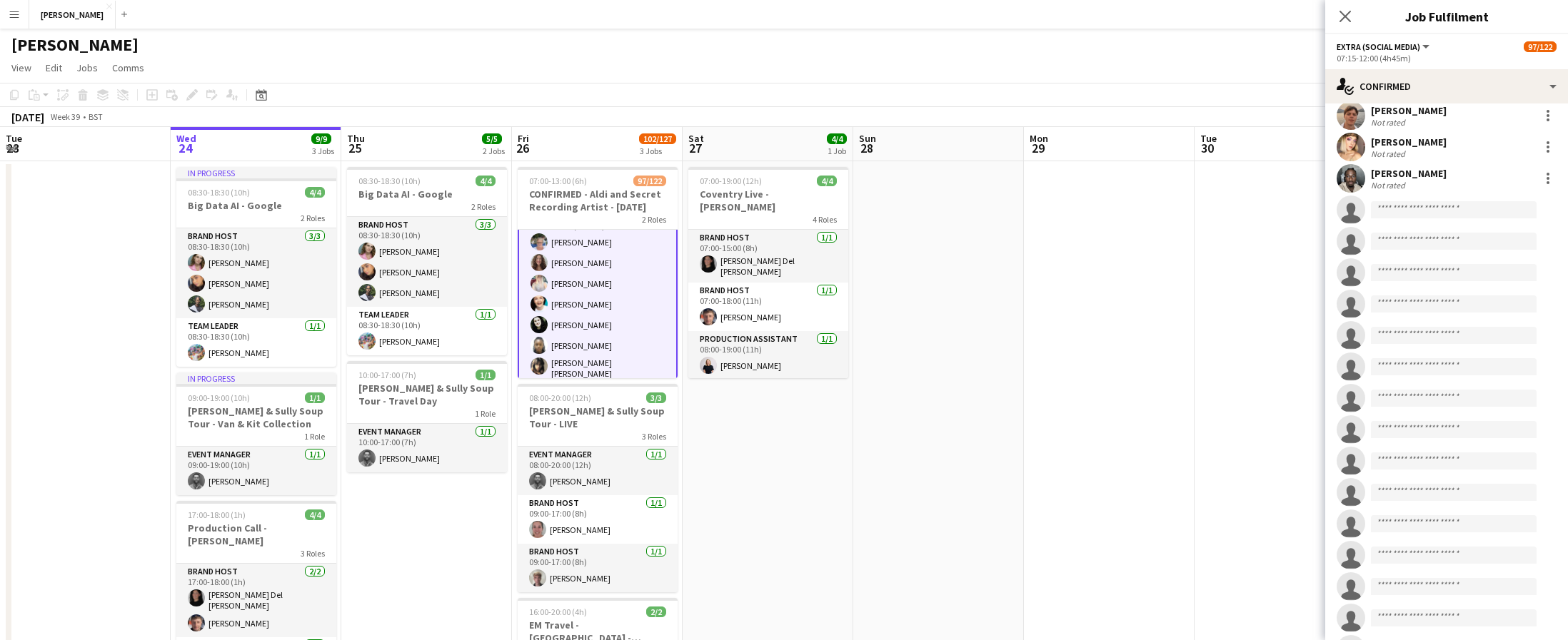
scroll to position [2893, 0]
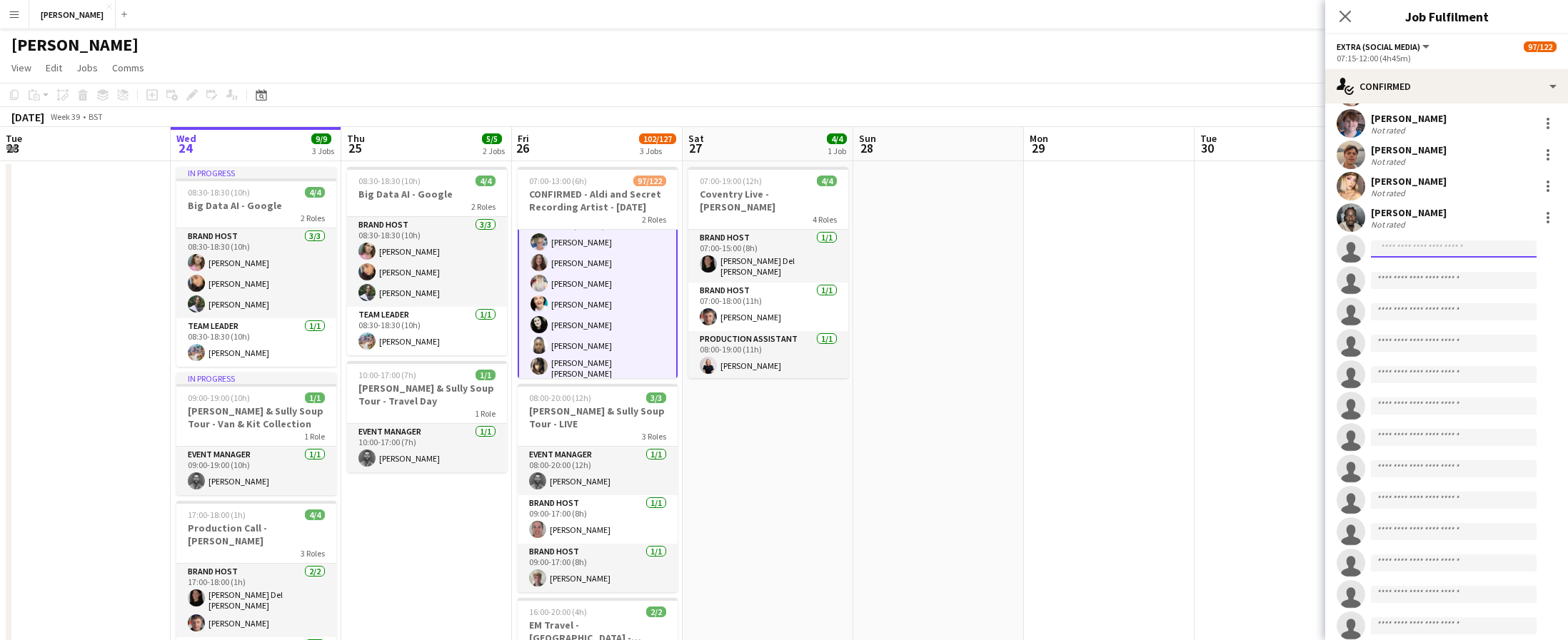
click at [1423, 249] on input at bounding box center [1454, 249] width 166 height 17
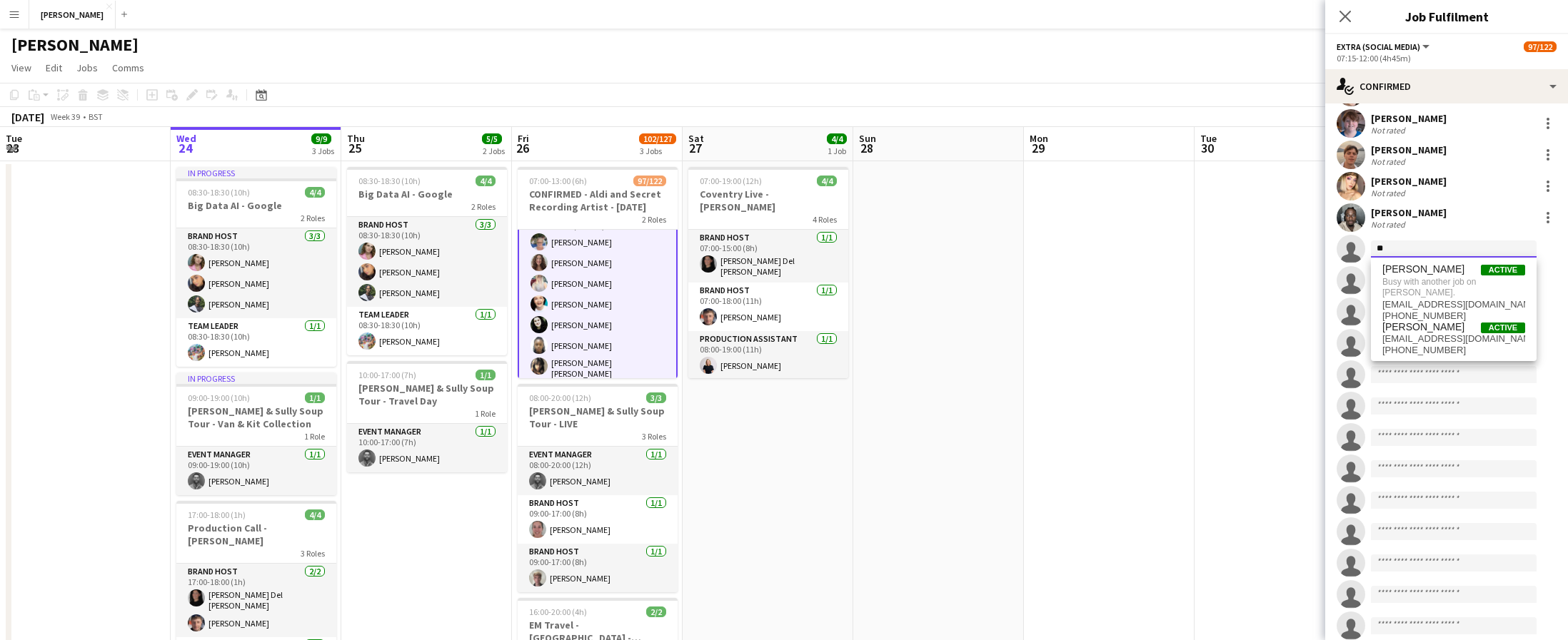
type input "*"
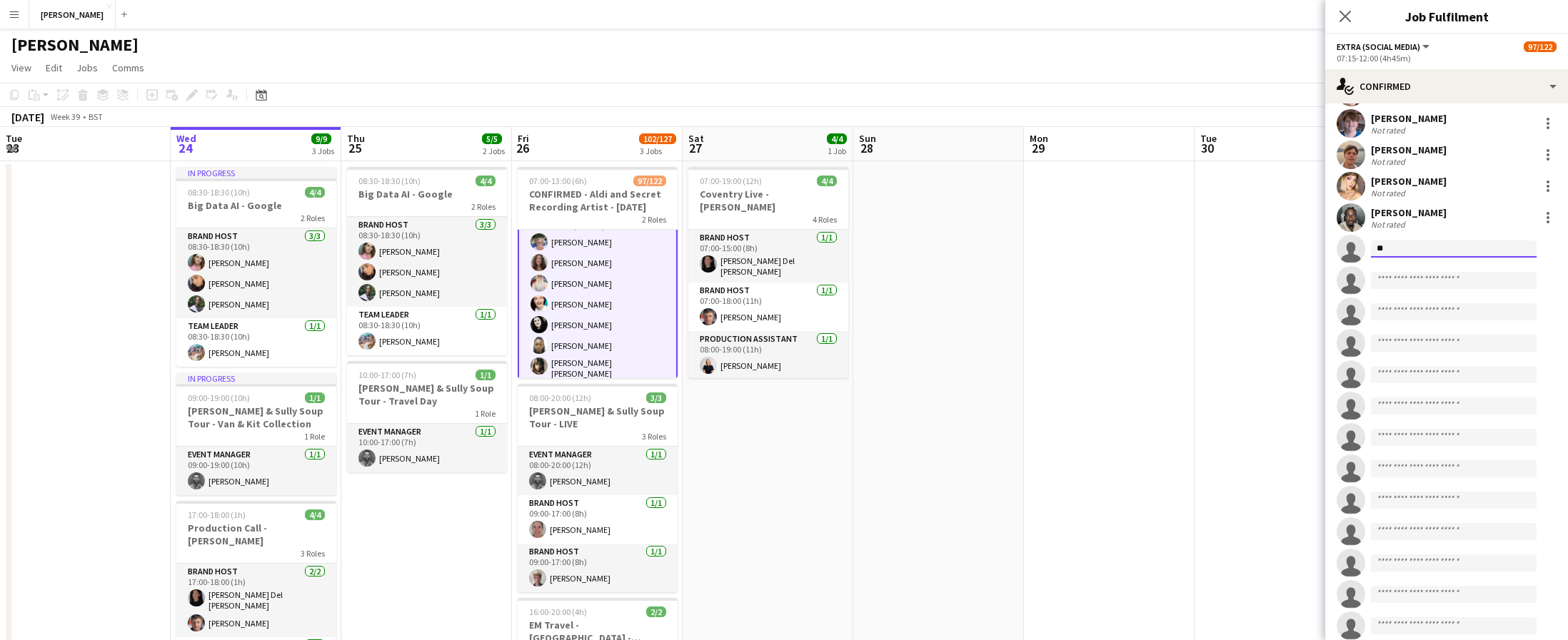
type input "*"
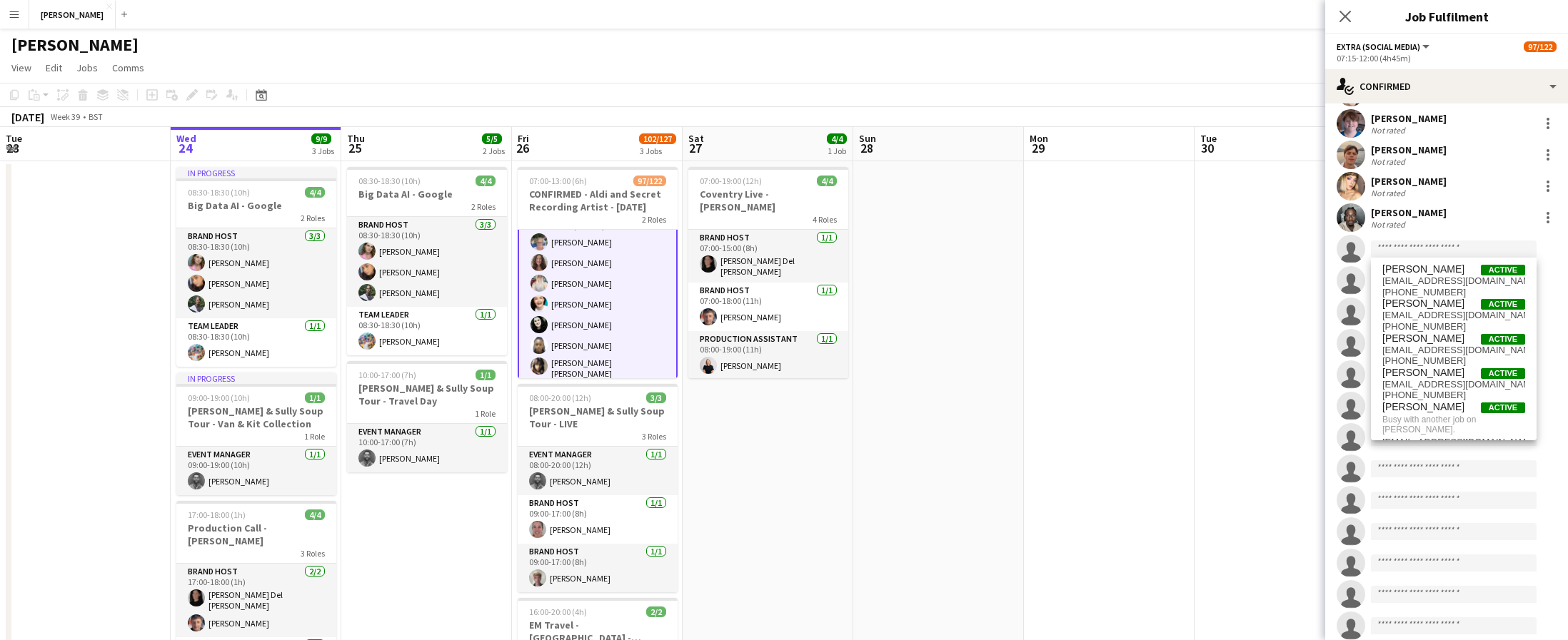
click at [1220, 286] on app-date-cell at bounding box center [1280, 474] width 171 height 627
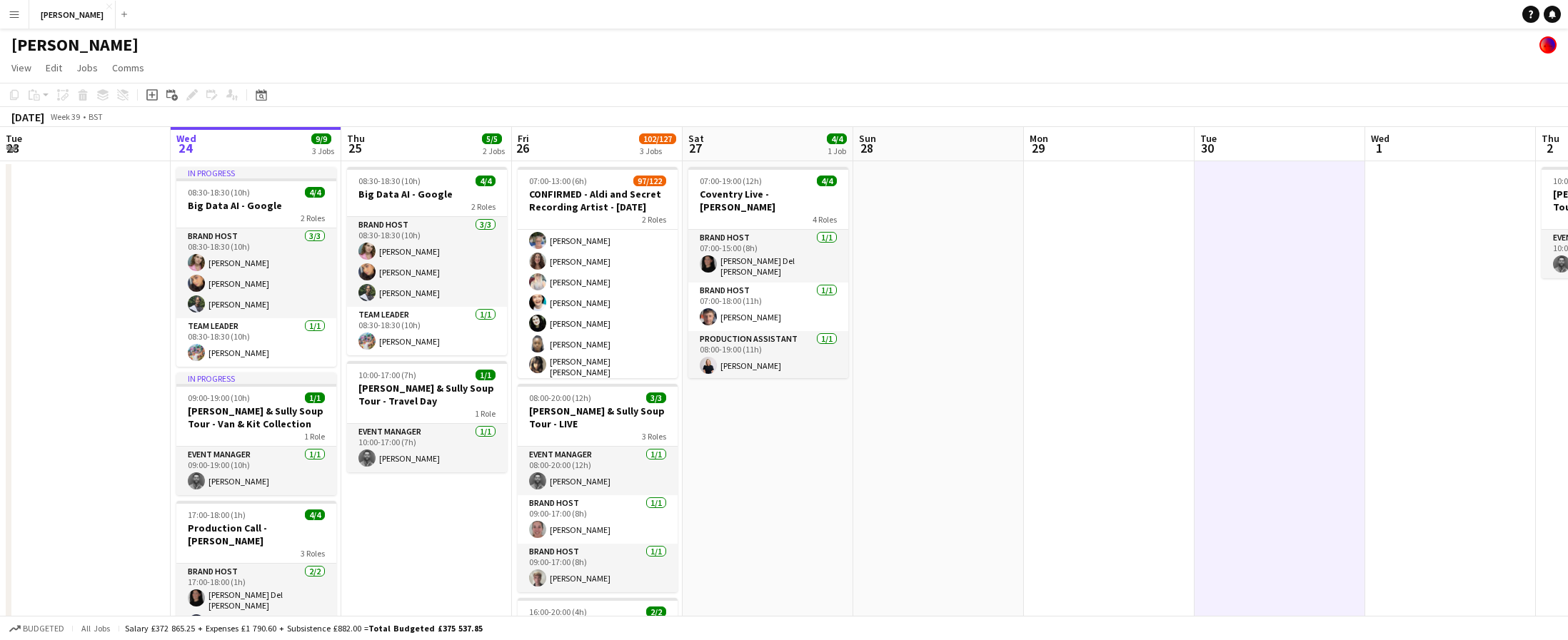
scroll to position [91, 0]
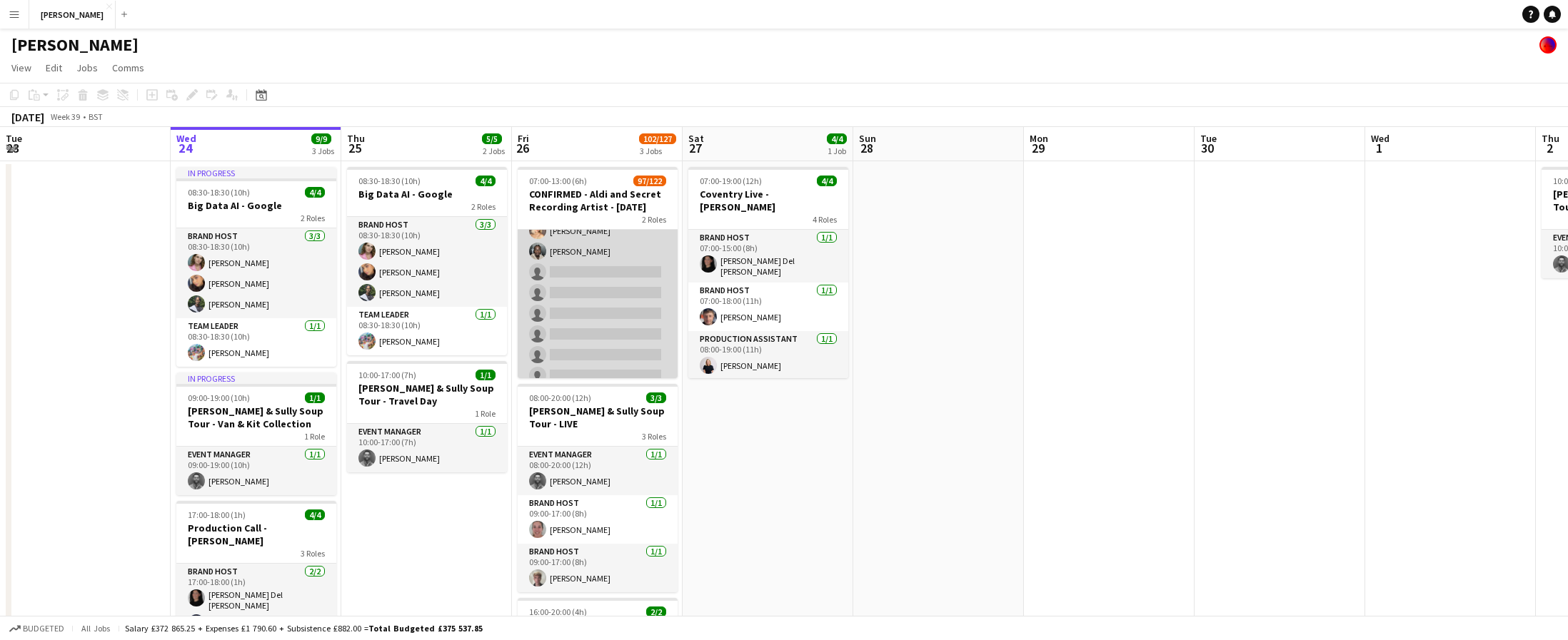
scroll to position [2045, 0]
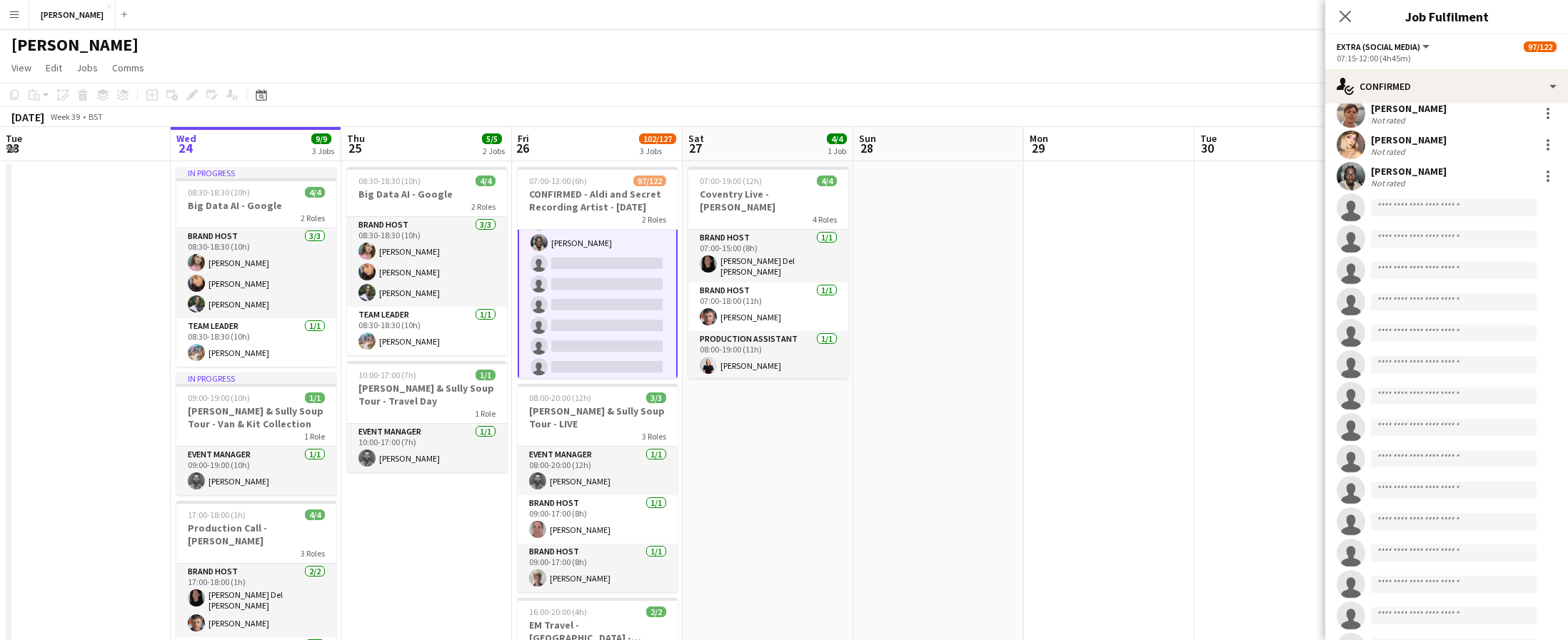
scroll to position [2778, 0]
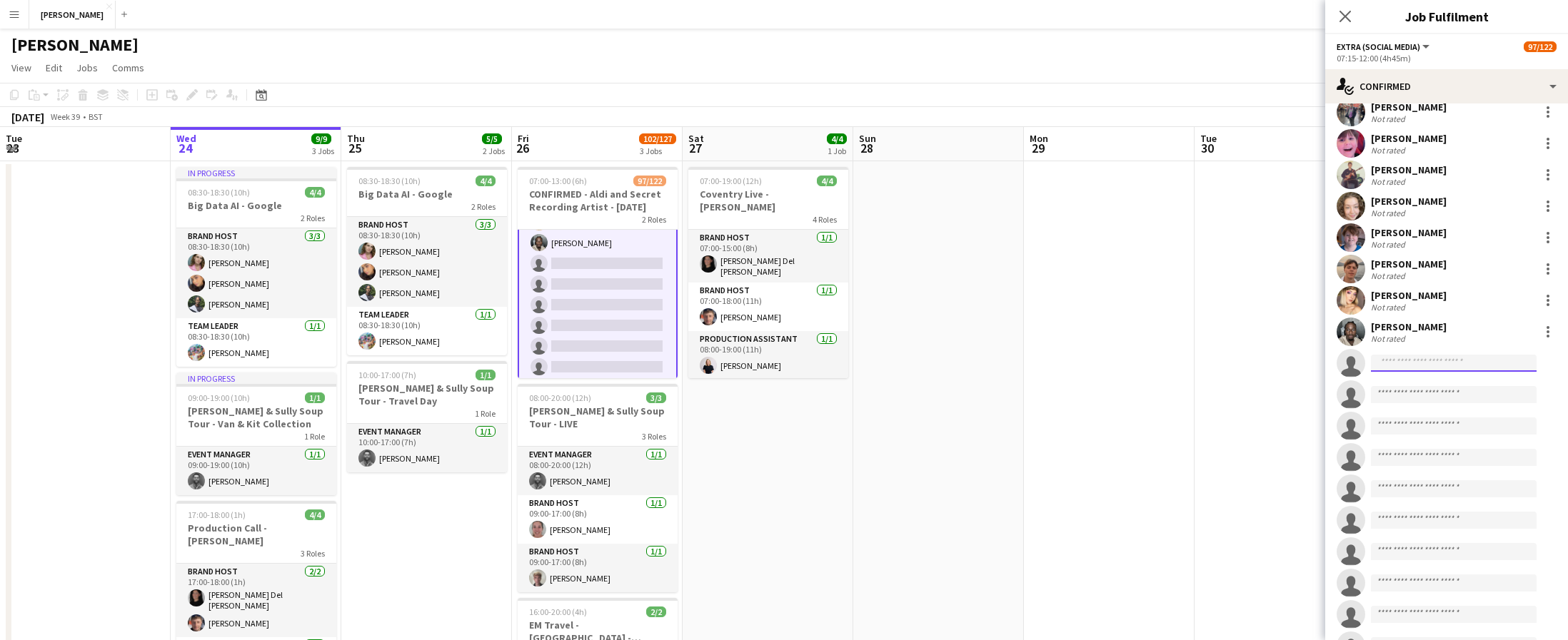
click at [1416, 364] on input at bounding box center [1454, 363] width 166 height 17
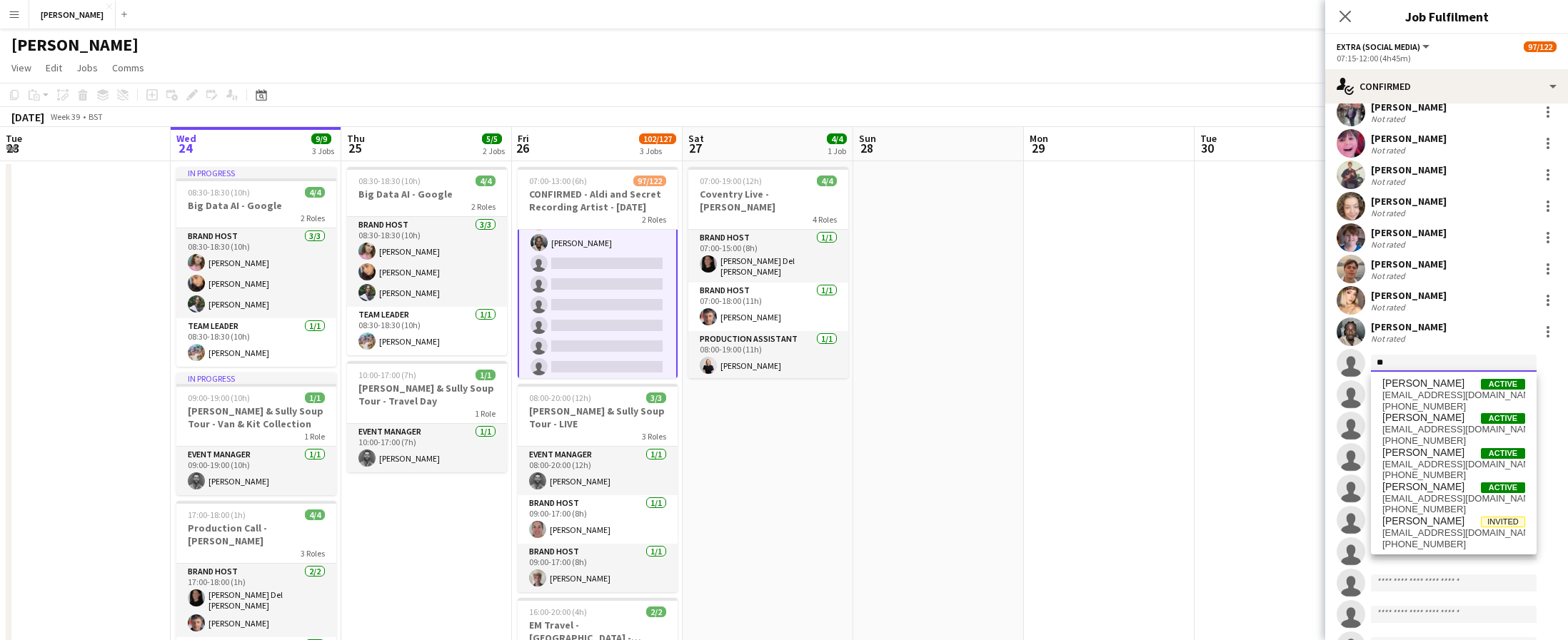
type input "*"
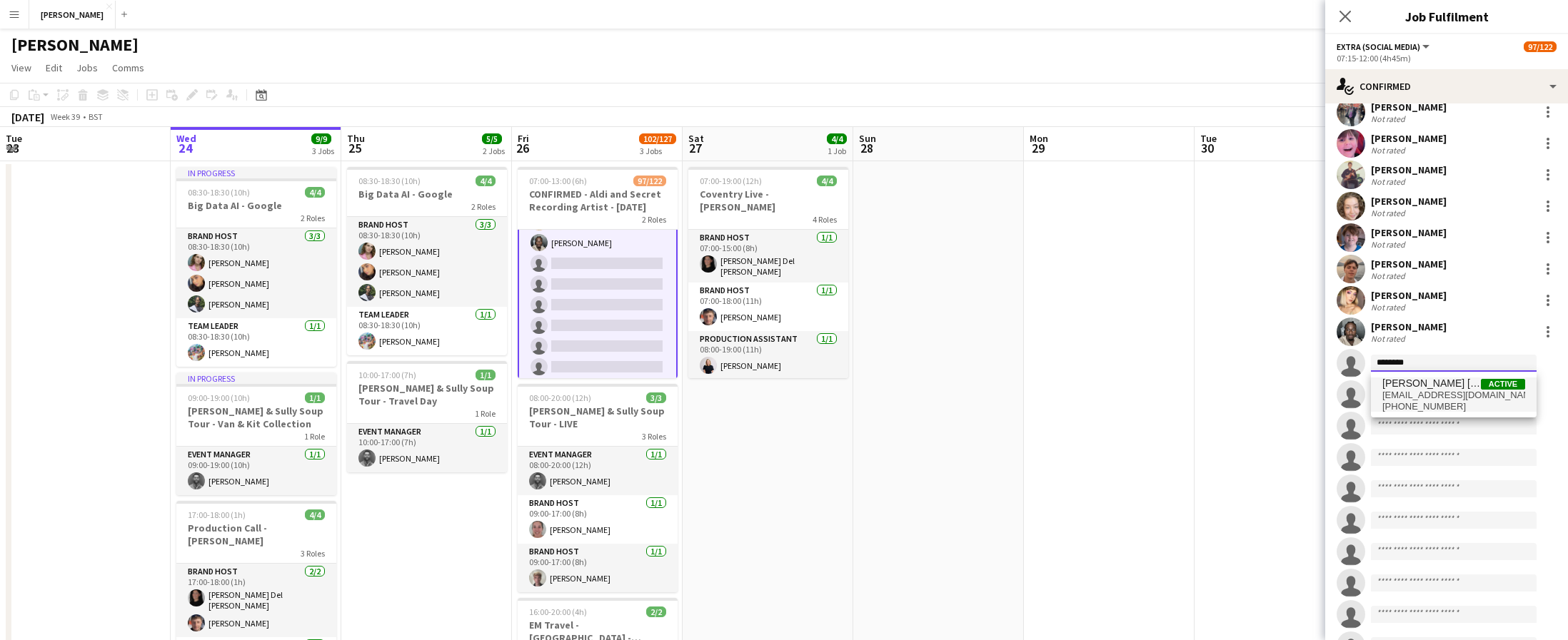
type input "********"
click at [1439, 391] on span "[EMAIL_ADDRESS][DOMAIN_NAME]" at bounding box center [1454, 395] width 143 height 11
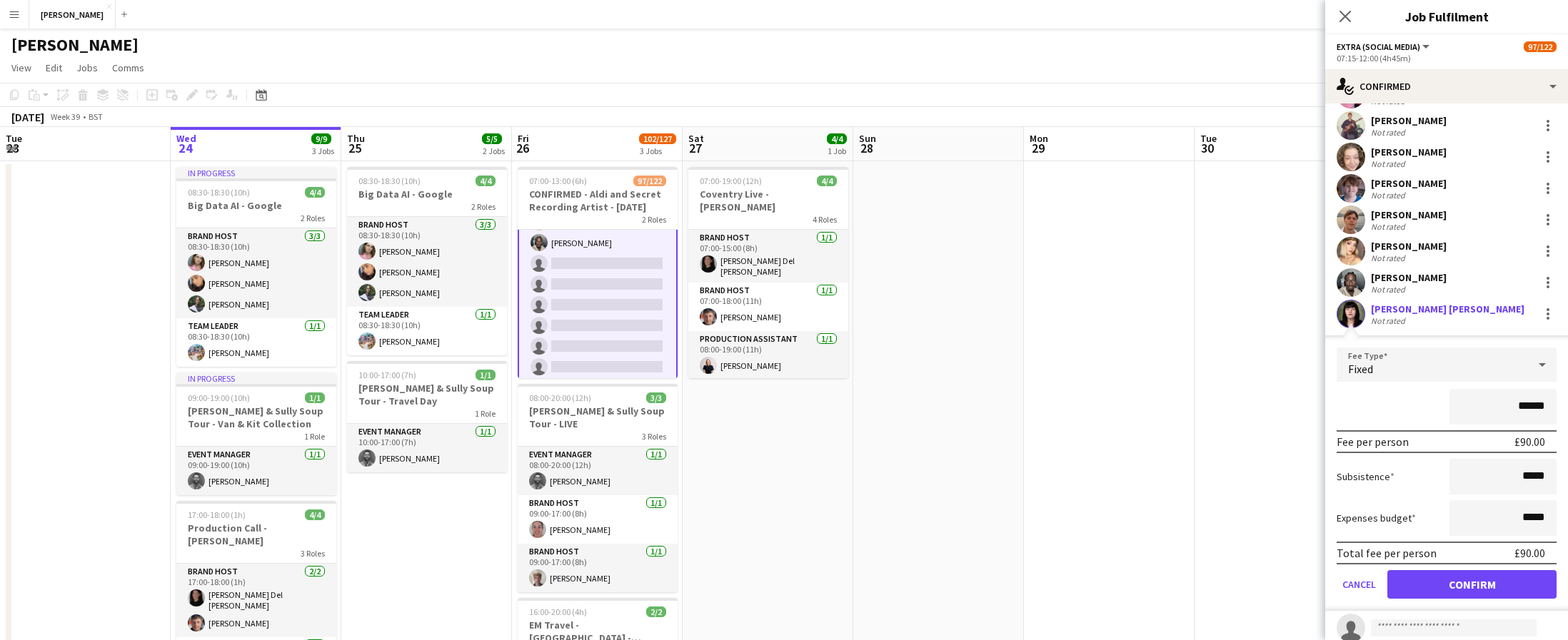
scroll to position [2853, 0]
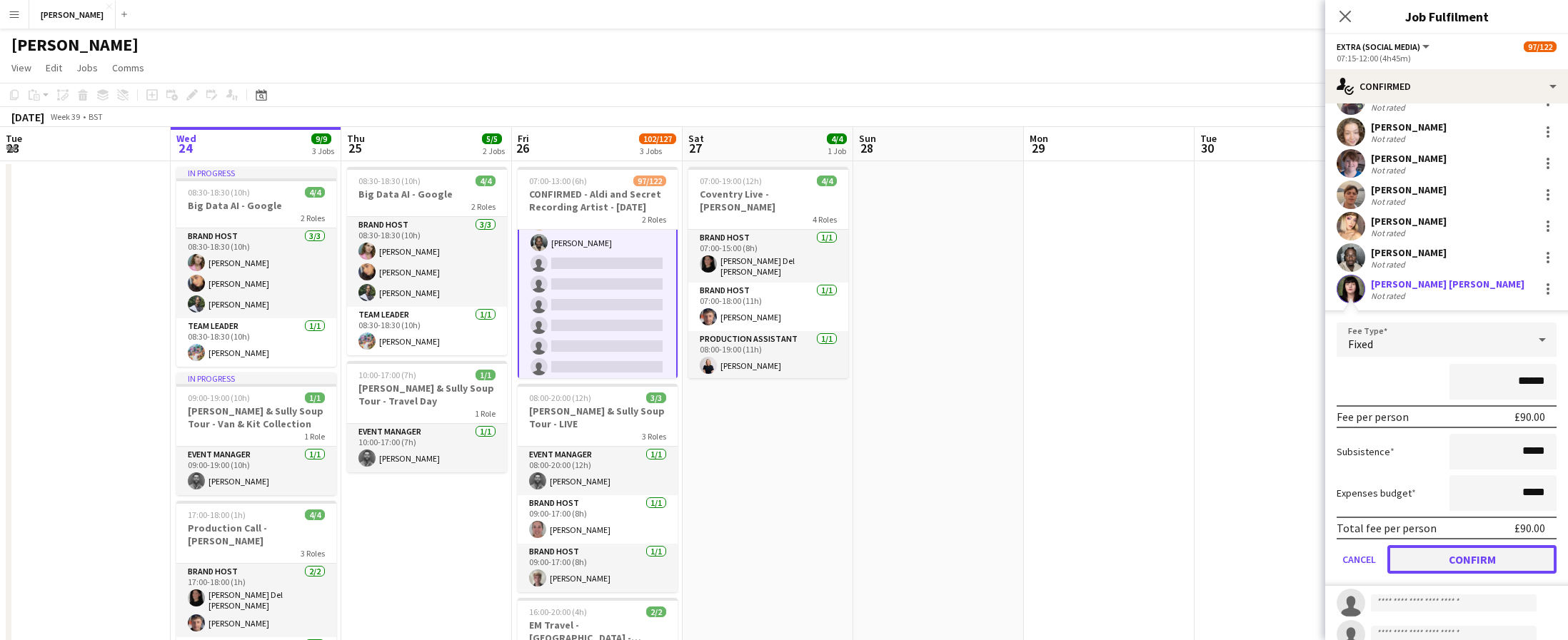
click at [1478, 558] on button "Confirm" at bounding box center [1472, 559] width 169 height 28
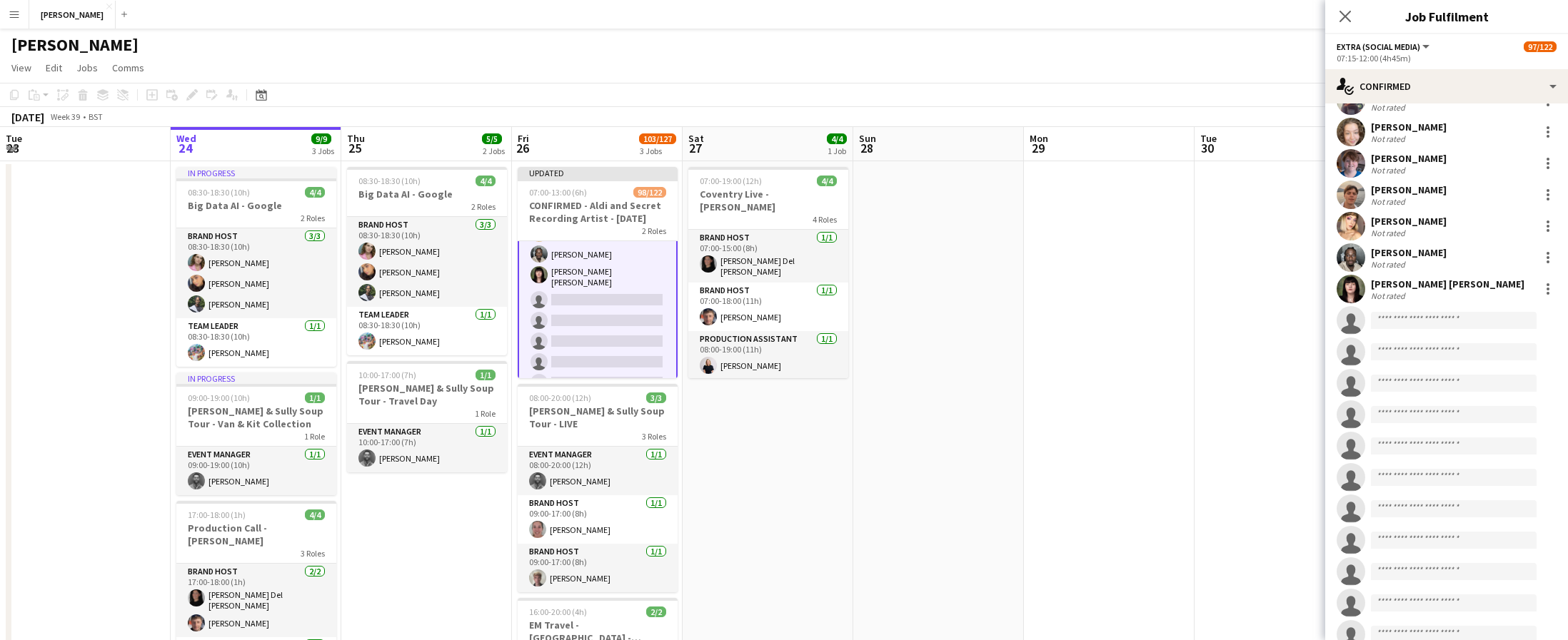
click at [1208, 398] on app-date-cell at bounding box center [1280, 474] width 171 height 627
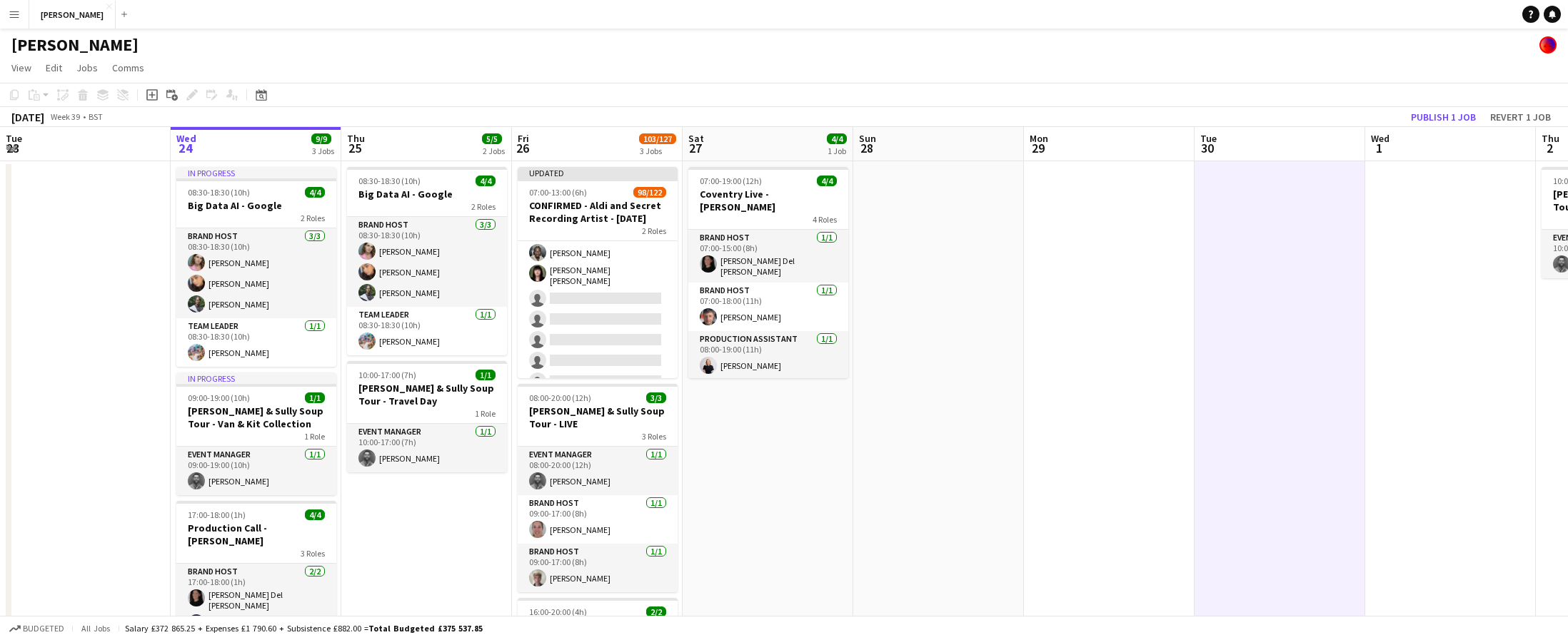
scroll to position [2045, 0]
click at [1443, 120] on button "Publish 1 job" at bounding box center [1443, 117] width 77 height 19
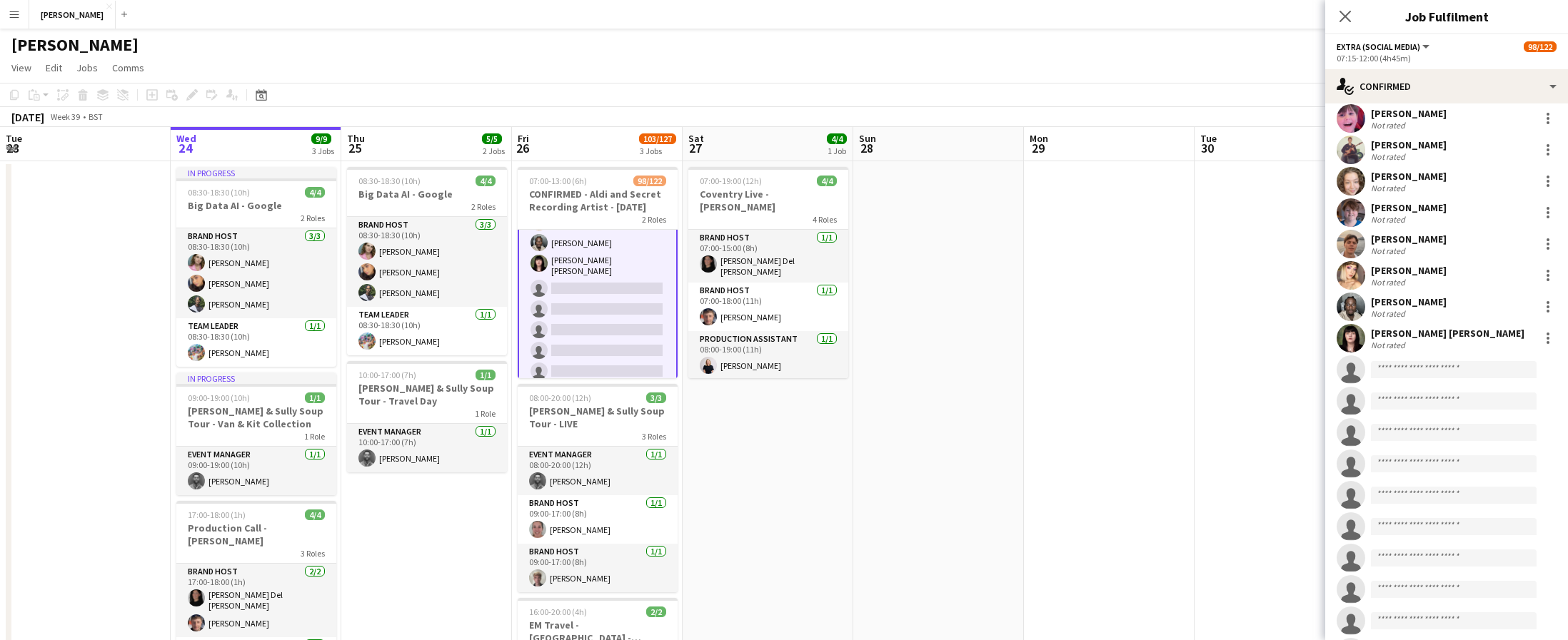
scroll to position [2802, 0]
click at [1413, 368] on input at bounding box center [1454, 370] width 166 height 17
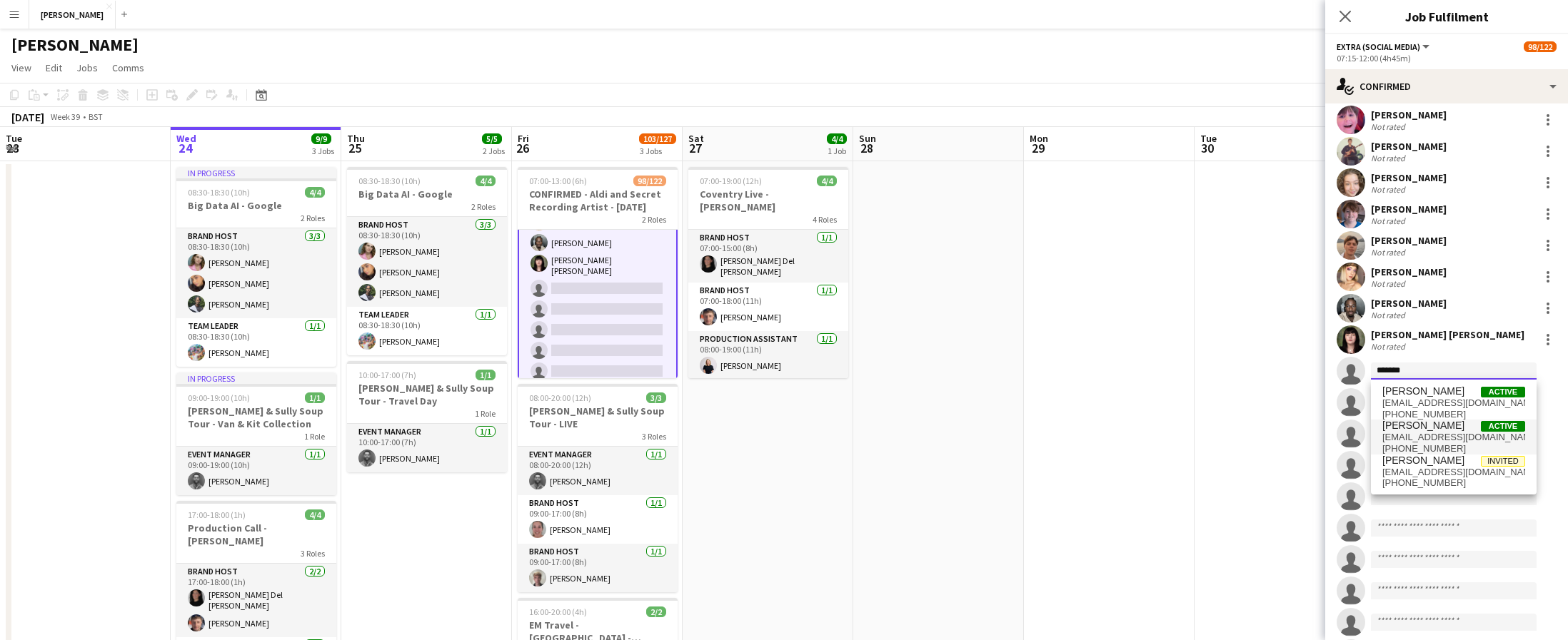
type input "*******"
click at [1448, 428] on span "[PERSON_NAME]" at bounding box center [1423, 425] width 82 height 12
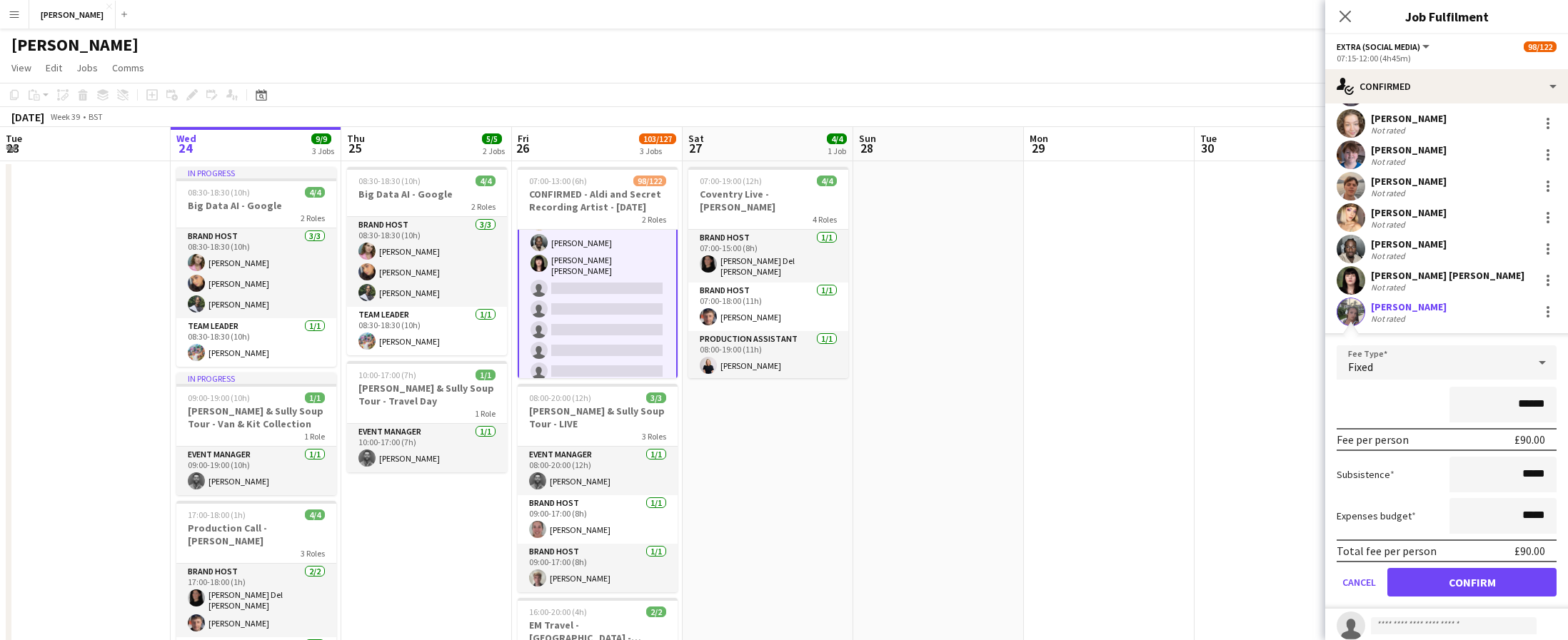
scroll to position [2980, 0]
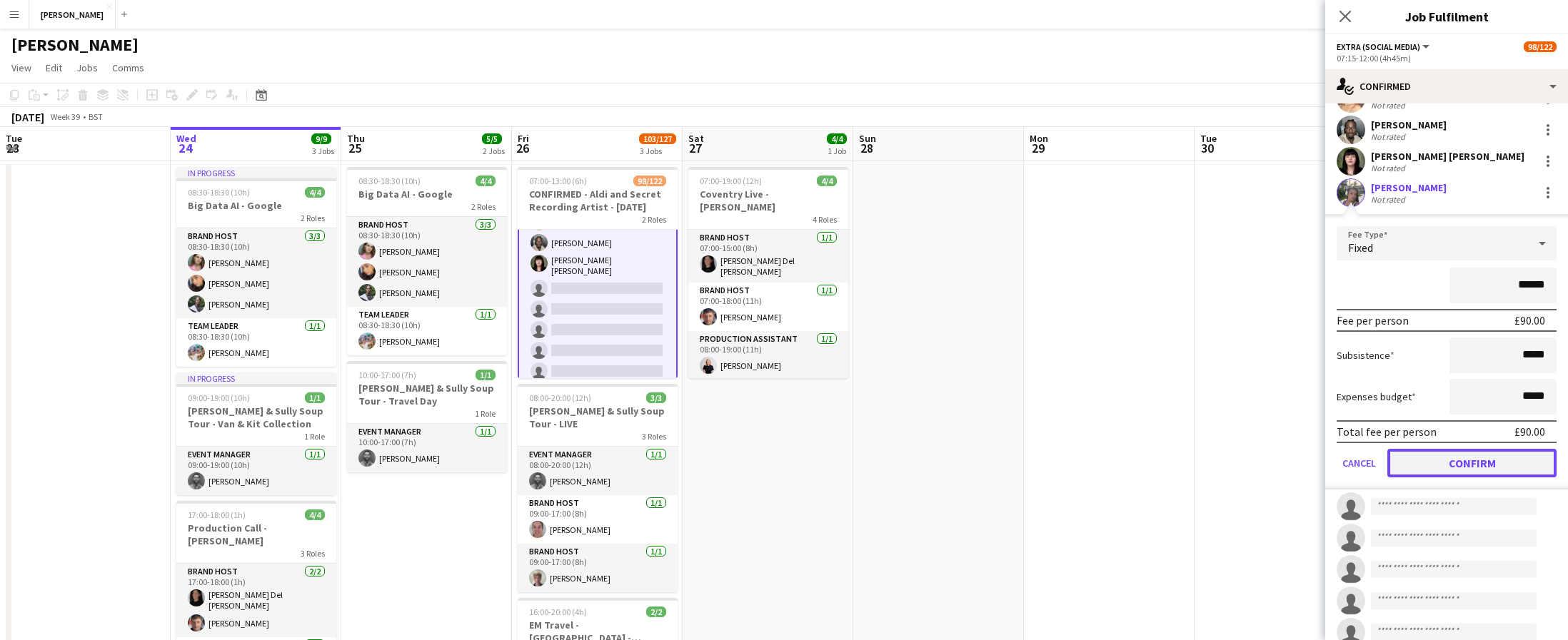
click at [1506, 471] on button "Confirm" at bounding box center [1472, 463] width 169 height 28
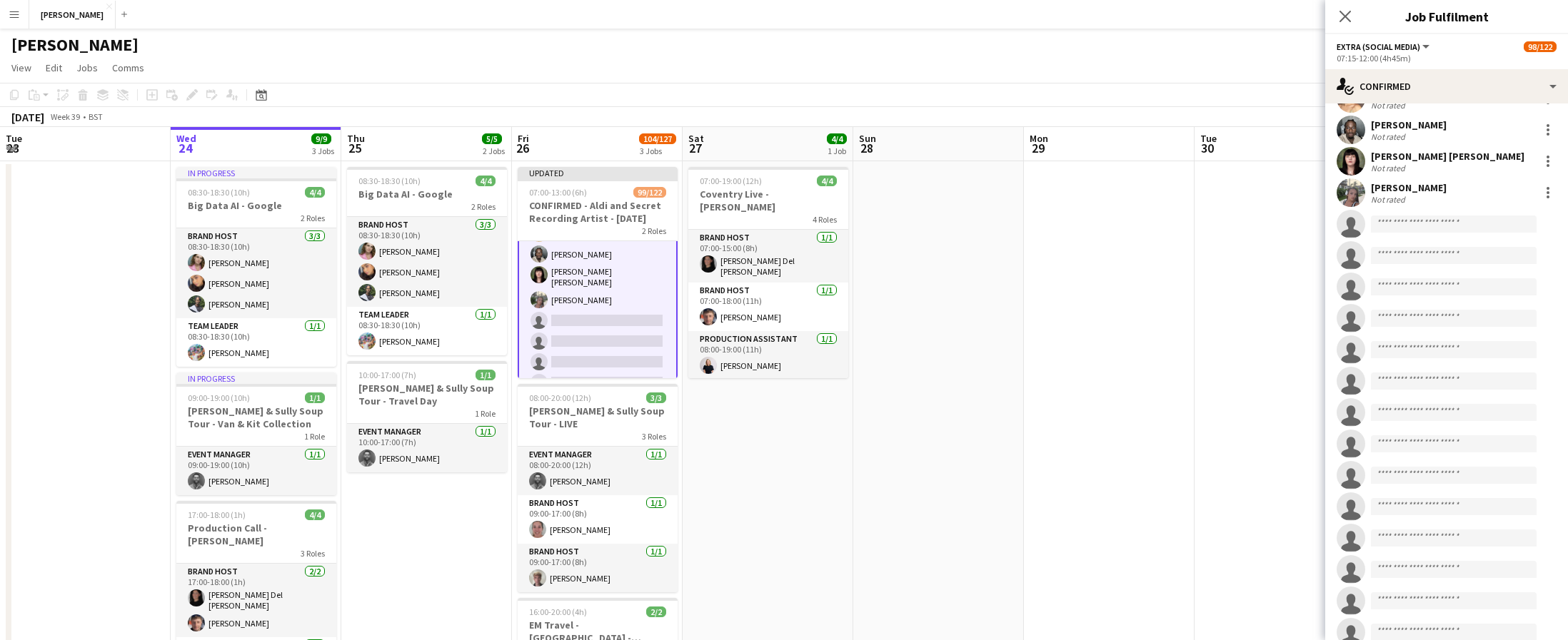
click at [1091, 485] on app-date-cell at bounding box center [1110, 474] width 171 height 627
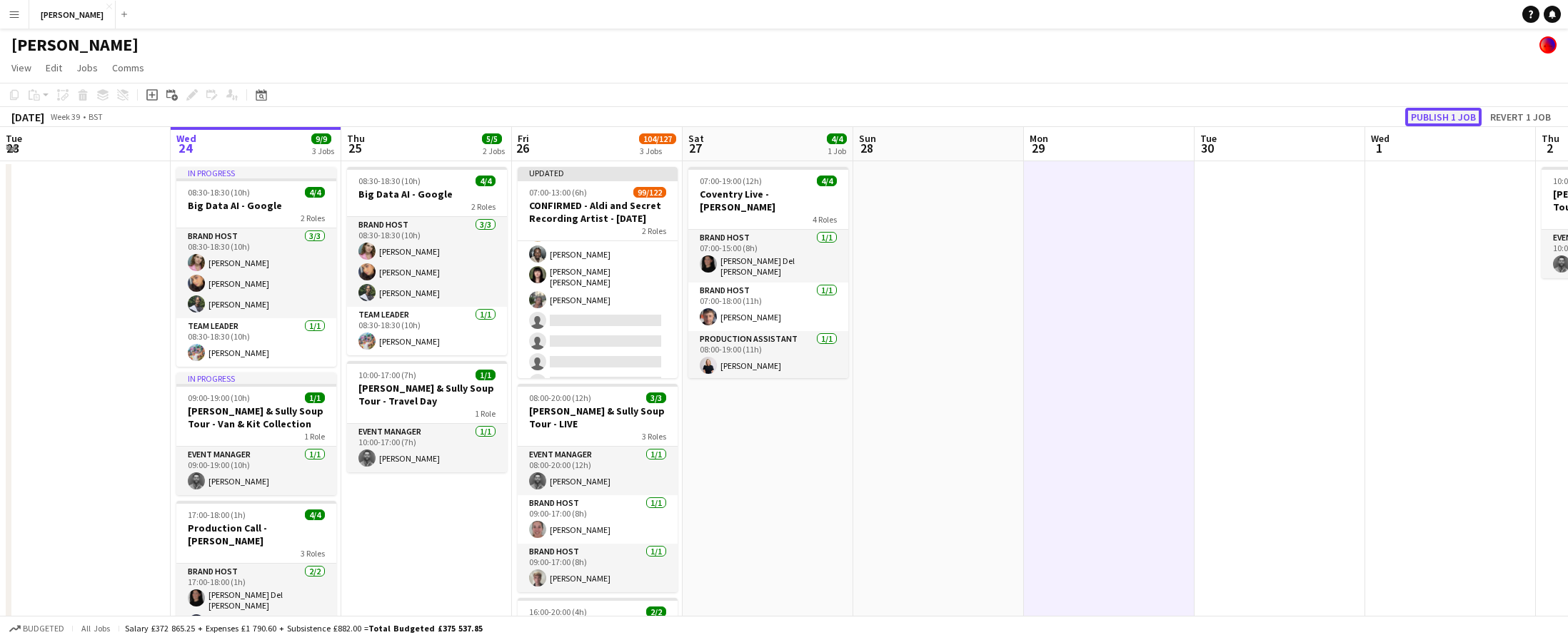
click at [1437, 114] on button "Publish 1 job" at bounding box center [1443, 117] width 77 height 19
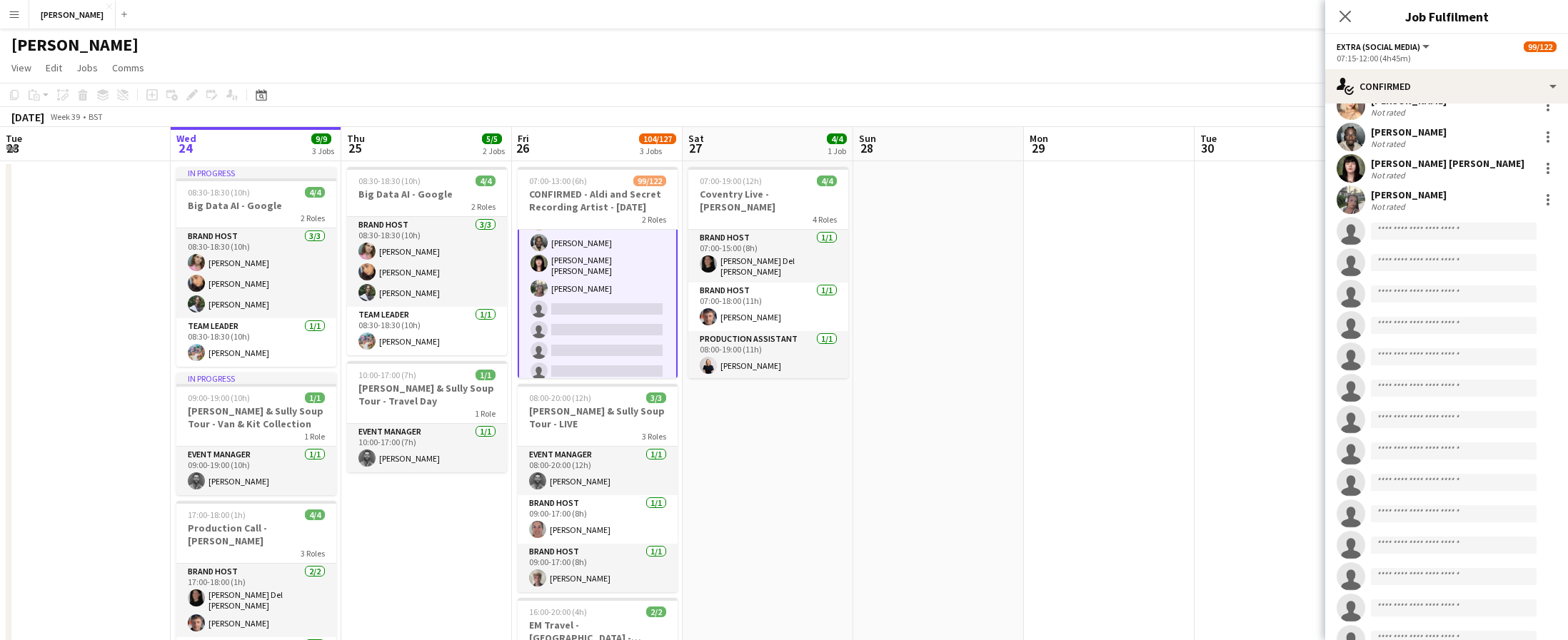
scroll to position [2985, 0]
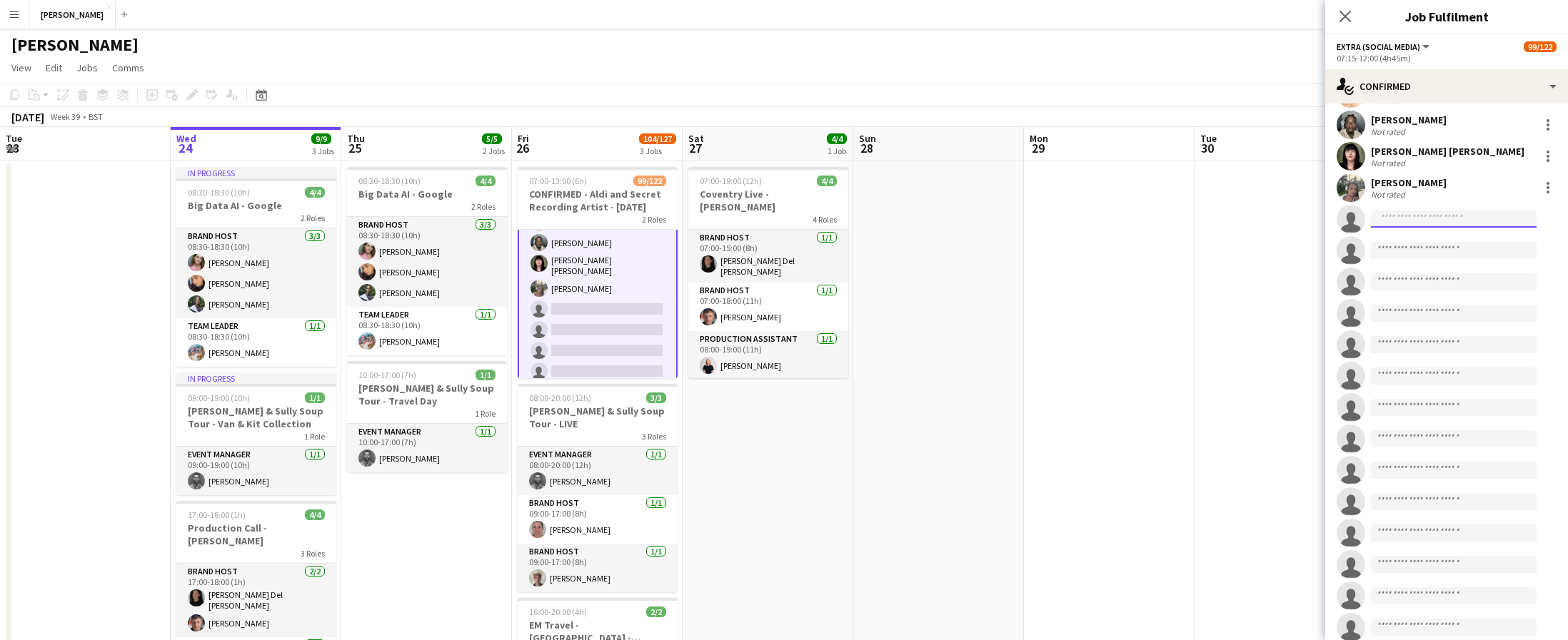
click at [1437, 216] on input at bounding box center [1454, 219] width 166 height 17
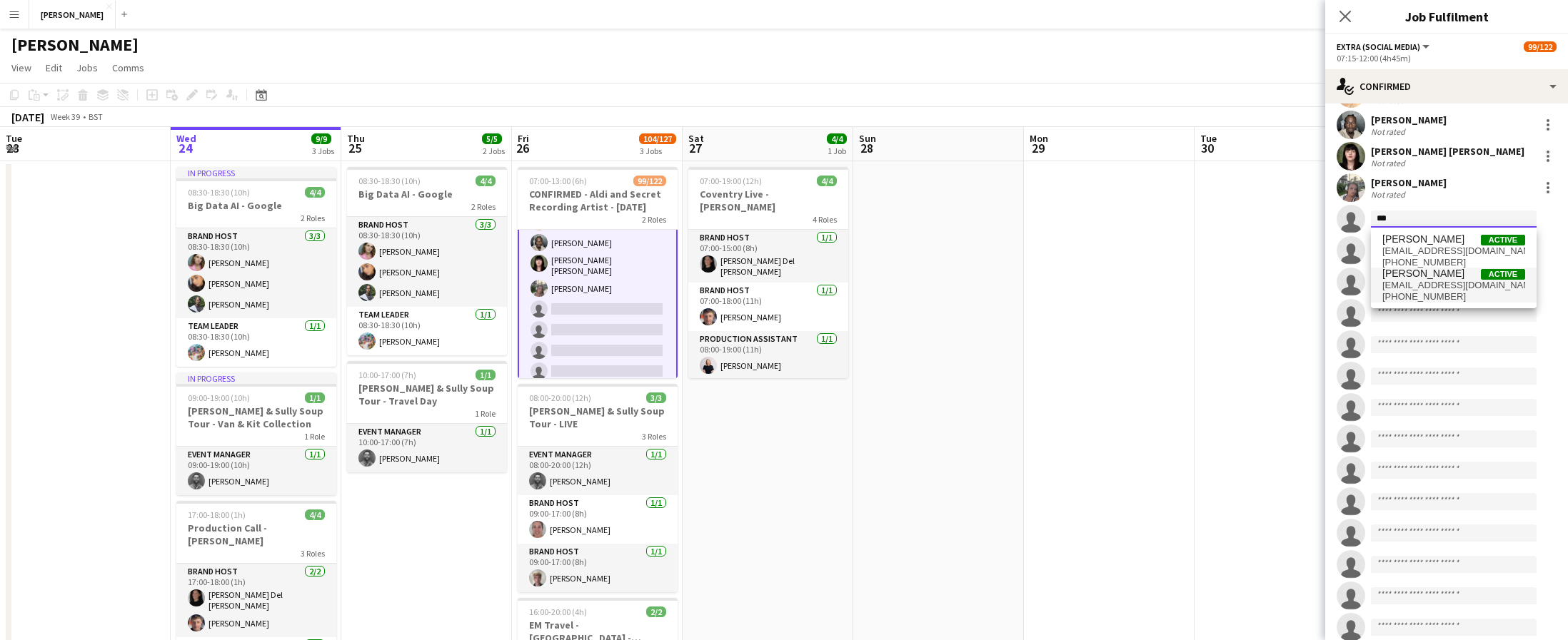
type input "***"
click at [1446, 287] on span "[EMAIL_ADDRESS][DOMAIN_NAME]" at bounding box center [1454, 285] width 143 height 11
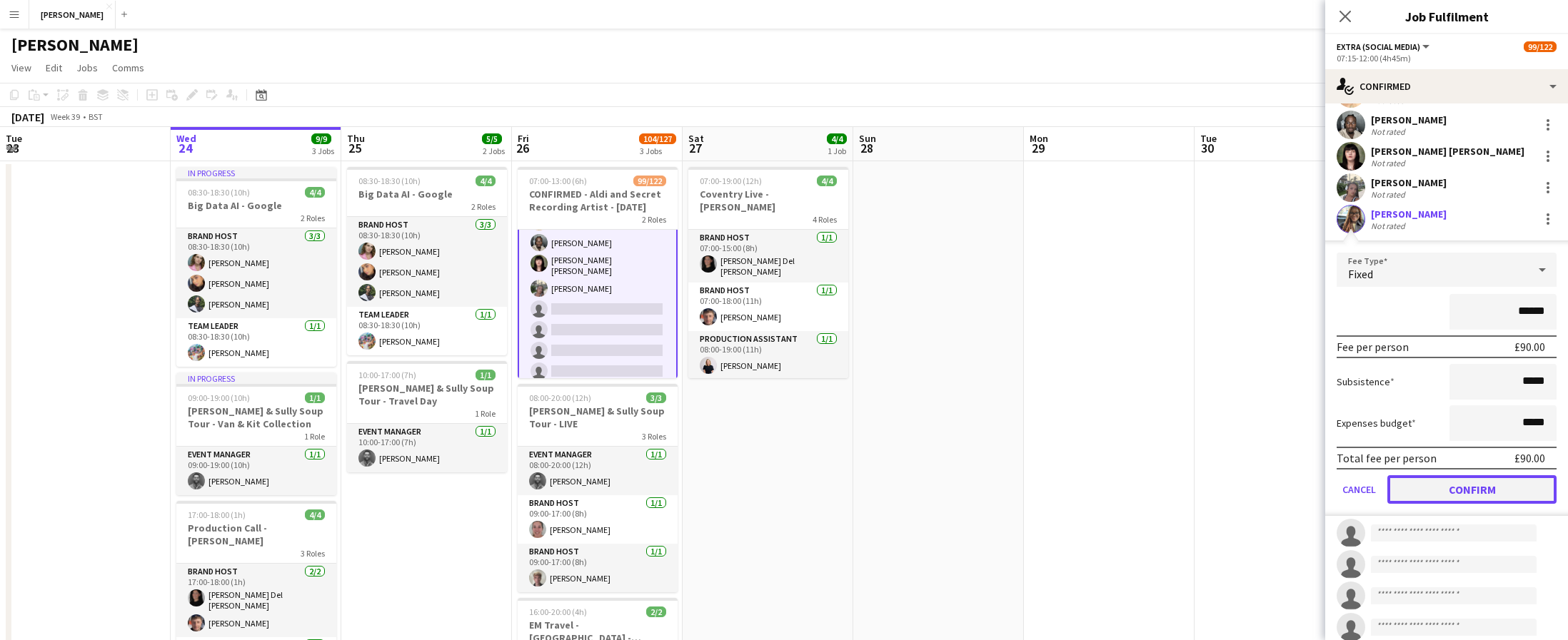
click at [1476, 492] on button "Confirm" at bounding box center [1472, 489] width 169 height 28
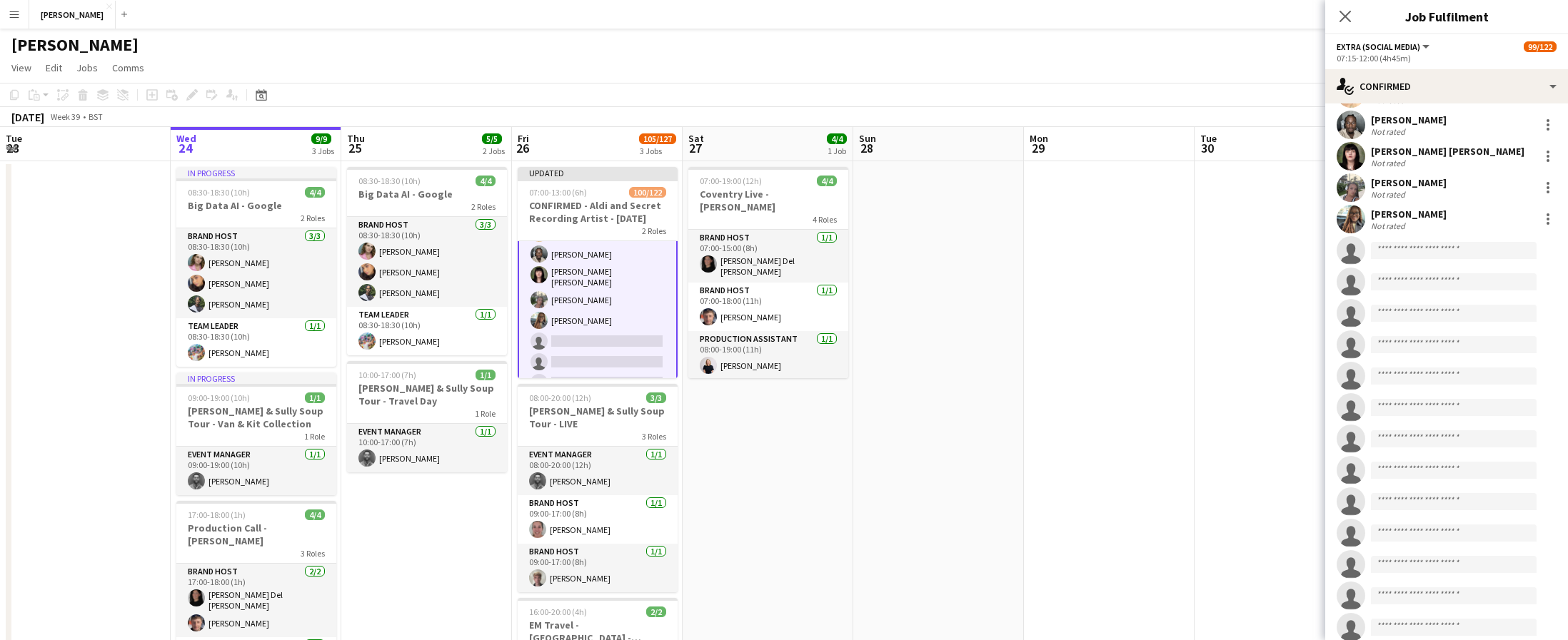
click at [1161, 411] on app-date-cell at bounding box center [1110, 474] width 171 height 627
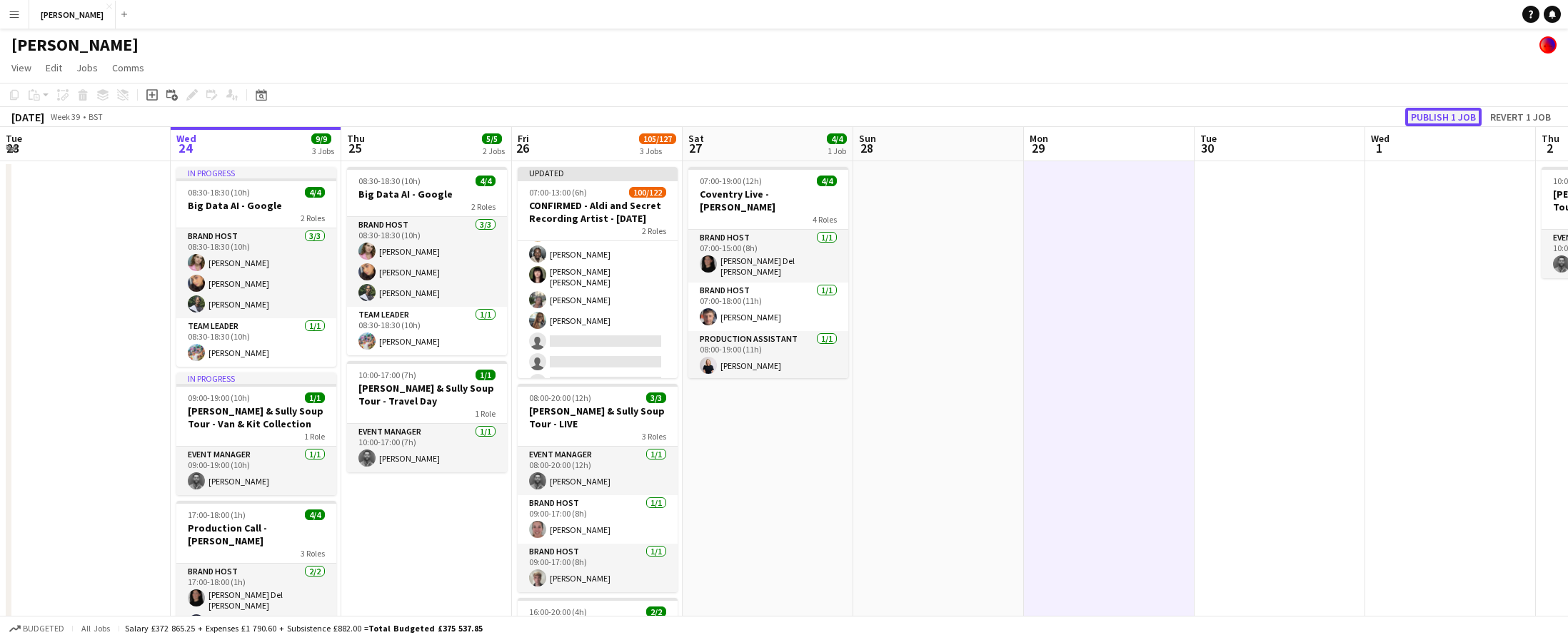
click at [1445, 119] on button "Publish 1 job" at bounding box center [1443, 117] width 77 height 19
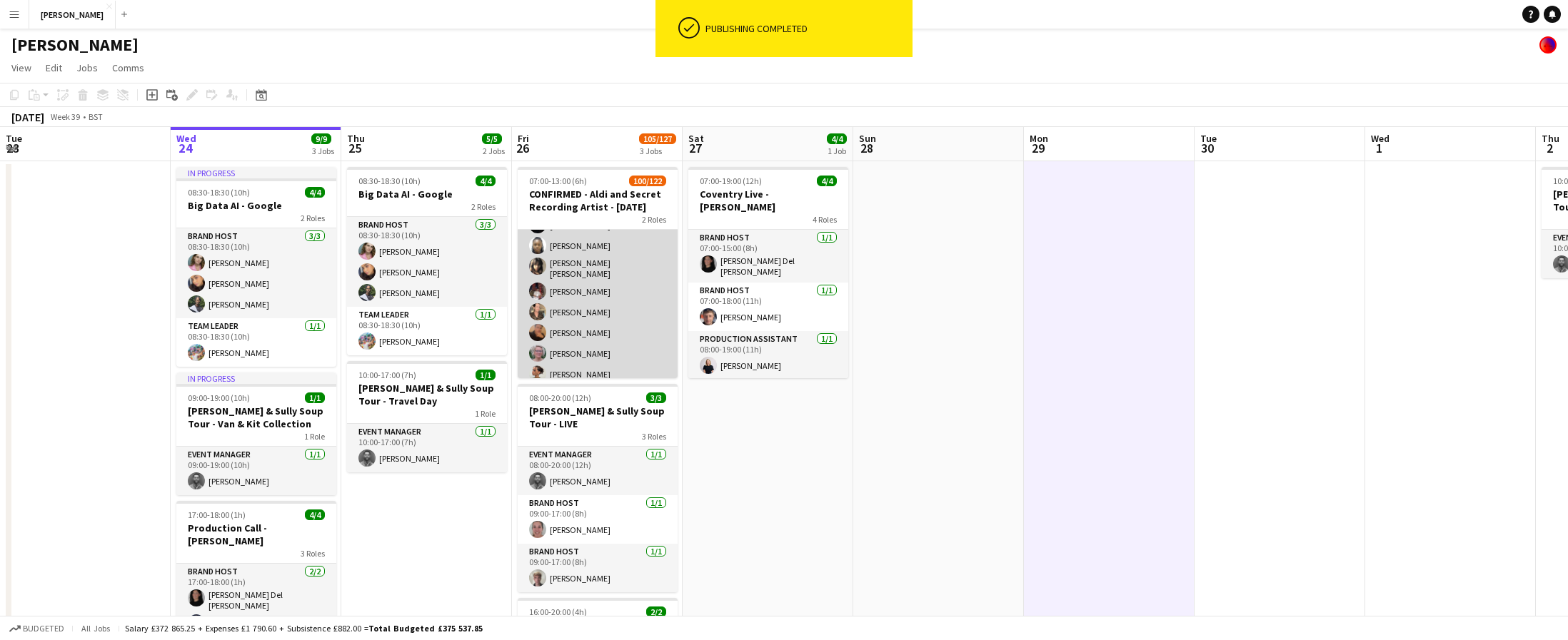
scroll to position [0, 0]
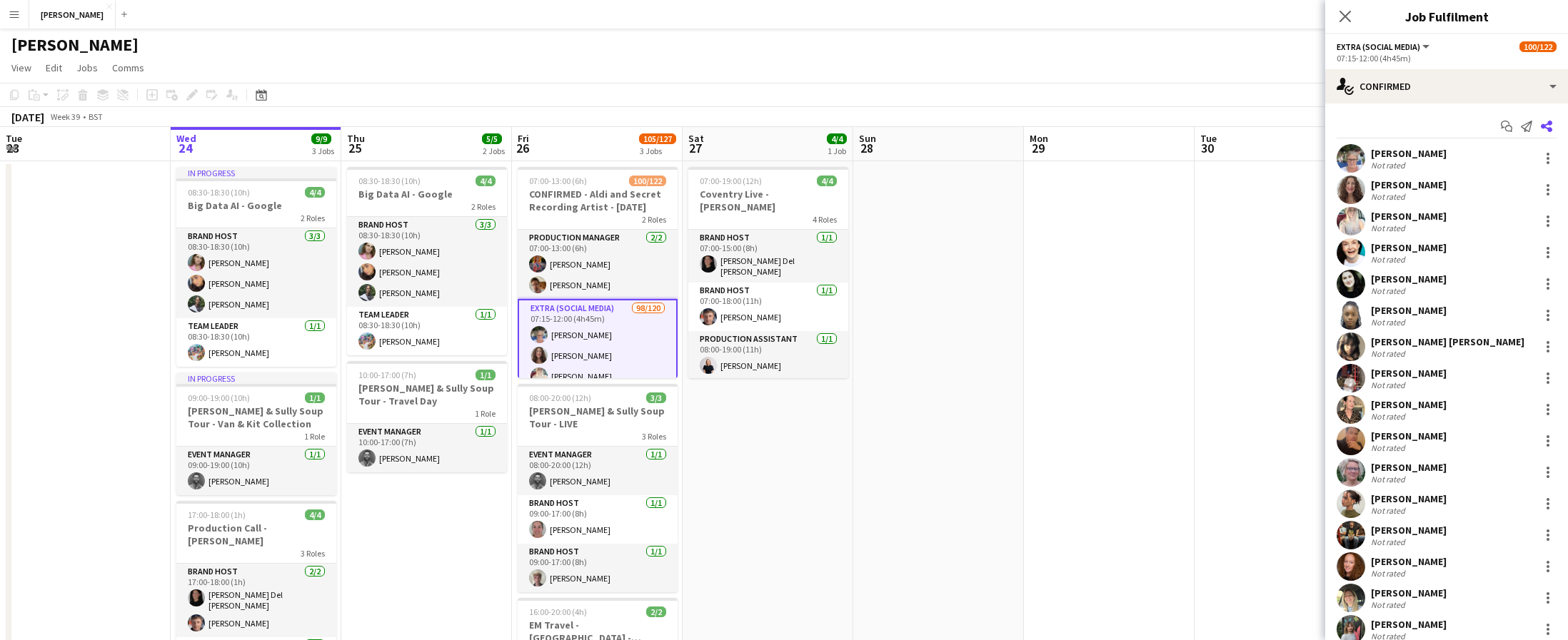
click at [1541, 120] on app-icon "Share" at bounding box center [1546, 126] width 20 height 20
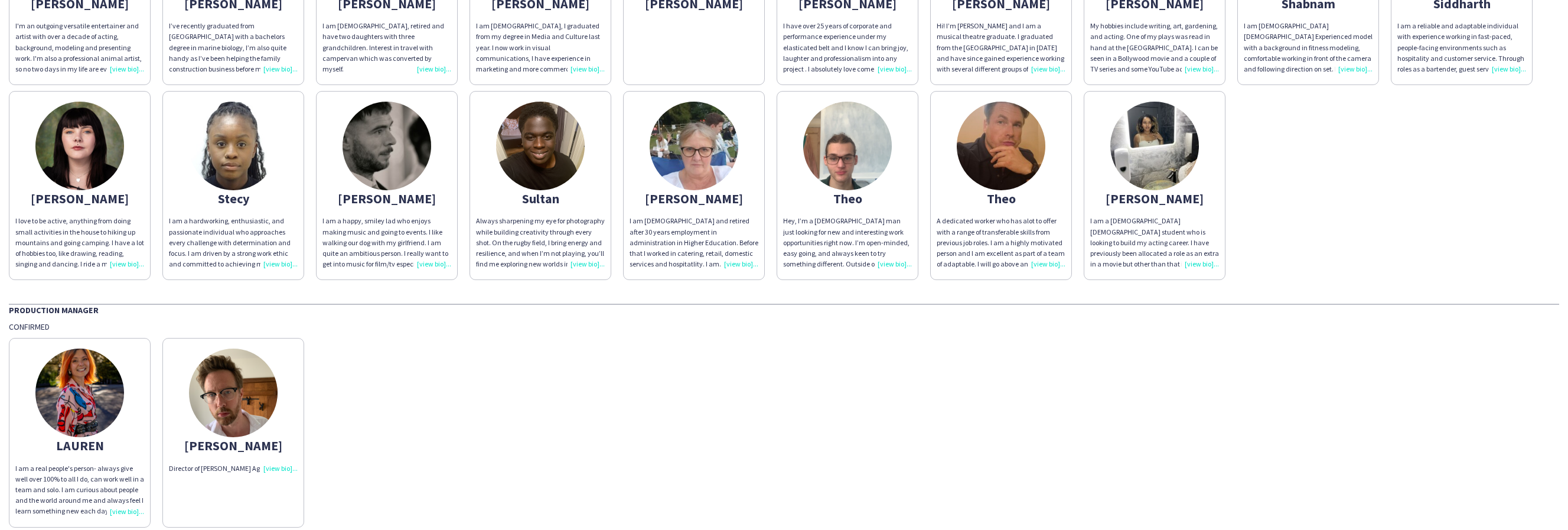
scroll to position [1807, 0]
